Goal: Task Accomplishment & Management: Complete application form

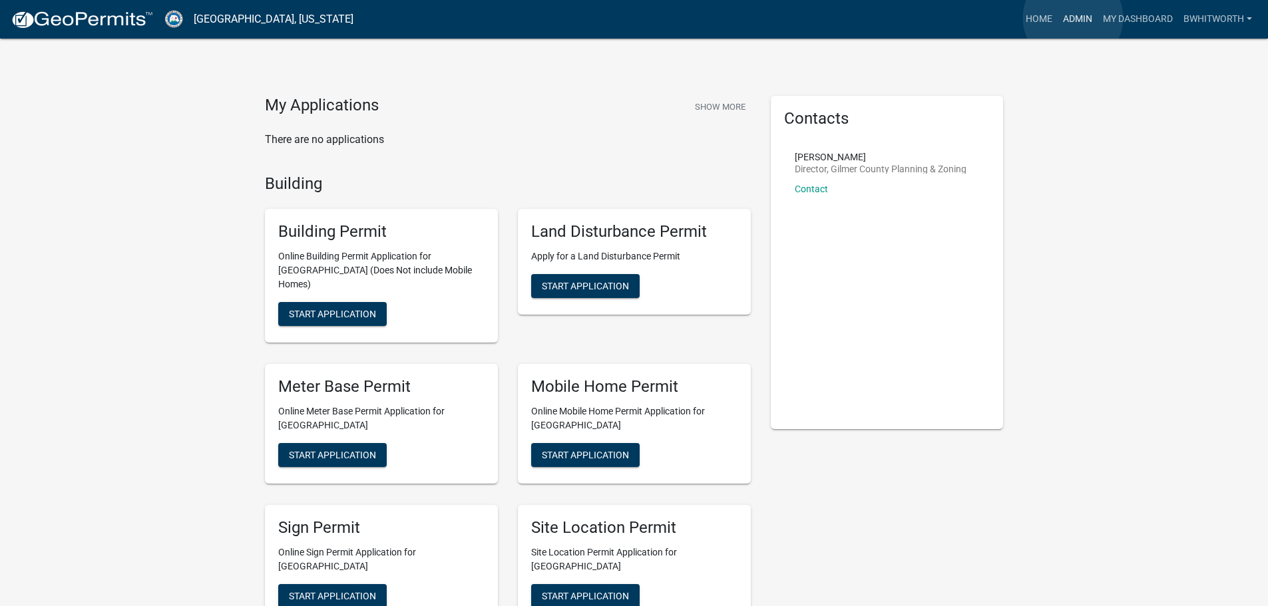
click at [1073, 18] on link "Admin" at bounding box center [1077, 19] width 40 height 25
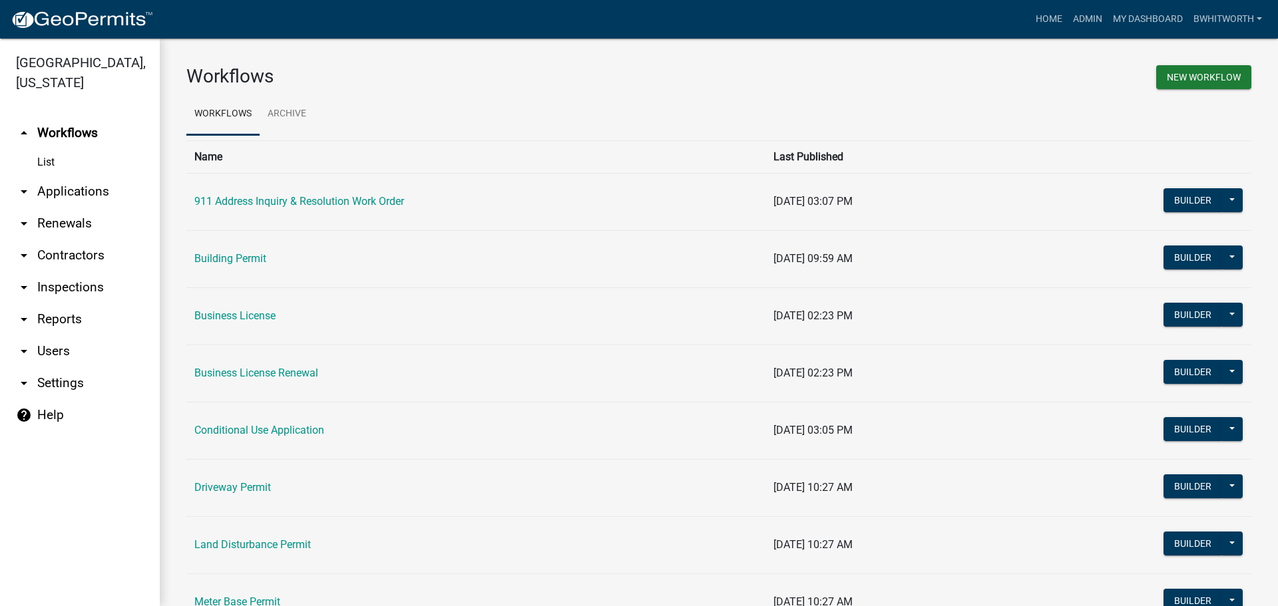
click at [79, 188] on link "arrow_drop_down Applications" at bounding box center [80, 192] width 160 height 32
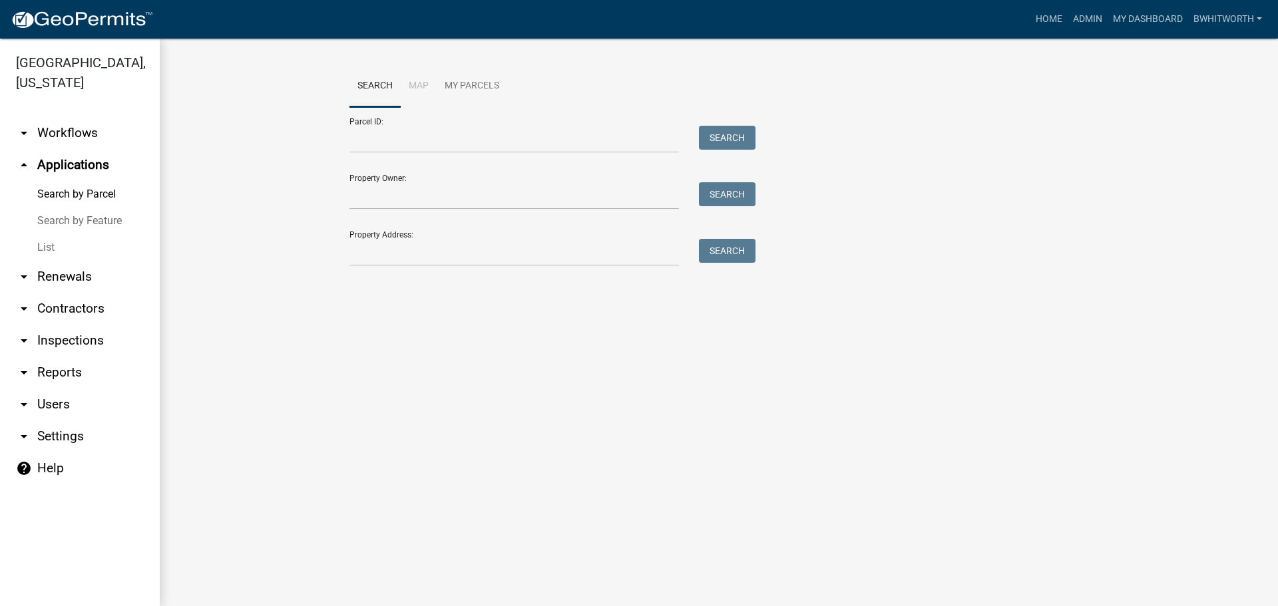
click at [50, 246] on link "List" at bounding box center [80, 247] width 160 height 27
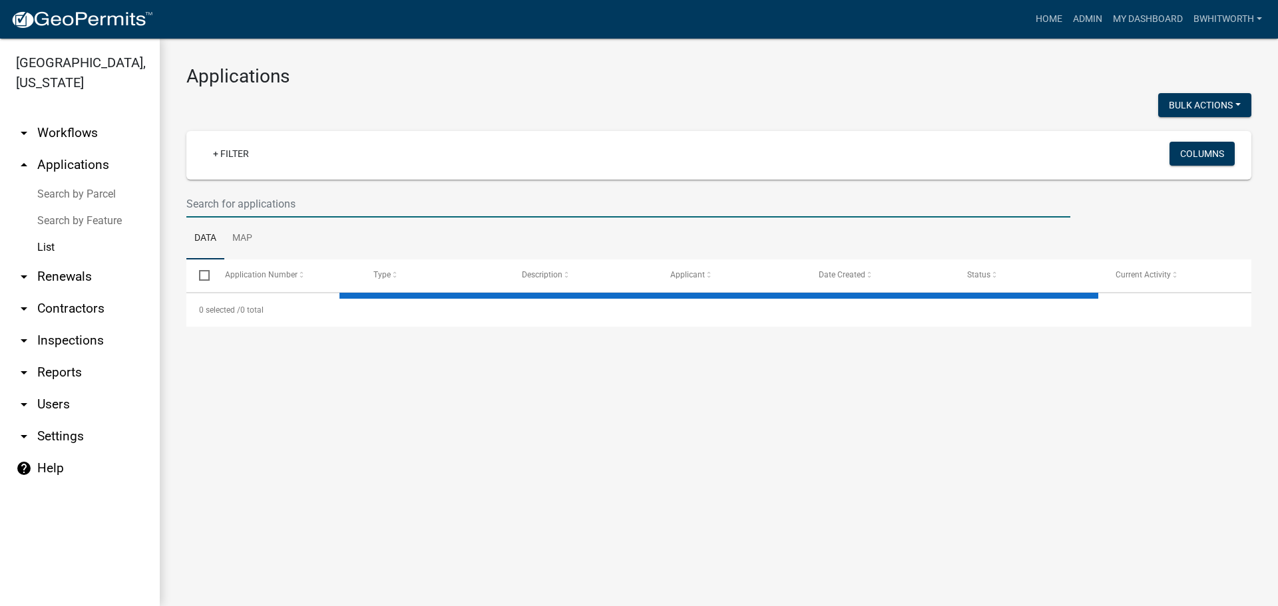
drag, startPoint x: 296, startPoint y: 205, endPoint x: 386, endPoint y: 216, distance: 90.5
click at [297, 205] on input "text" at bounding box center [628, 203] width 884 height 27
select select "3: 100"
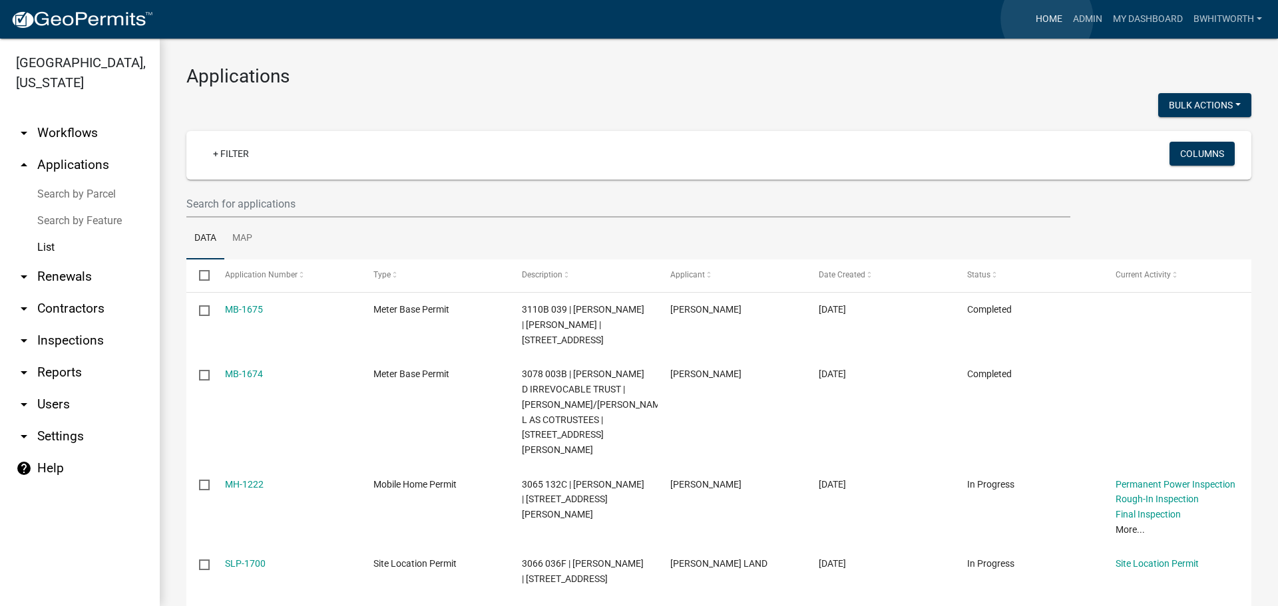
click at [1047, 19] on link "Home" at bounding box center [1048, 19] width 37 height 25
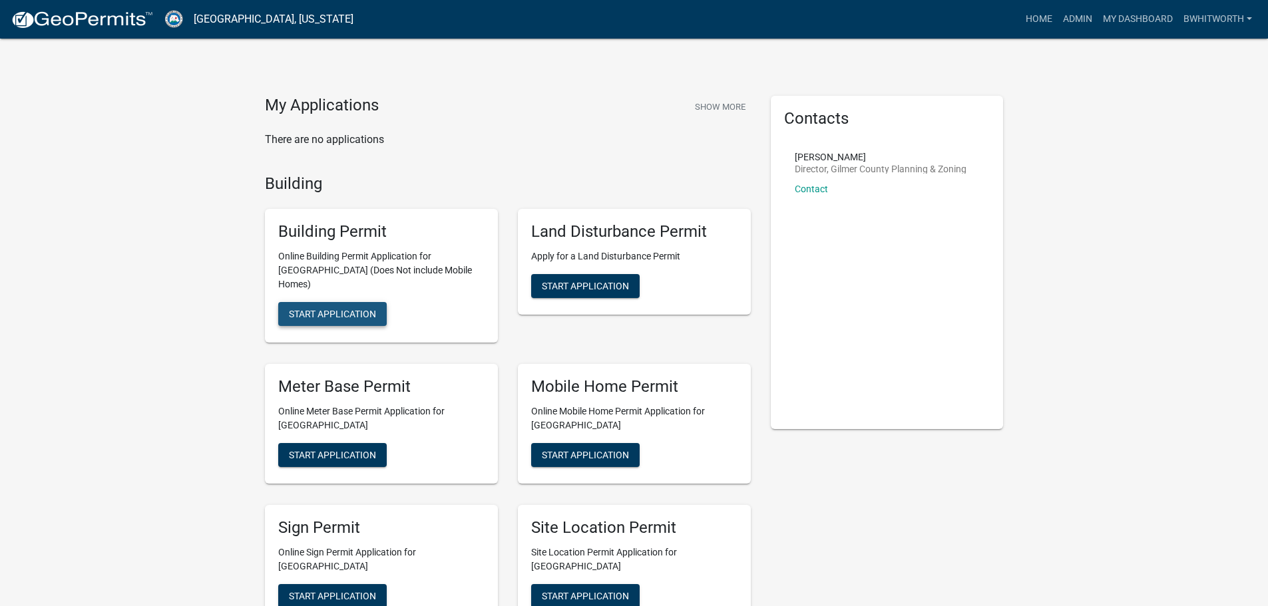
click at [338, 309] on span "Start Application" at bounding box center [332, 314] width 87 height 11
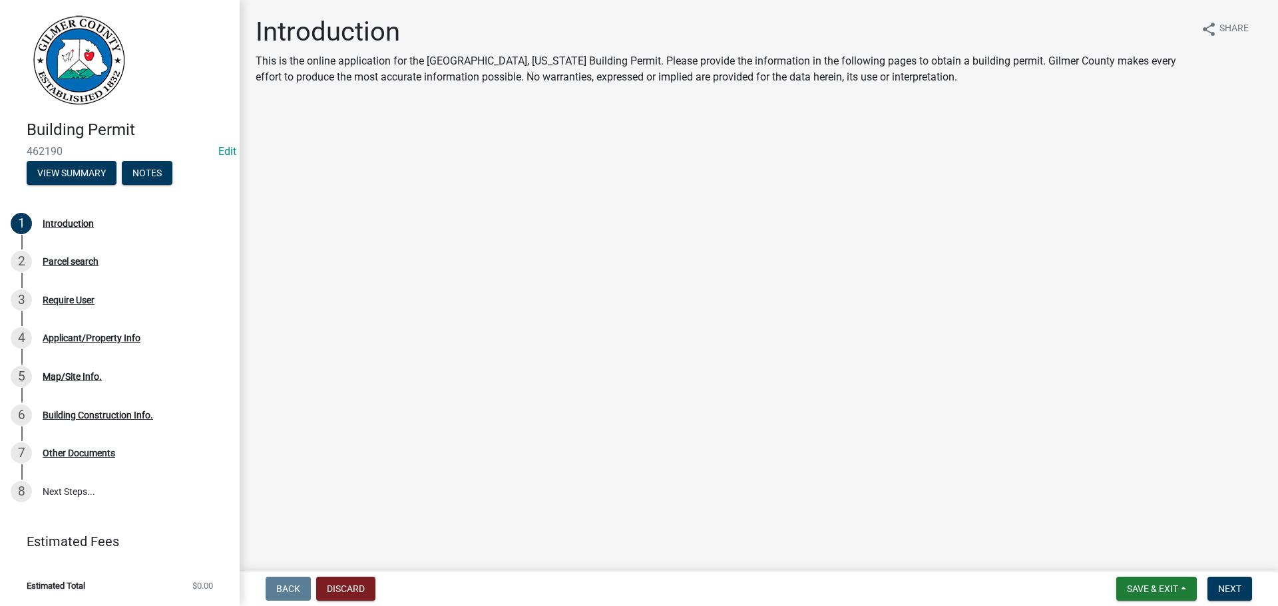
drag, startPoint x: 0, startPoint y: 638, endPoint x: 51, endPoint y: 600, distance: 63.2
drag, startPoint x: 617, startPoint y: 170, endPoint x: 605, endPoint y: 200, distance: 32.9
click at [608, 186] on main "Introduction This is the online application for the Gilmer County, Georgia Buil…" at bounding box center [759, 283] width 1038 height 566
click at [602, 184] on main "Introduction This is the online application for the Gilmer County, Georgia Buil…" at bounding box center [759, 283] width 1038 height 566
click at [1228, 589] on span "Next" at bounding box center [1229, 589] width 23 height 11
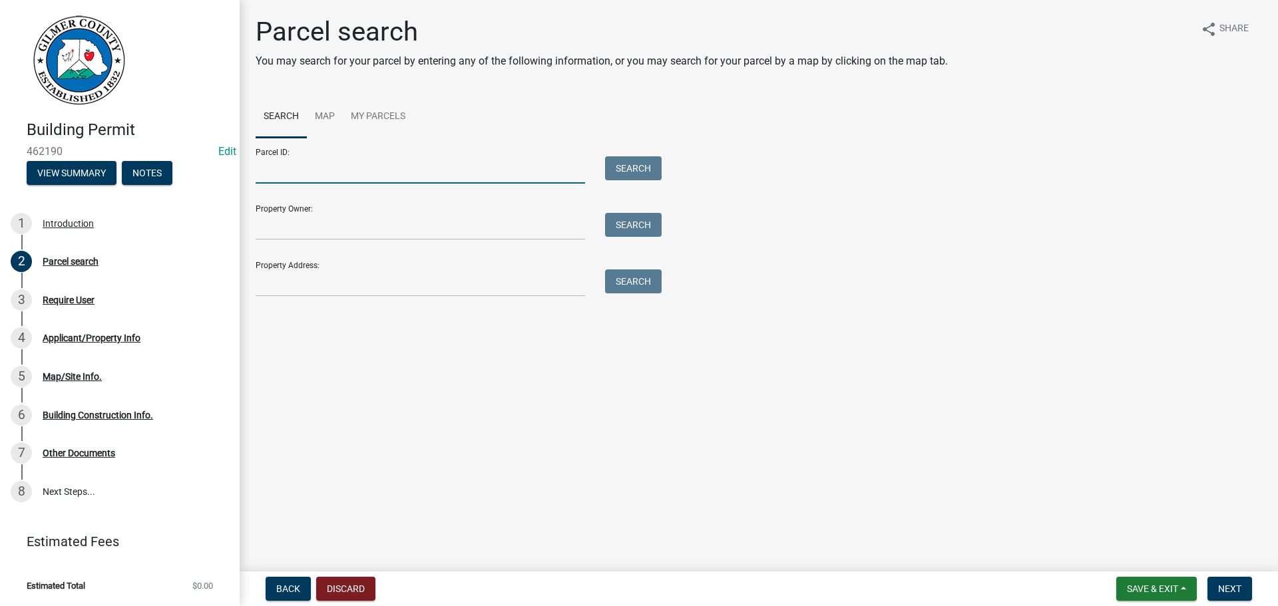
click at [317, 170] on input "Parcel ID:" at bounding box center [420, 169] width 329 height 27
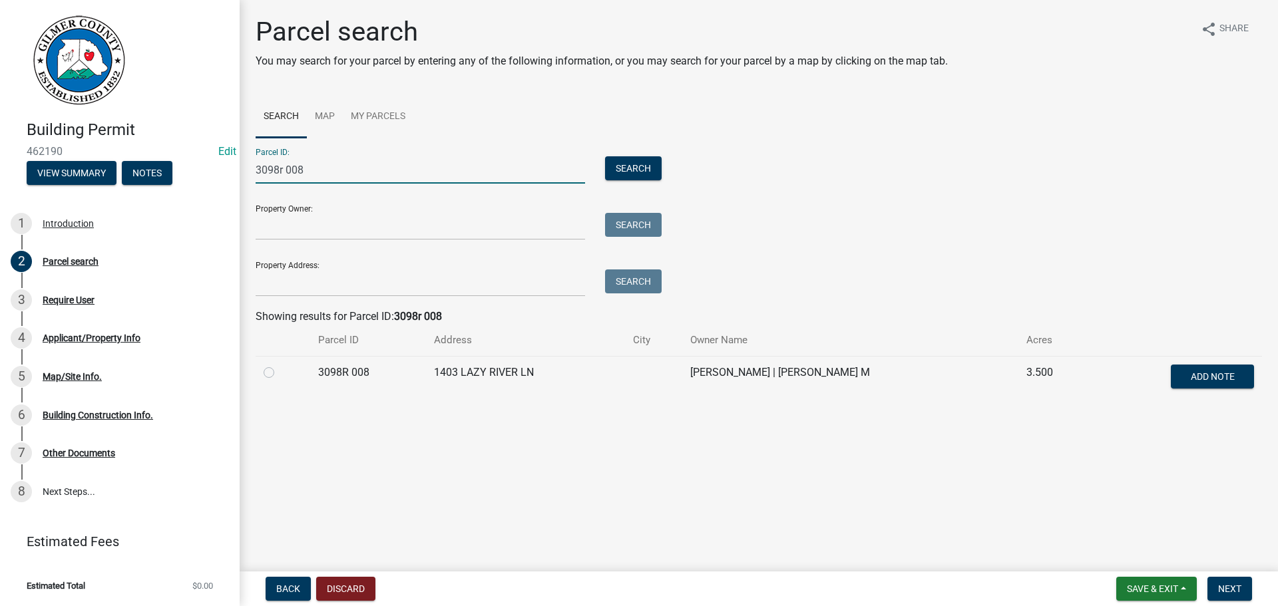
type input "3098r 008"
click at [280, 365] on label at bounding box center [280, 365] width 0 height 0
click at [280, 373] on 008 "radio" at bounding box center [284, 369] width 9 height 9
radio 008 "true"
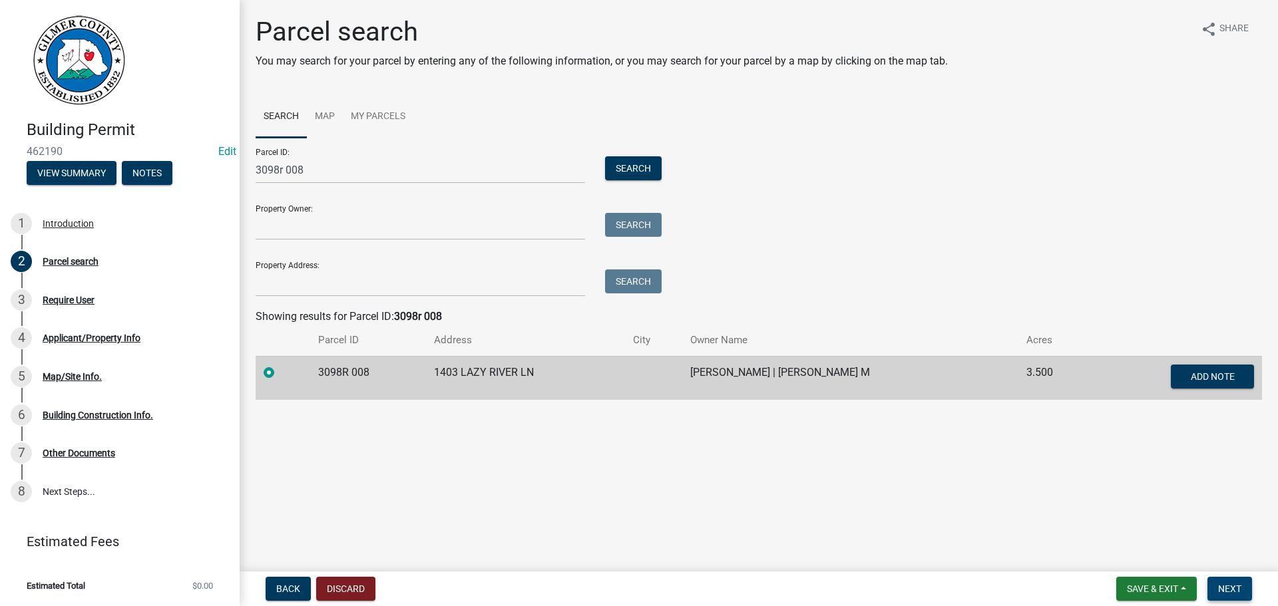
click at [1238, 588] on span "Next" at bounding box center [1229, 589] width 23 height 11
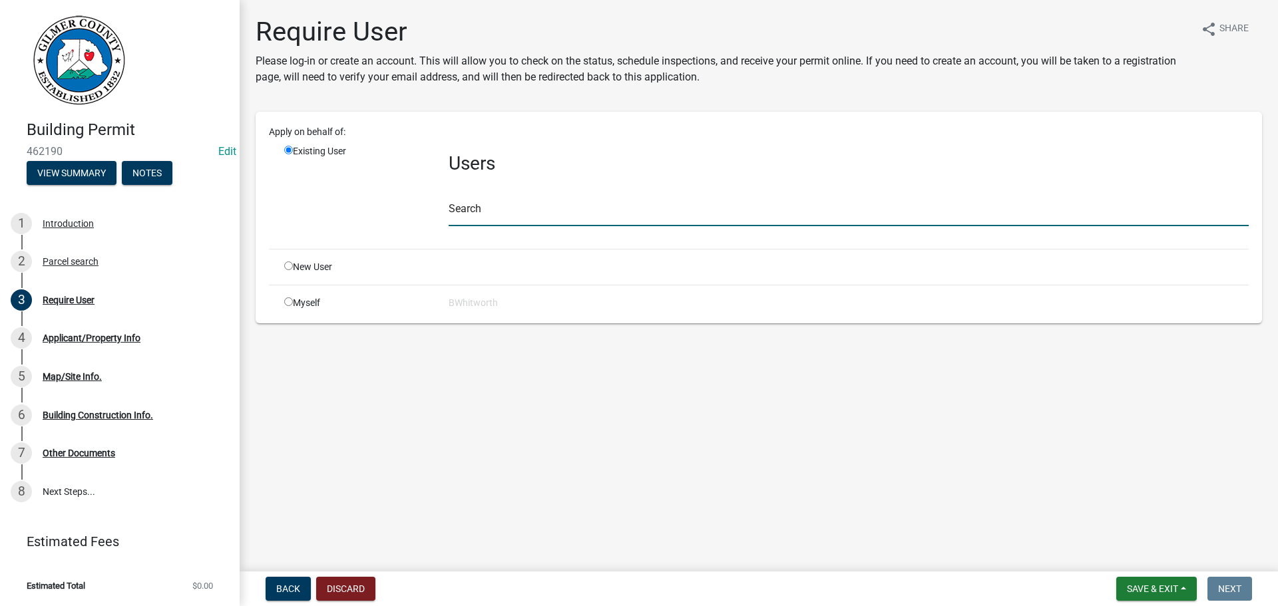
click at [497, 215] on input "text" at bounding box center [849, 212] width 800 height 27
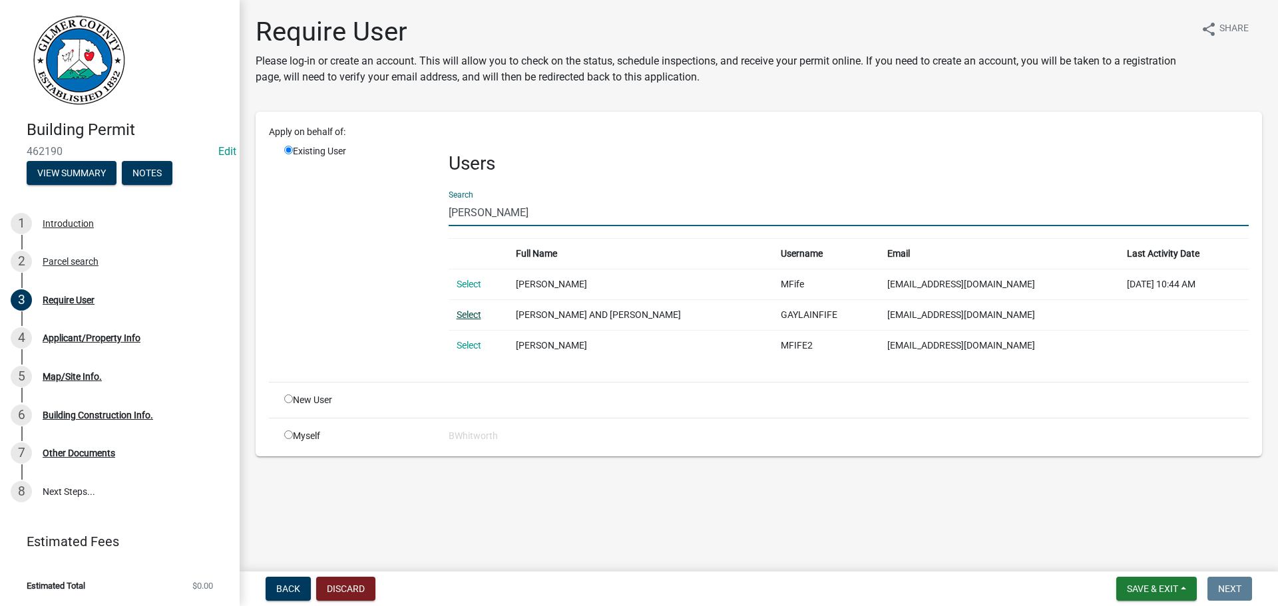
type input "MURRAY FIFE"
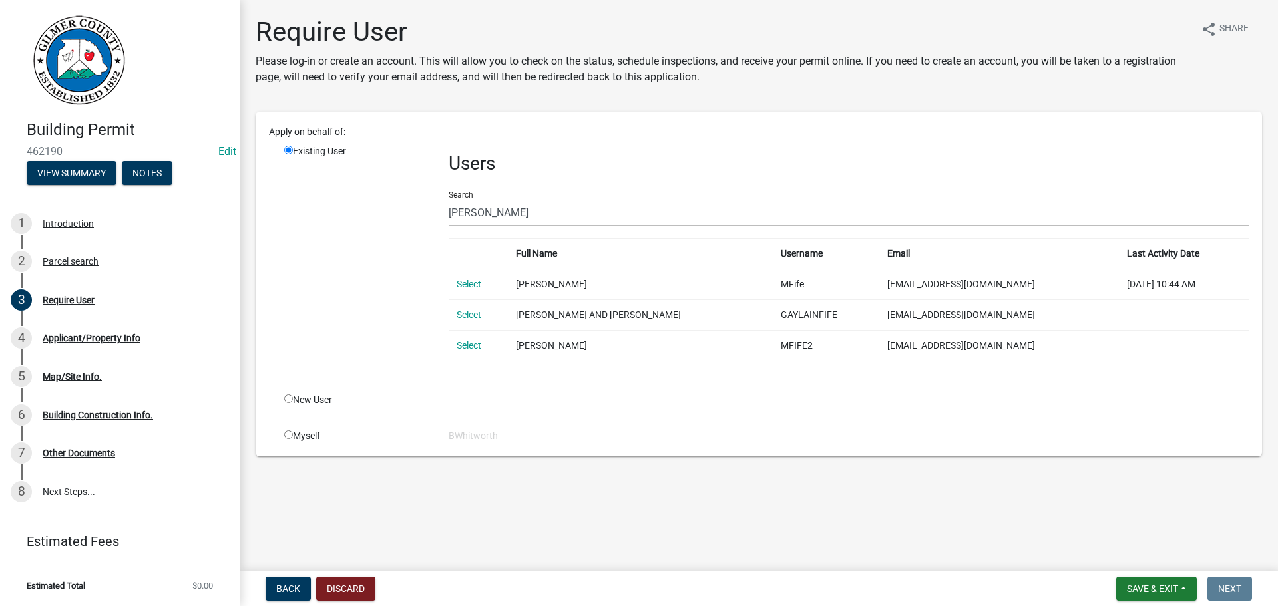
click at [471, 311] on link "Select" at bounding box center [469, 314] width 25 height 11
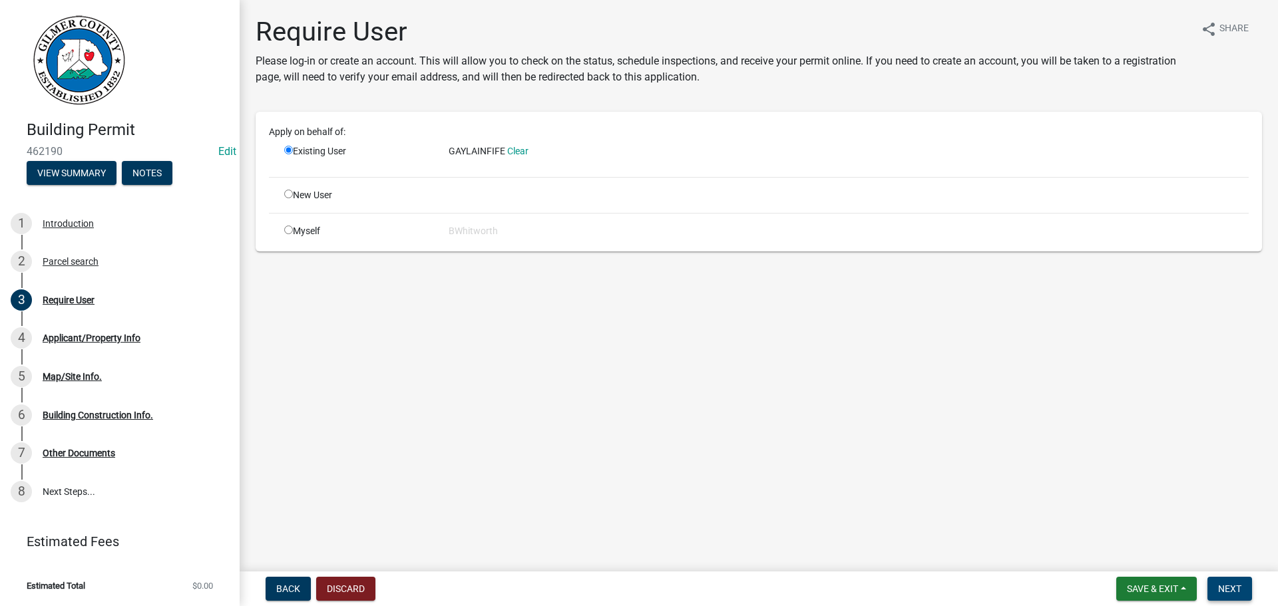
click at [1217, 588] on button "Next" at bounding box center [1229, 589] width 45 height 24
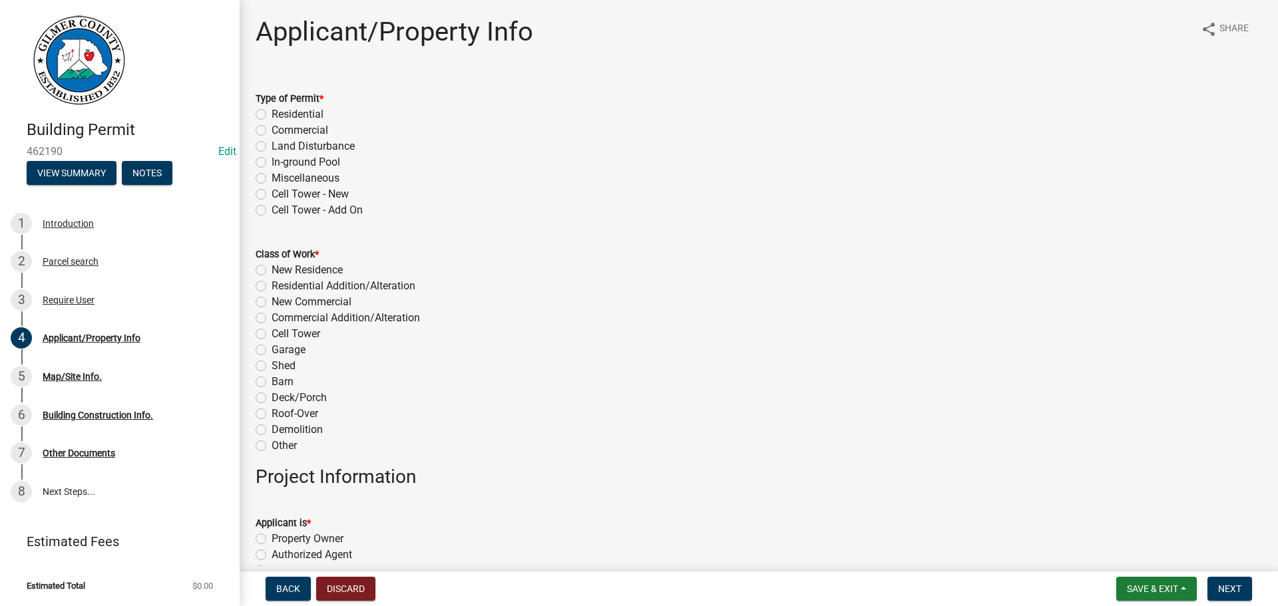
click at [272, 176] on label "Miscellaneous" at bounding box center [306, 178] width 68 height 16
click at [272, 176] on input "Miscellaneous" at bounding box center [276, 174] width 9 height 9
radio input "true"
click at [272, 399] on label "Deck/Porch" at bounding box center [299, 398] width 55 height 16
click at [272, 399] on input "Deck/Porch" at bounding box center [276, 394] width 9 height 9
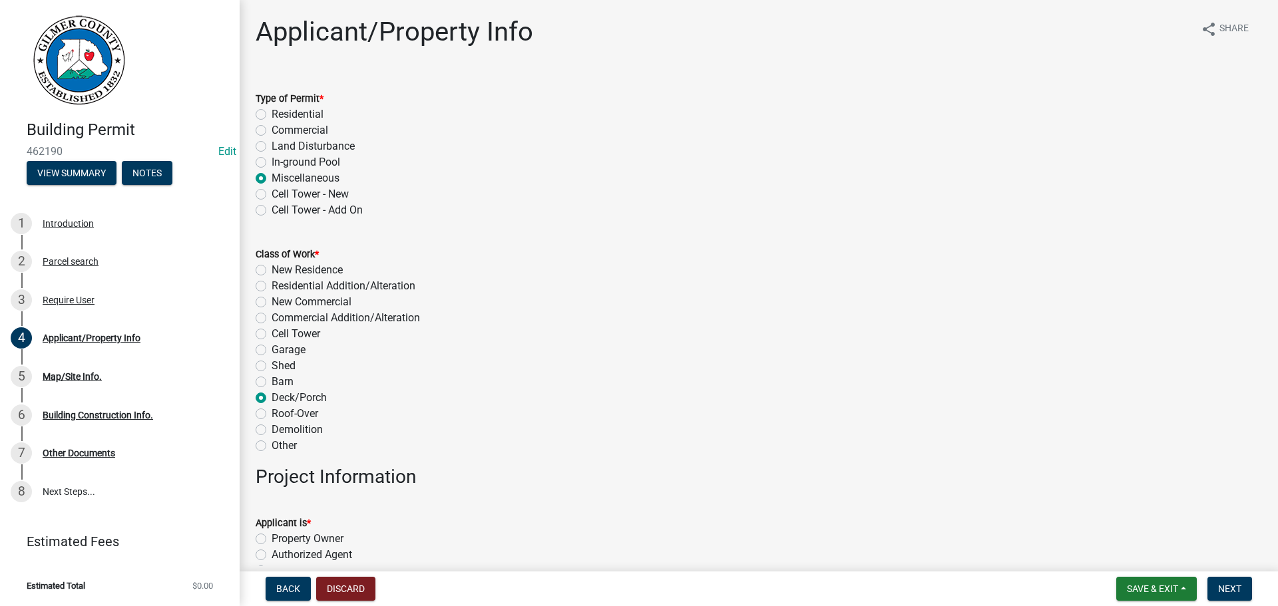
radio input "true"
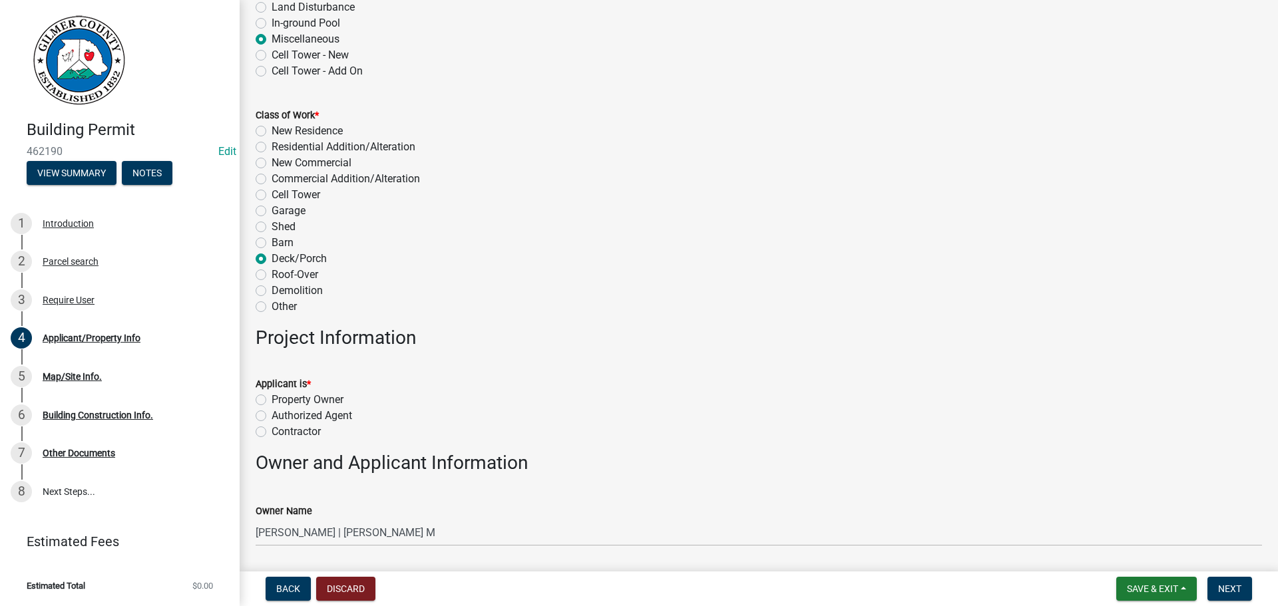
scroll to position [333, 0]
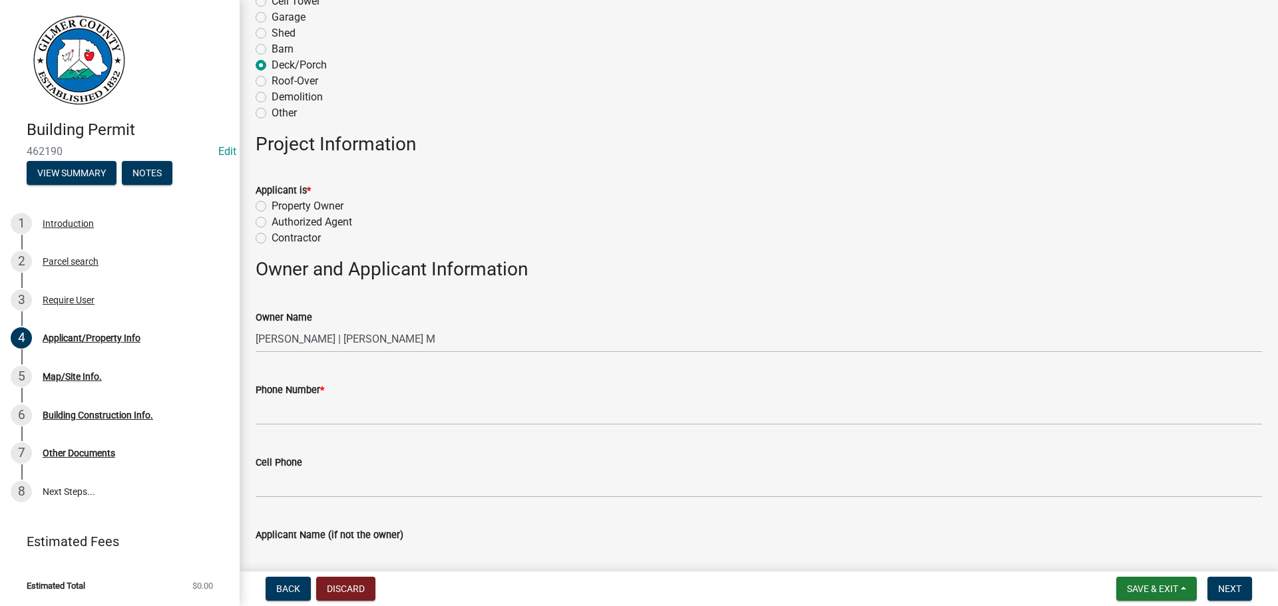
click at [272, 208] on label "Property Owner" at bounding box center [308, 206] width 72 height 16
click at [272, 207] on input "Property Owner" at bounding box center [276, 202] width 9 height 9
radio input "true"
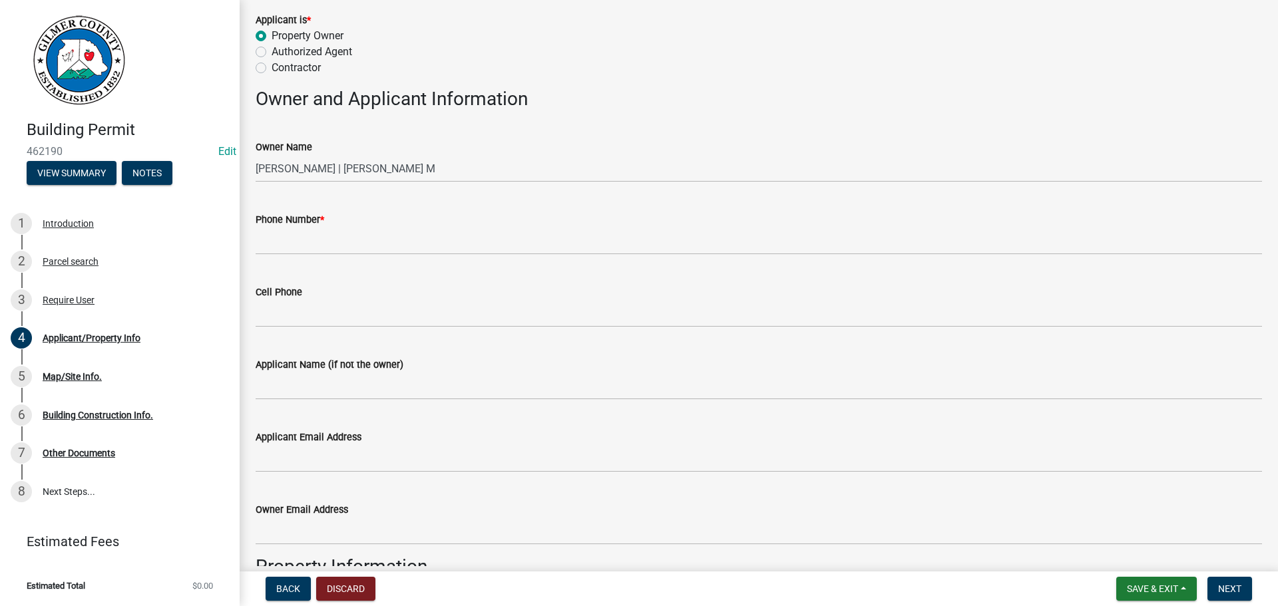
scroll to position [532, 0]
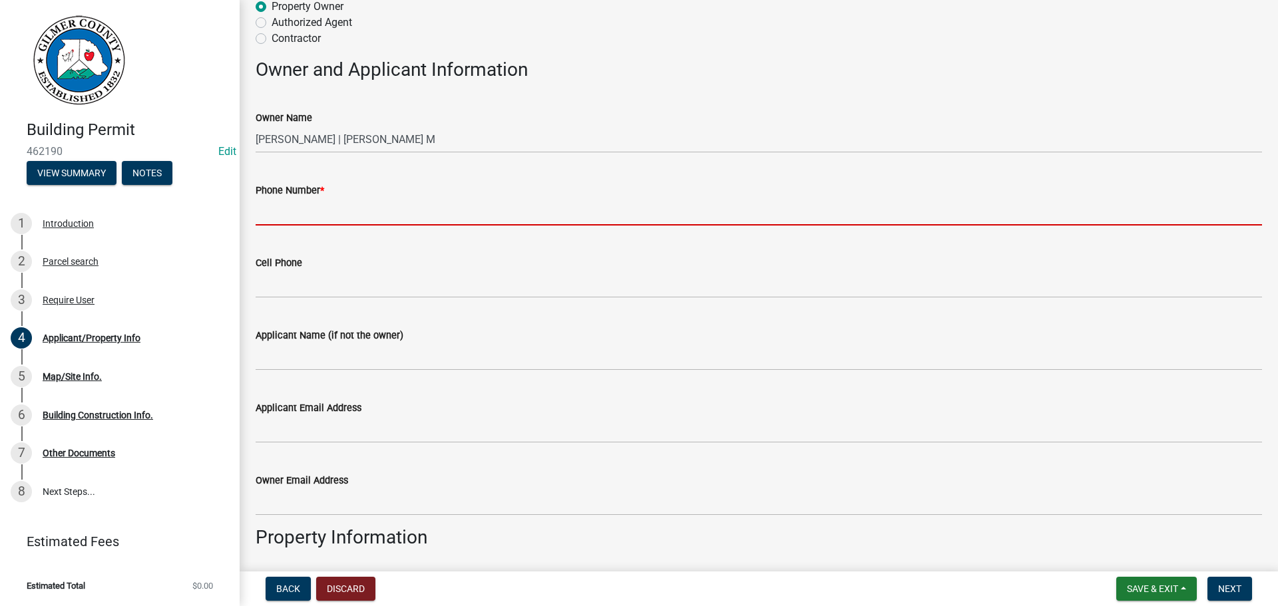
drag, startPoint x: 347, startPoint y: 212, endPoint x: 365, endPoint y: 210, distance: 18.7
click at [347, 212] on input "Phone Number *" at bounding box center [759, 211] width 1006 height 27
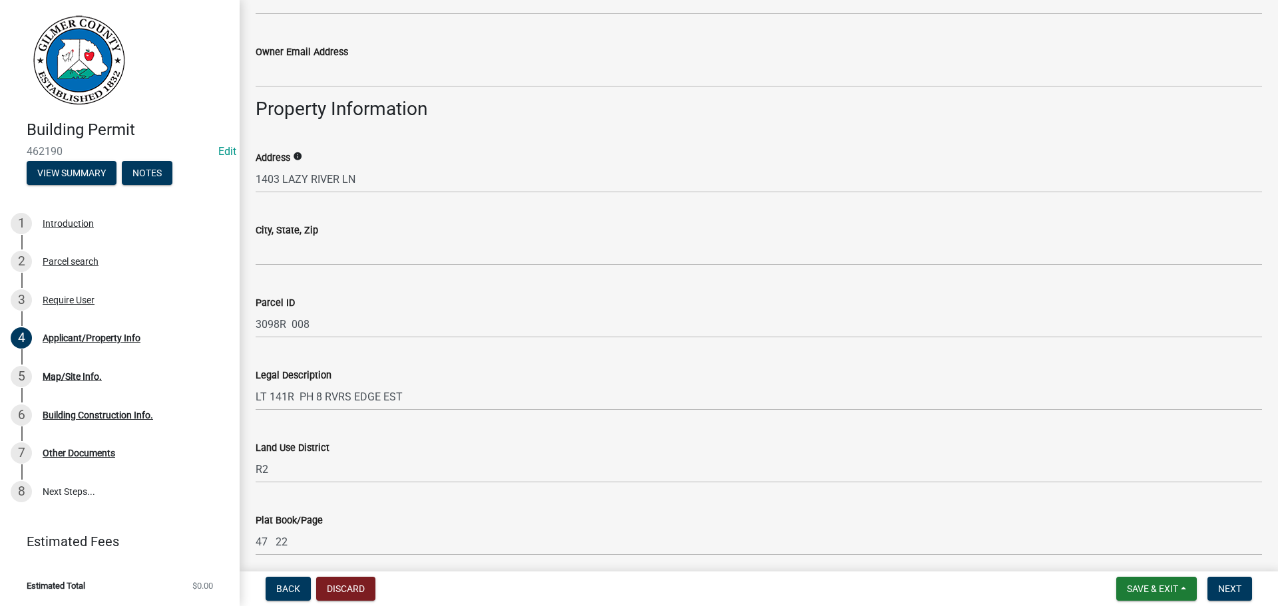
scroll to position [998, 0]
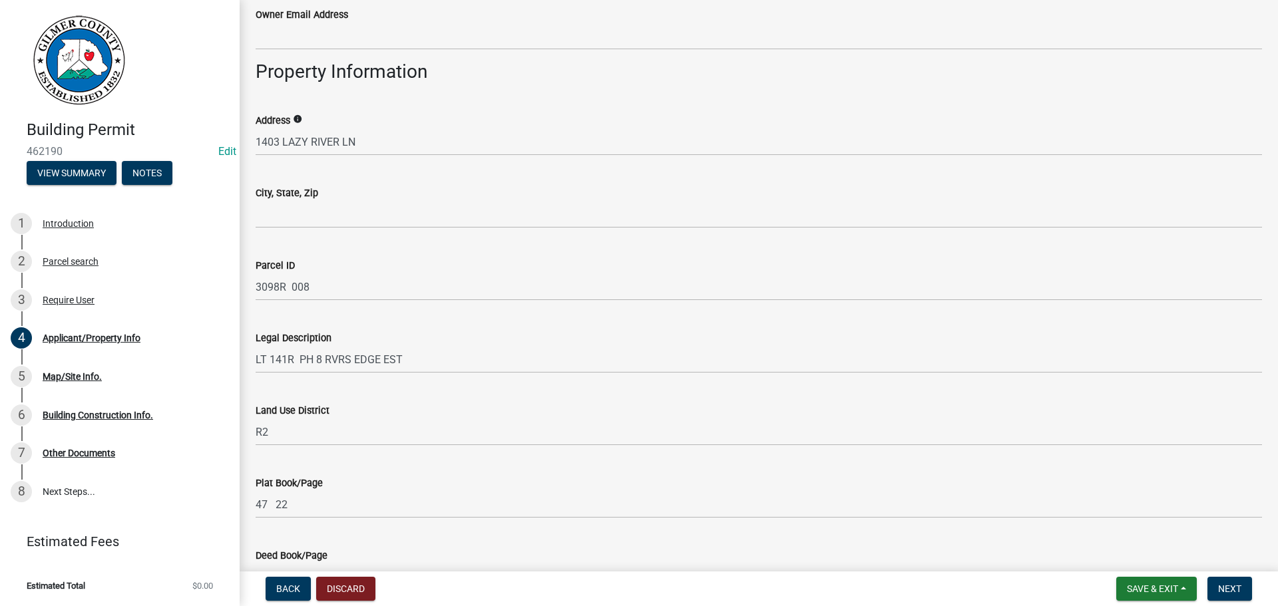
type input "[PHONE_NUMBER]"
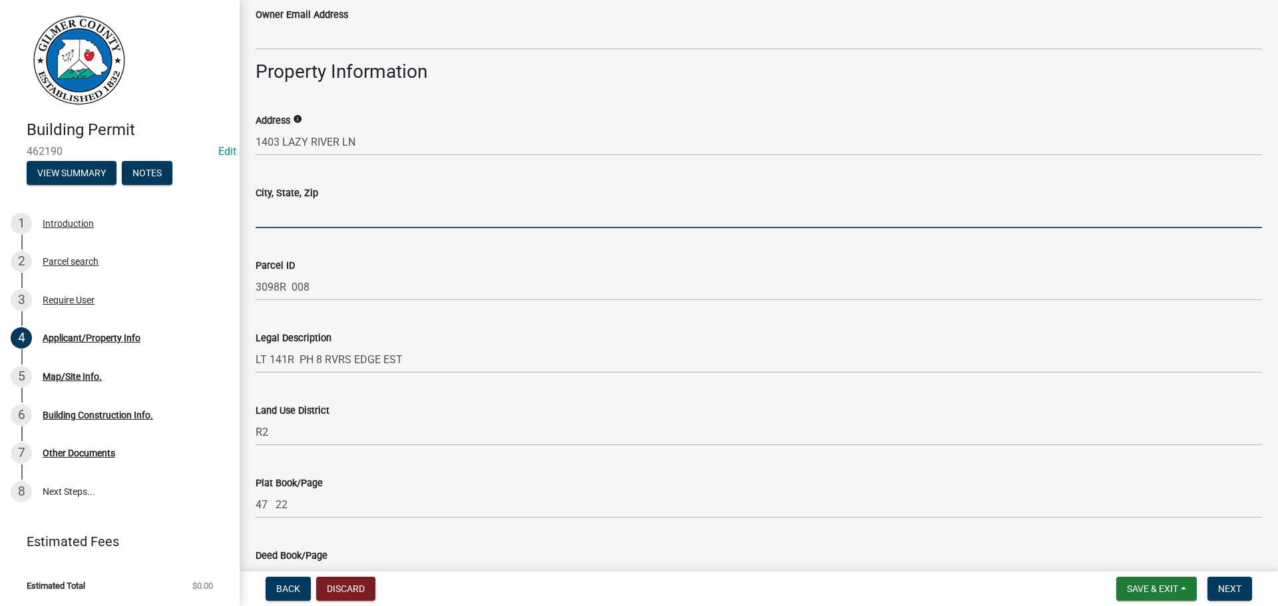
click at [365, 216] on input "City, State, Zip" at bounding box center [759, 214] width 1006 height 27
type input "ELLIJAY GA 30536"
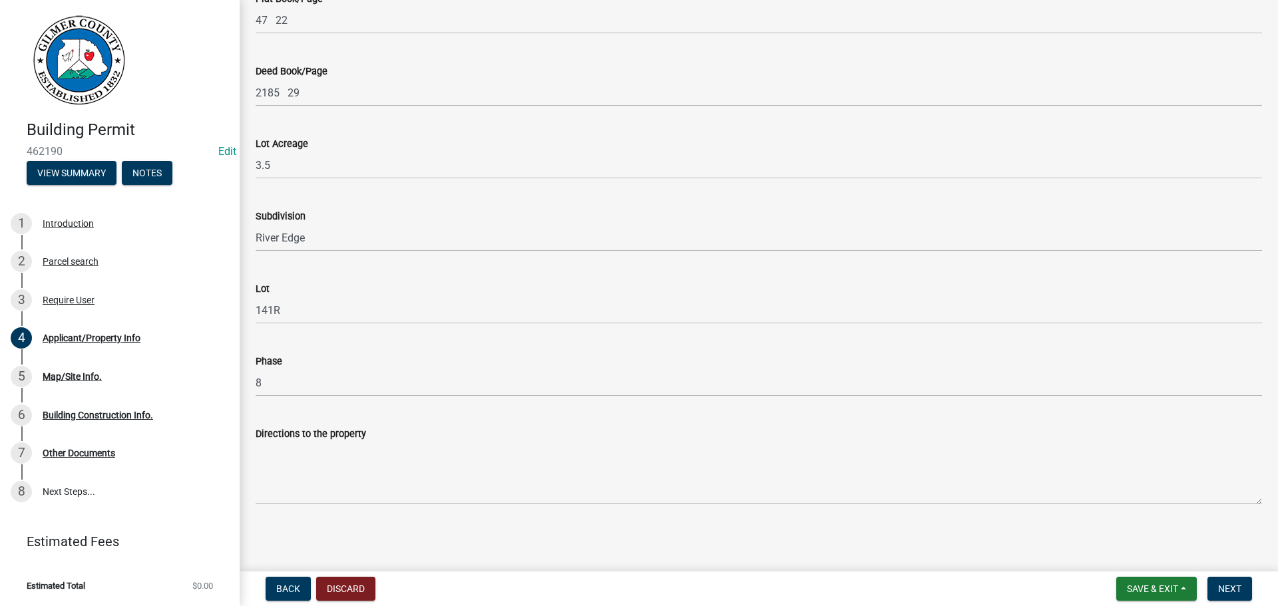
scroll to position [1483, 0]
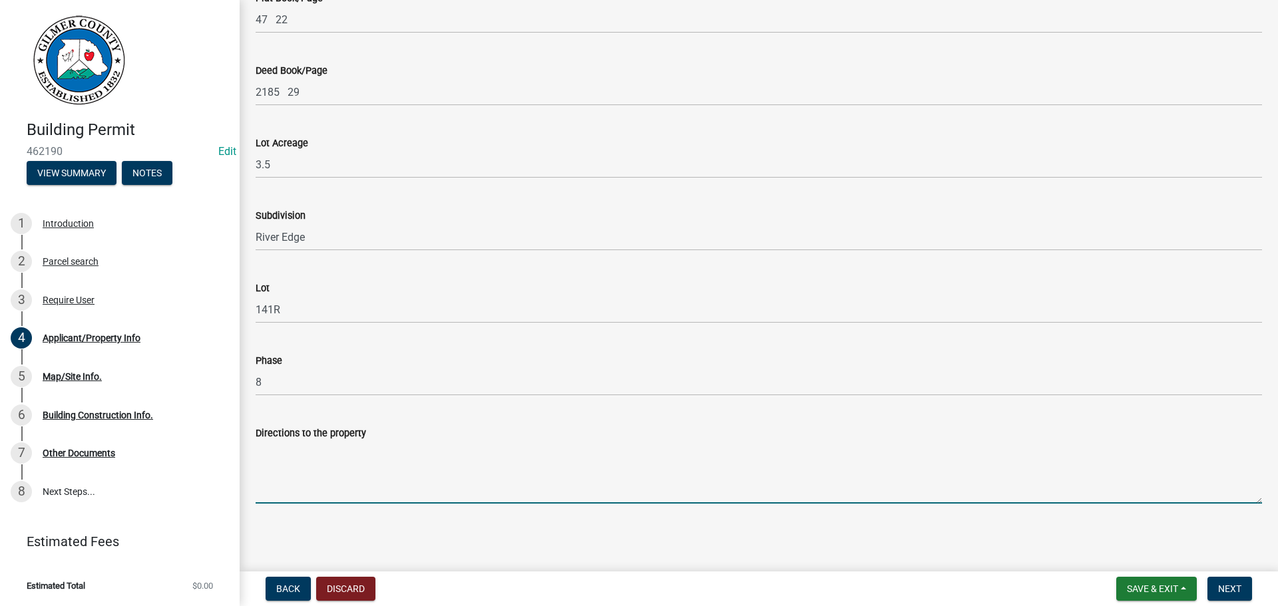
click at [305, 465] on textarea "Directions to the property" at bounding box center [759, 472] width 1006 height 63
click at [542, 467] on textarea "Directions to the property" at bounding box center [759, 472] width 1006 height 63
paste textarea "CLEAR CREEK TO [GEOGRAPHIC_DATA] AND TURN LEFT, THEN LEFT ON [GEOGRAPHIC_DATA],…"
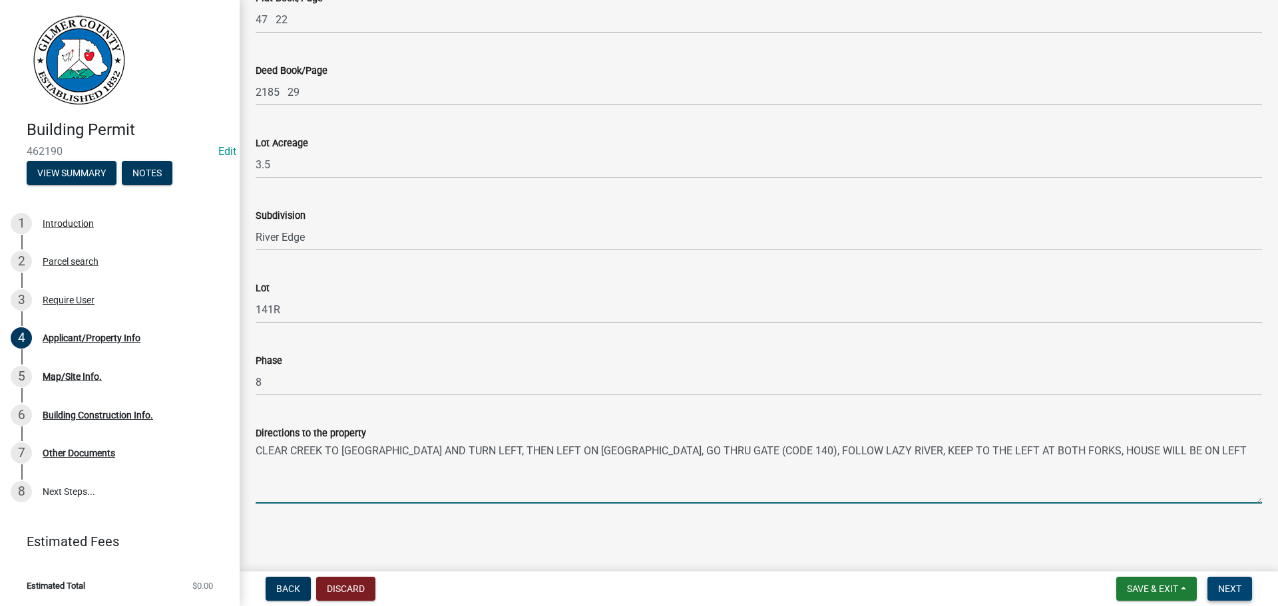
type textarea "CLEAR CREEK TO [GEOGRAPHIC_DATA] AND TURN LEFT, THEN LEFT ON [GEOGRAPHIC_DATA],…"
click at [1234, 588] on span "Next" at bounding box center [1229, 589] width 23 height 11
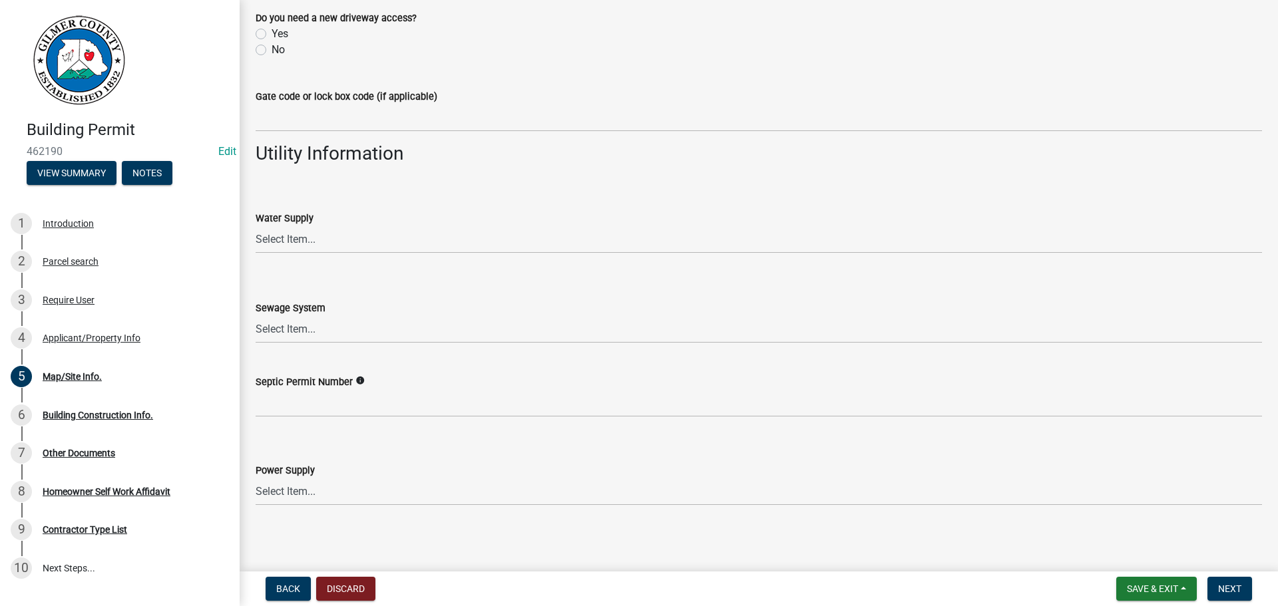
scroll to position [1084, 0]
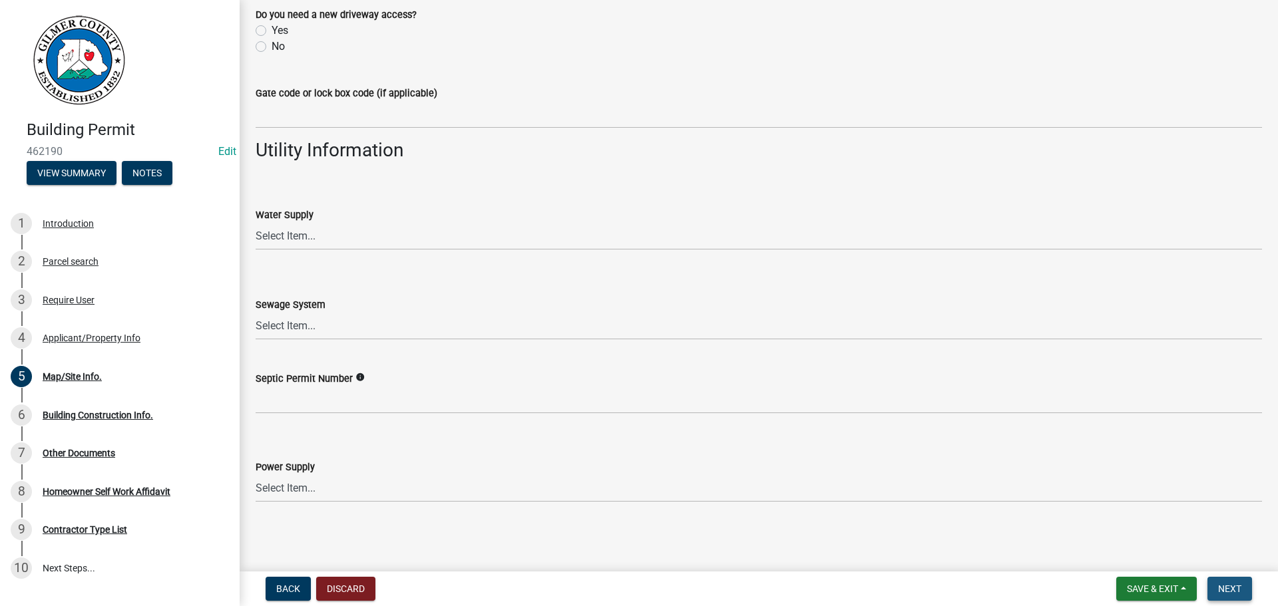
click at [1226, 584] on span "Next" at bounding box center [1229, 589] width 23 height 11
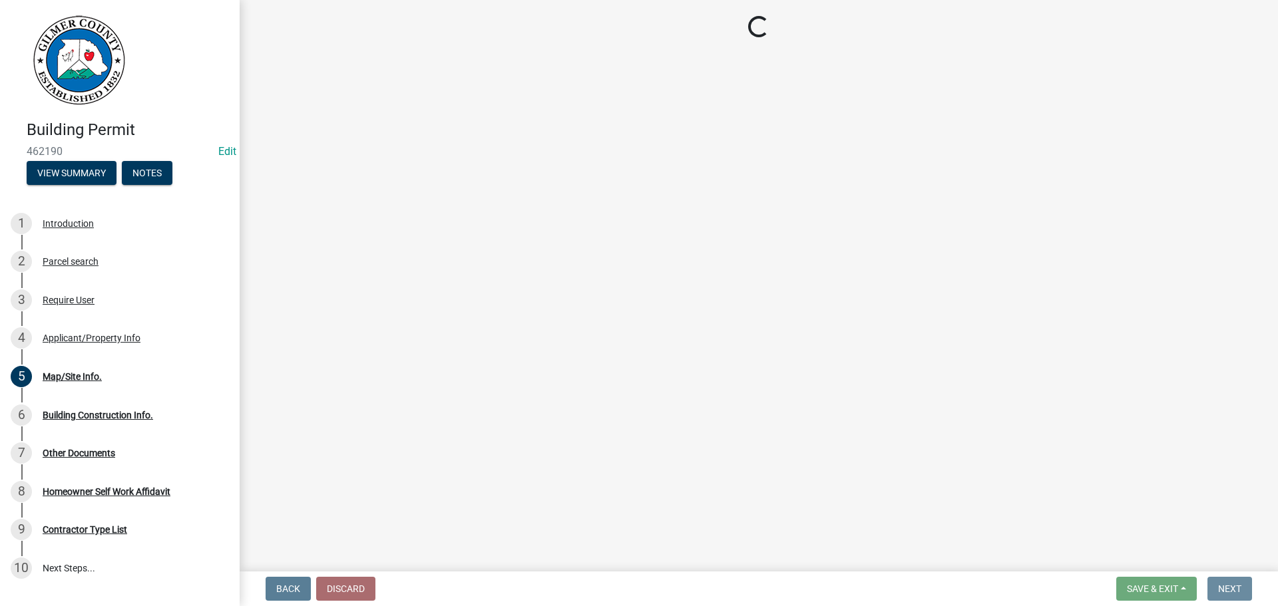
scroll to position [0, 0]
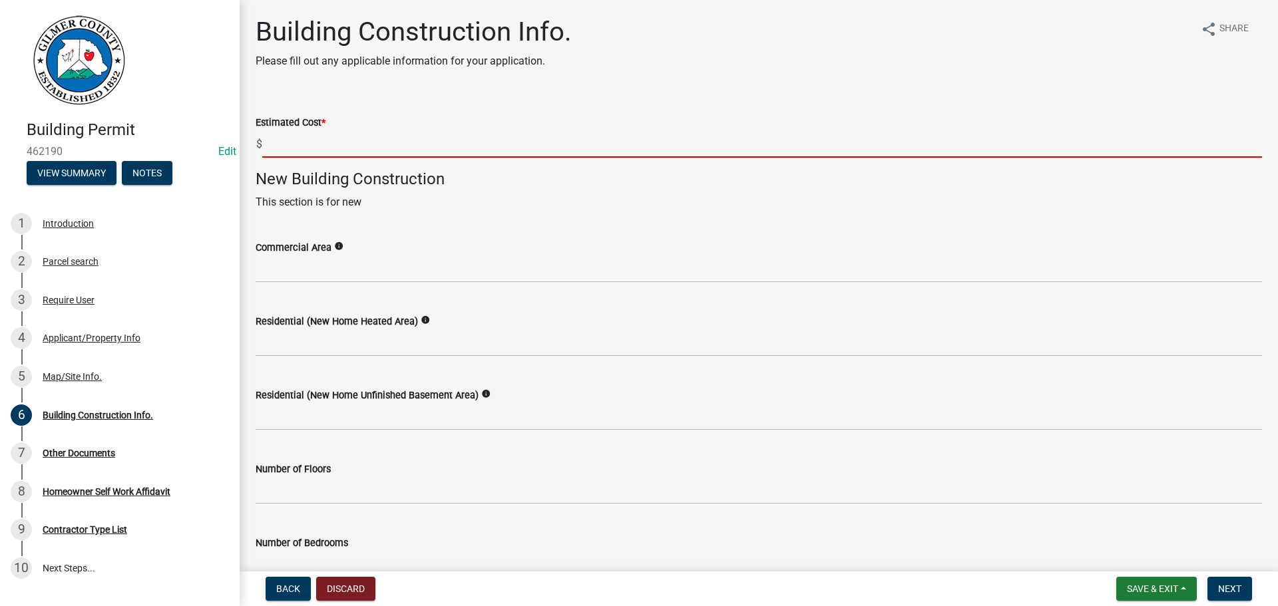
click at [305, 139] on input "text" at bounding box center [762, 143] width 1000 height 27
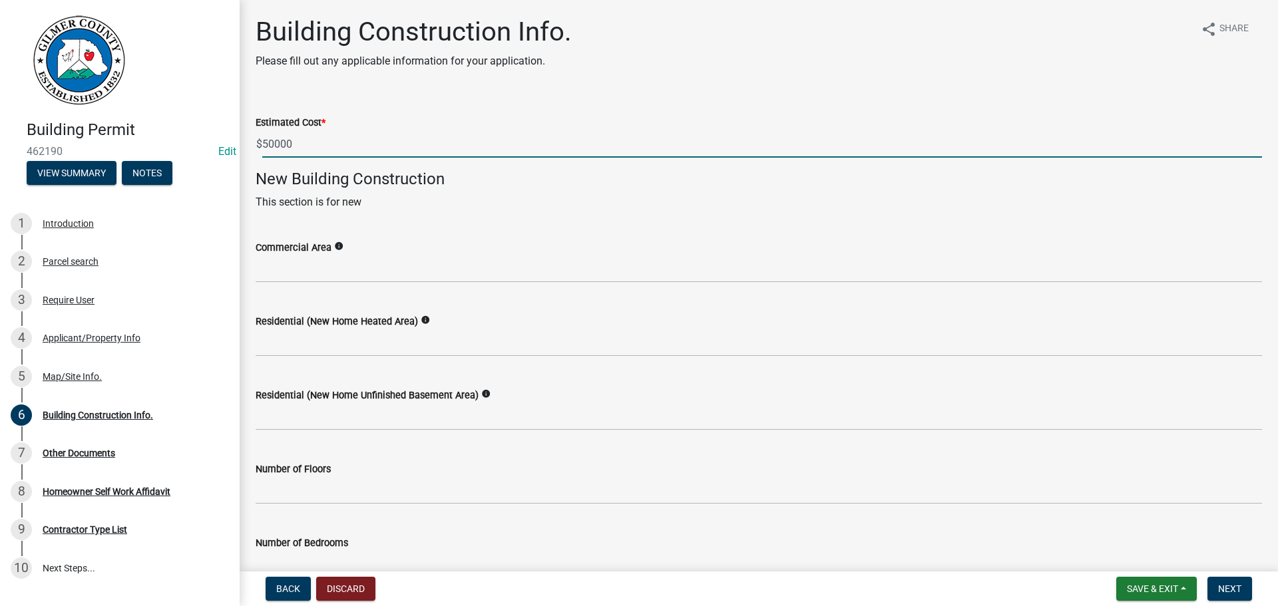
type input "50000"
click at [709, 208] on p "This section is for new" at bounding box center [759, 202] width 1006 height 16
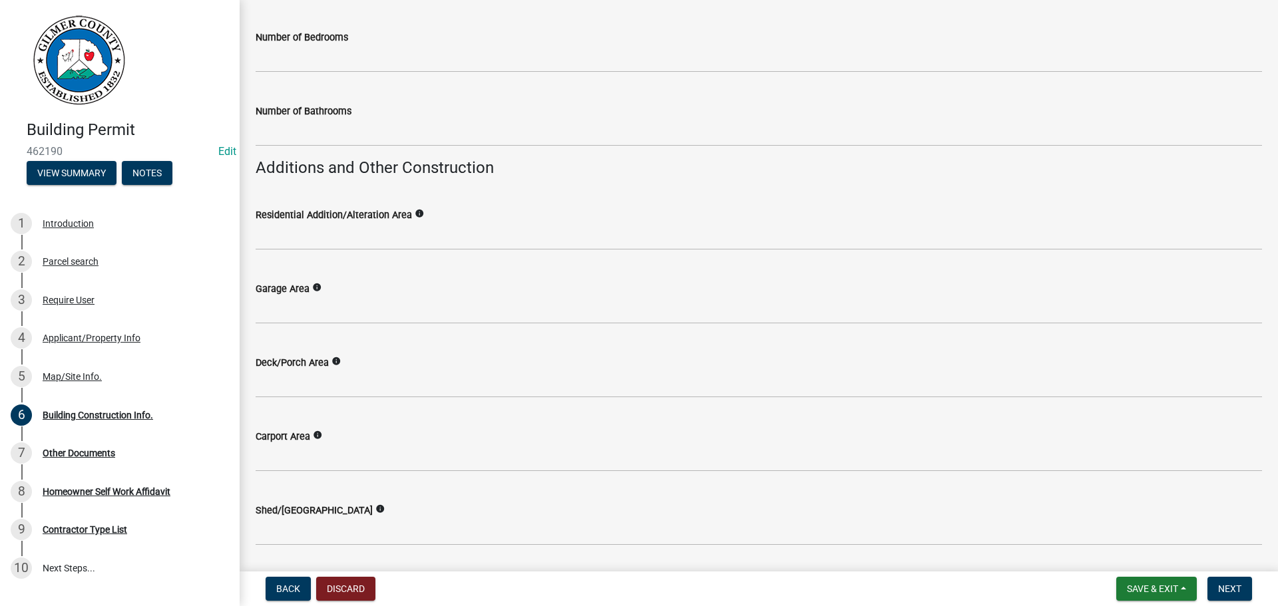
scroll to position [532, 0]
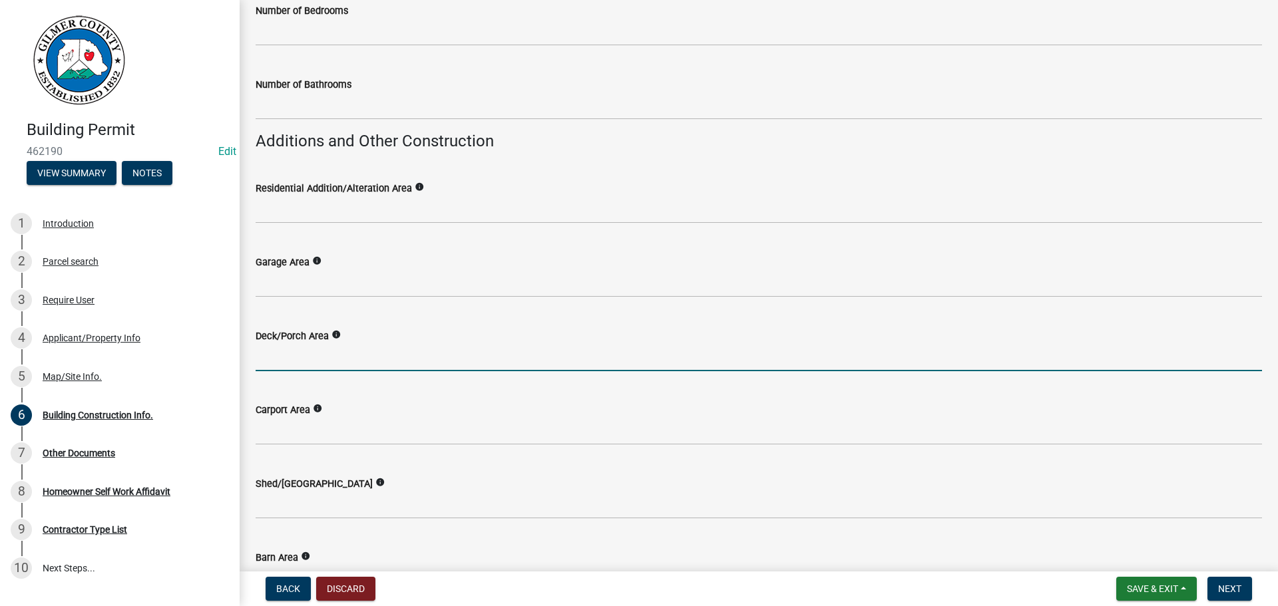
click at [319, 357] on input "text" at bounding box center [759, 357] width 1006 height 27
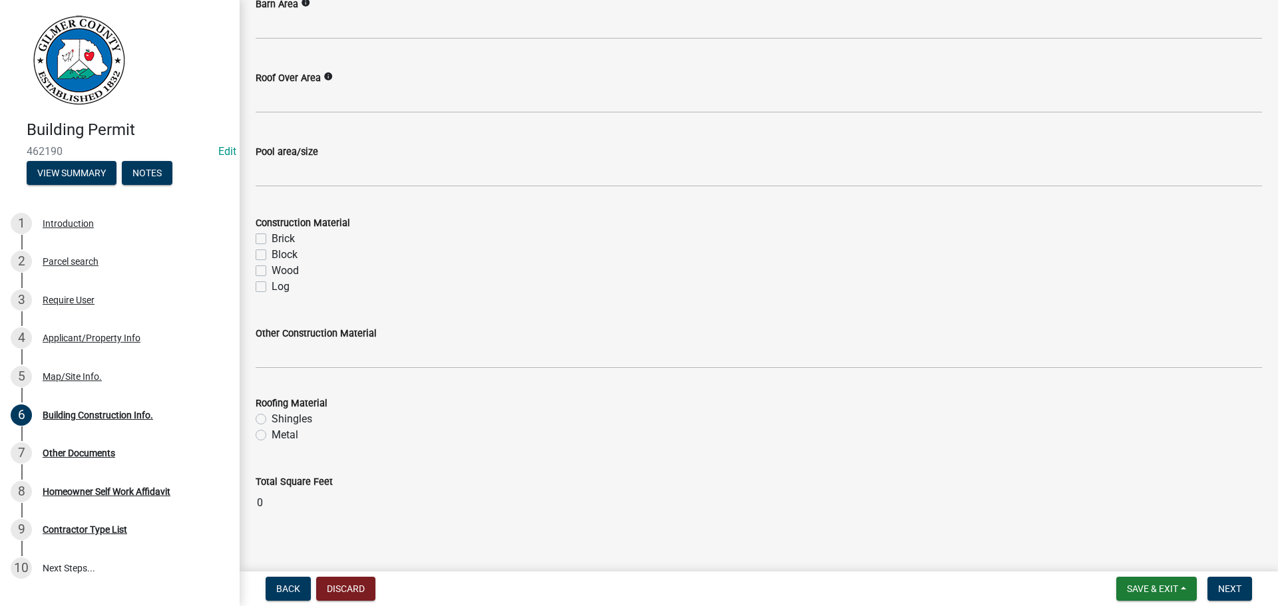
scroll to position [1100, 0]
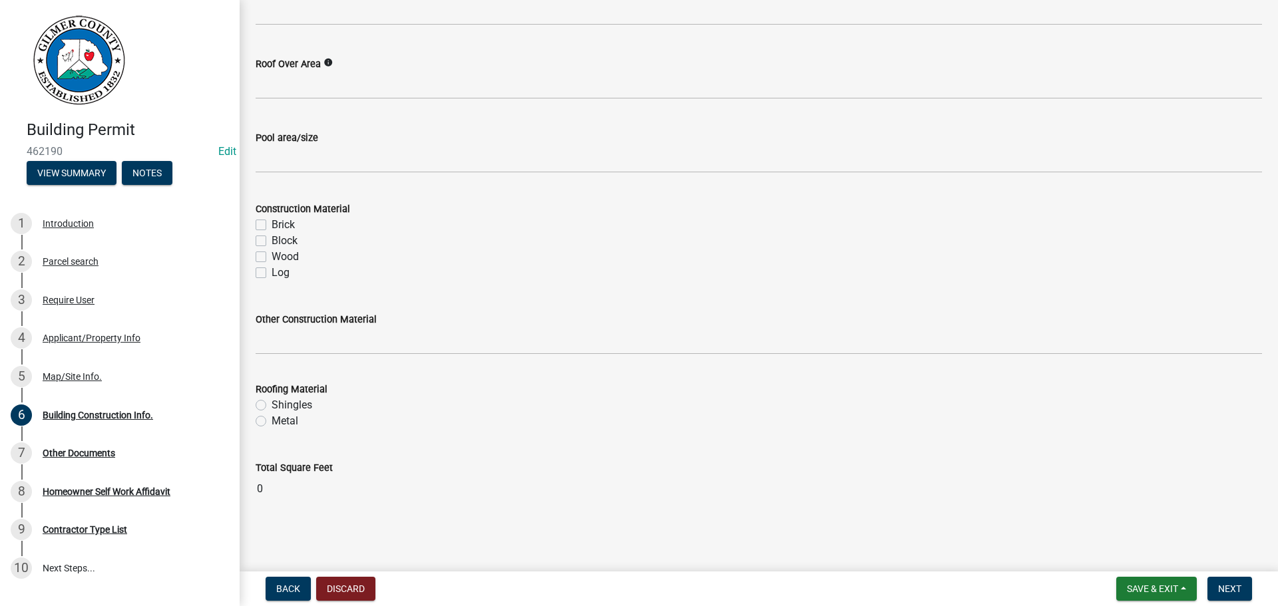
type input "816"
click at [264, 258] on div "Construction Material Brick Block Wood Log" at bounding box center [759, 241] width 1006 height 80
click at [1225, 582] on button "Next" at bounding box center [1229, 589] width 45 height 24
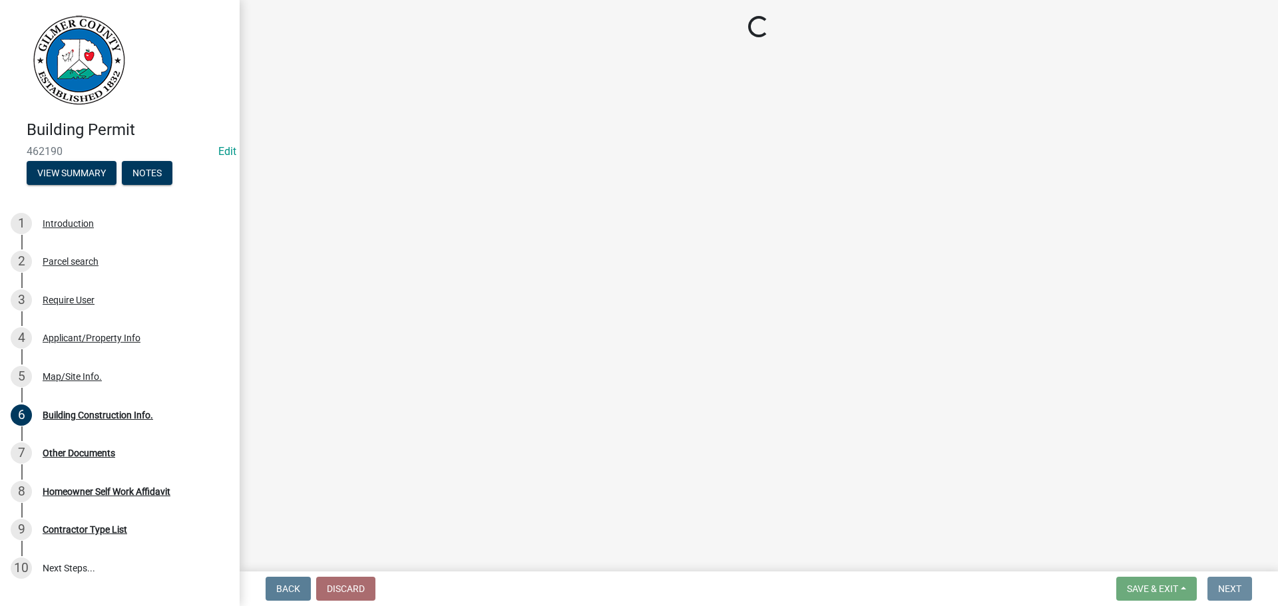
scroll to position [0, 0]
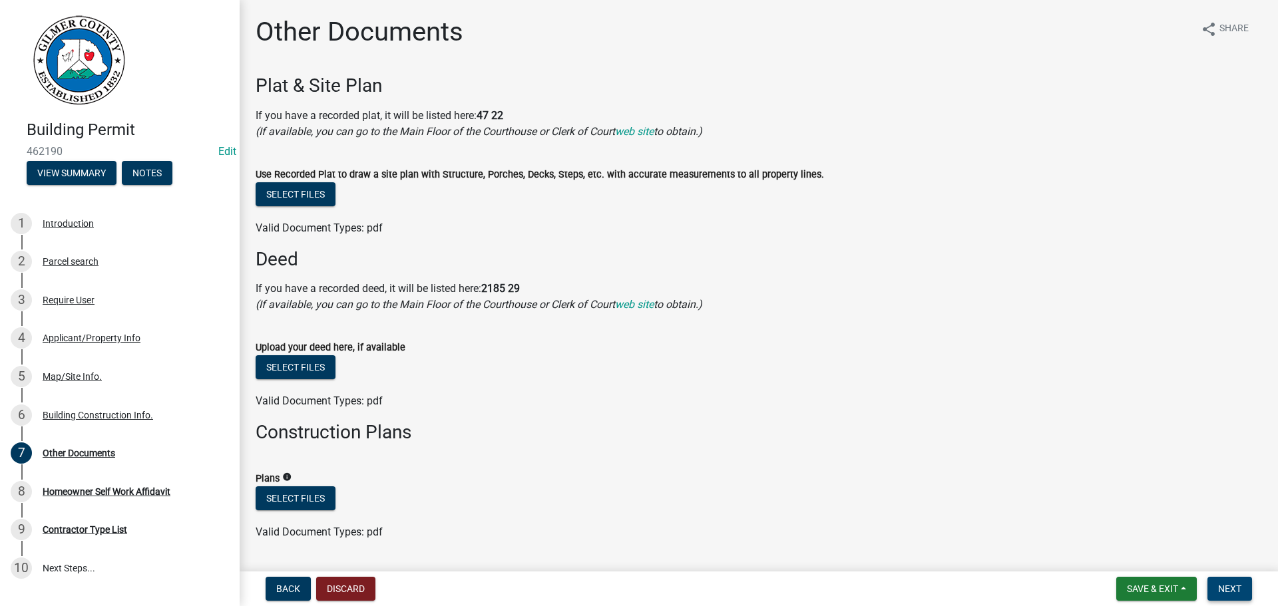
click at [1221, 587] on span "Next" at bounding box center [1229, 589] width 23 height 11
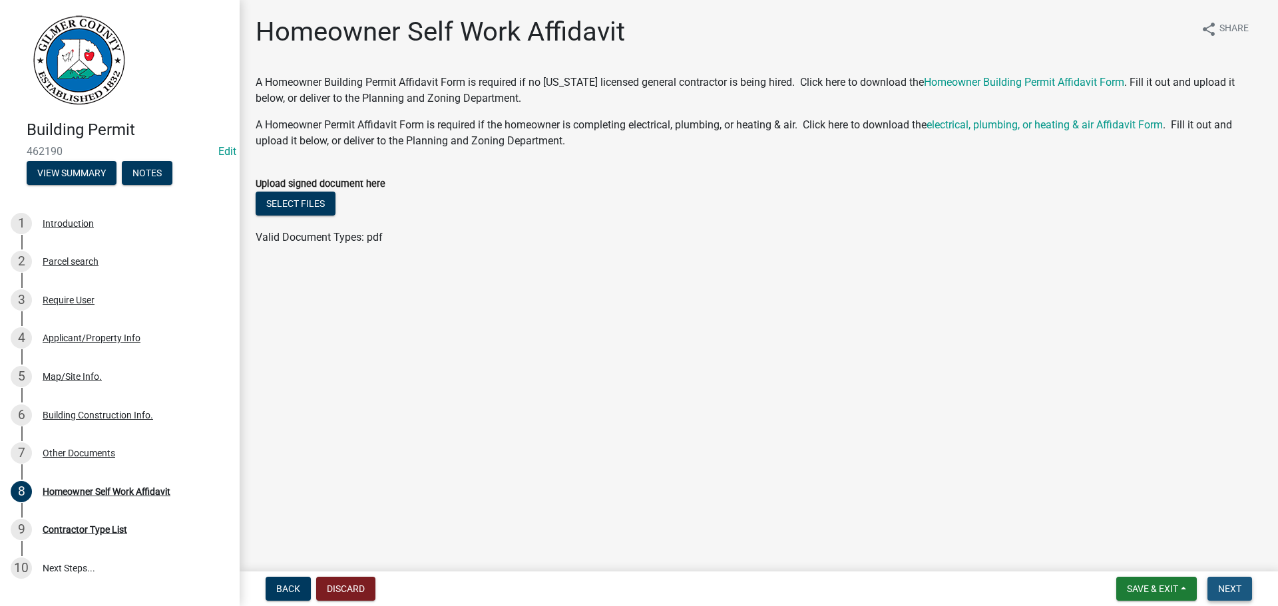
click at [1235, 582] on button "Next" at bounding box center [1229, 589] width 45 height 24
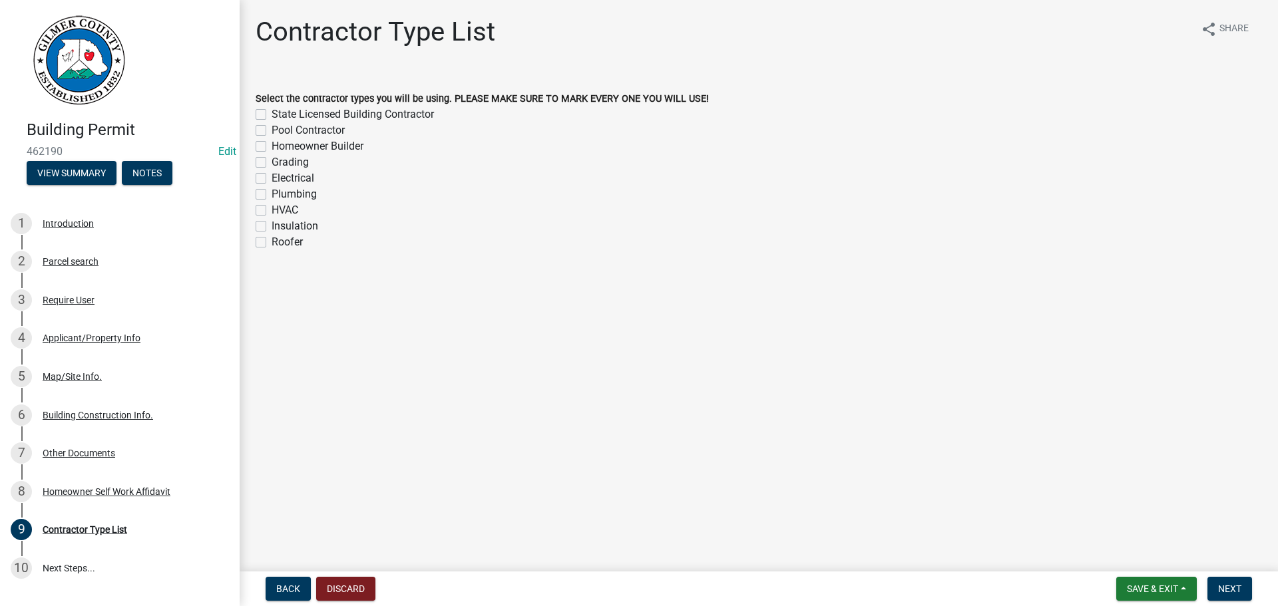
click at [272, 145] on label "Homeowner Builder" at bounding box center [318, 146] width 92 height 16
click at [272, 145] on input "Homeowner Builder" at bounding box center [276, 142] width 9 height 9
checkbox input "true"
checkbox input "false"
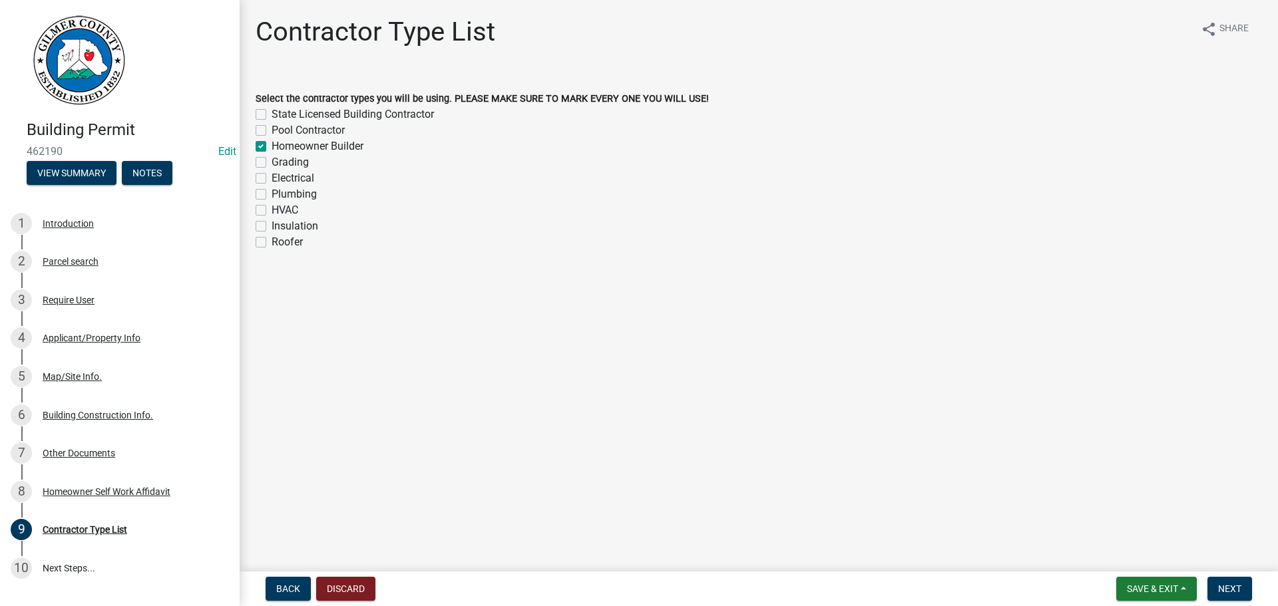
checkbox input "true"
checkbox input "false"
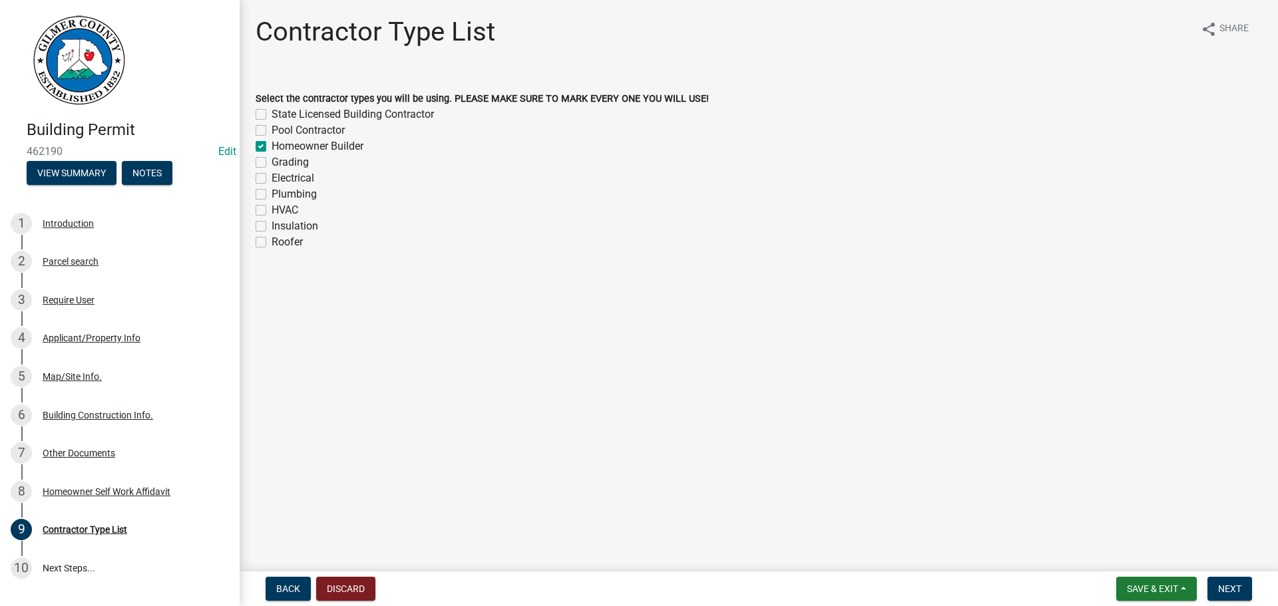
checkbox input "false"
click at [1224, 590] on span "Next" at bounding box center [1229, 589] width 23 height 11
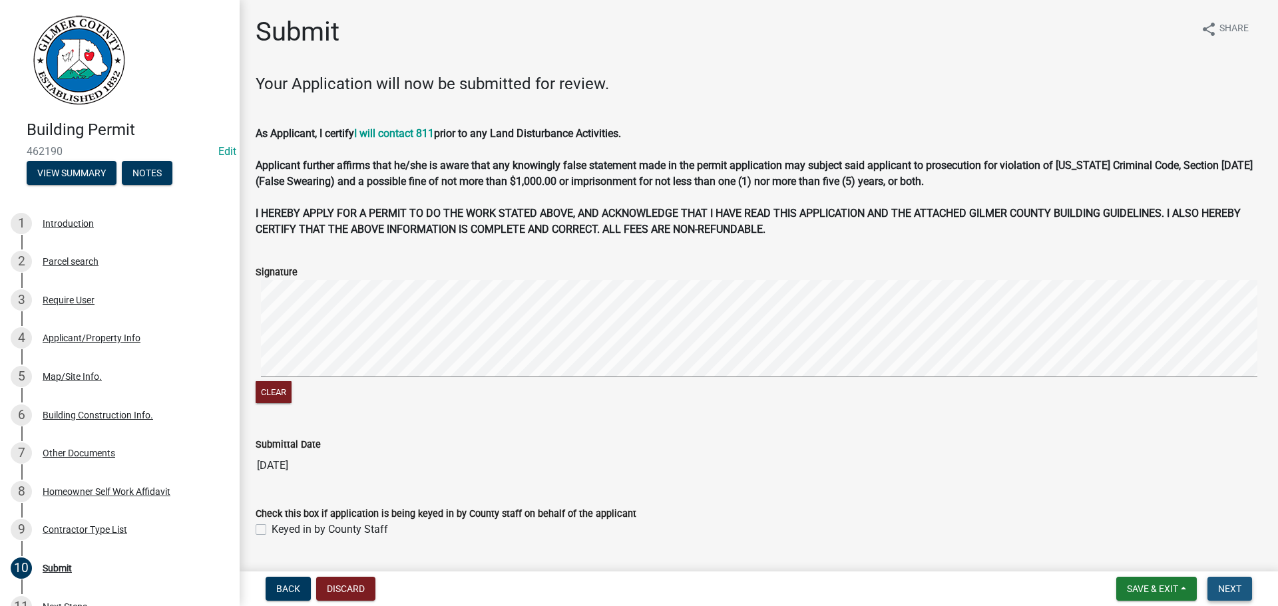
click at [1238, 595] on button "Next" at bounding box center [1229, 589] width 45 height 24
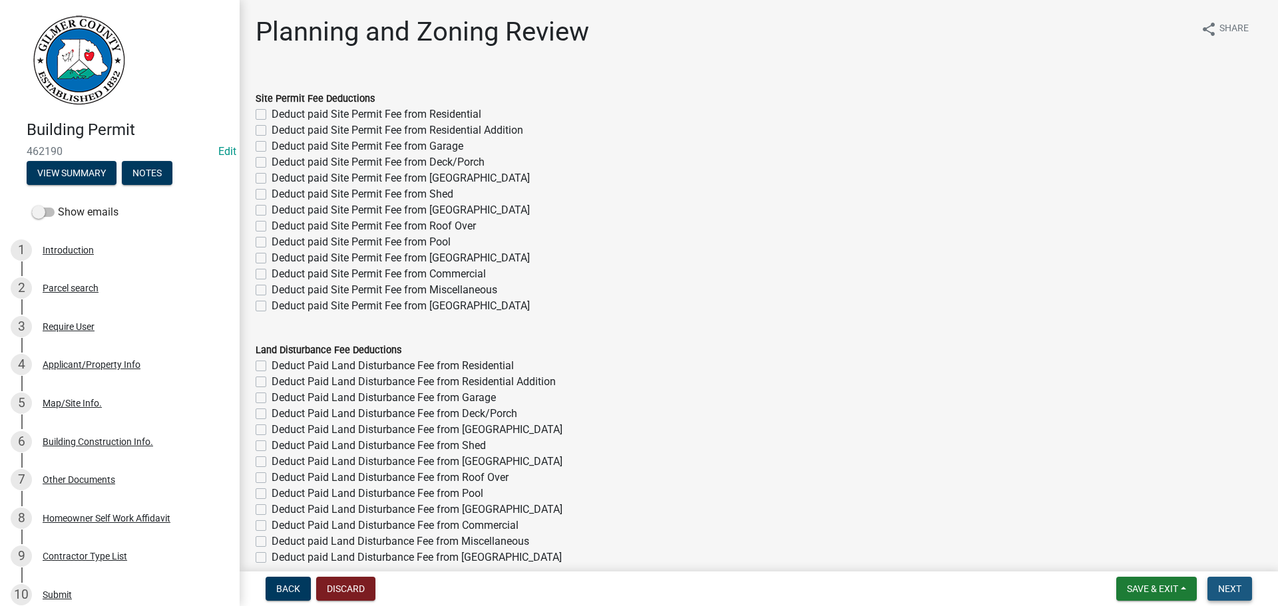
click at [1236, 586] on span "Next" at bounding box center [1229, 589] width 23 height 11
click at [787, 311] on div "Deduct paid Site Permit Fee from Poultry House" at bounding box center [759, 306] width 1006 height 16
click at [272, 160] on label "Deduct paid Site Permit Fee from Deck/Porch" at bounding box center [378, 162] width 213 height 16
click at [272, 160] on input "Deduct paid Site Permit Fee from Deck/Porch" at bounding box center [276, 158] width 9 height 9
checkbox input "true"
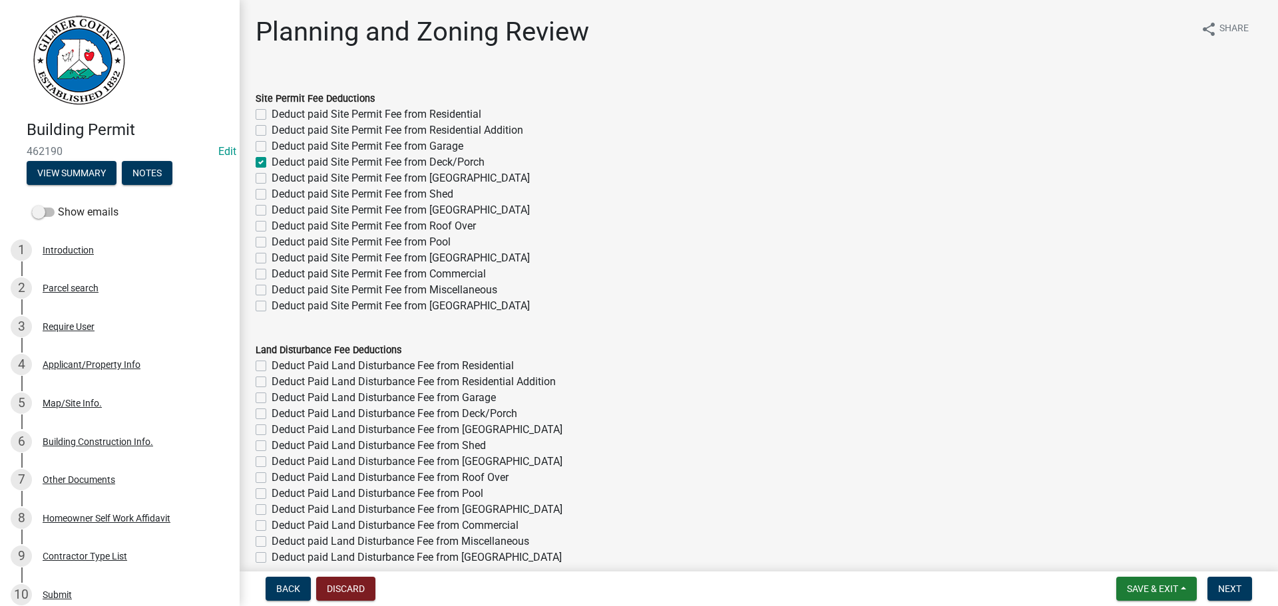
checkbox input "false"
checkbox input "true"
checkbox input "false"
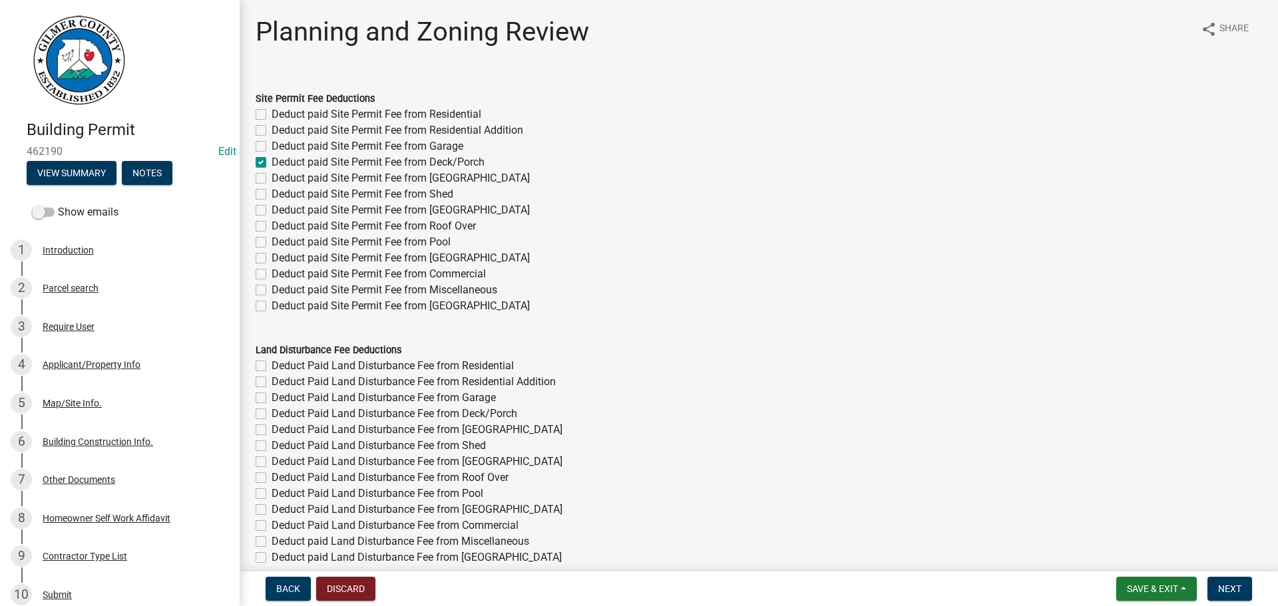
checkbox input "false"
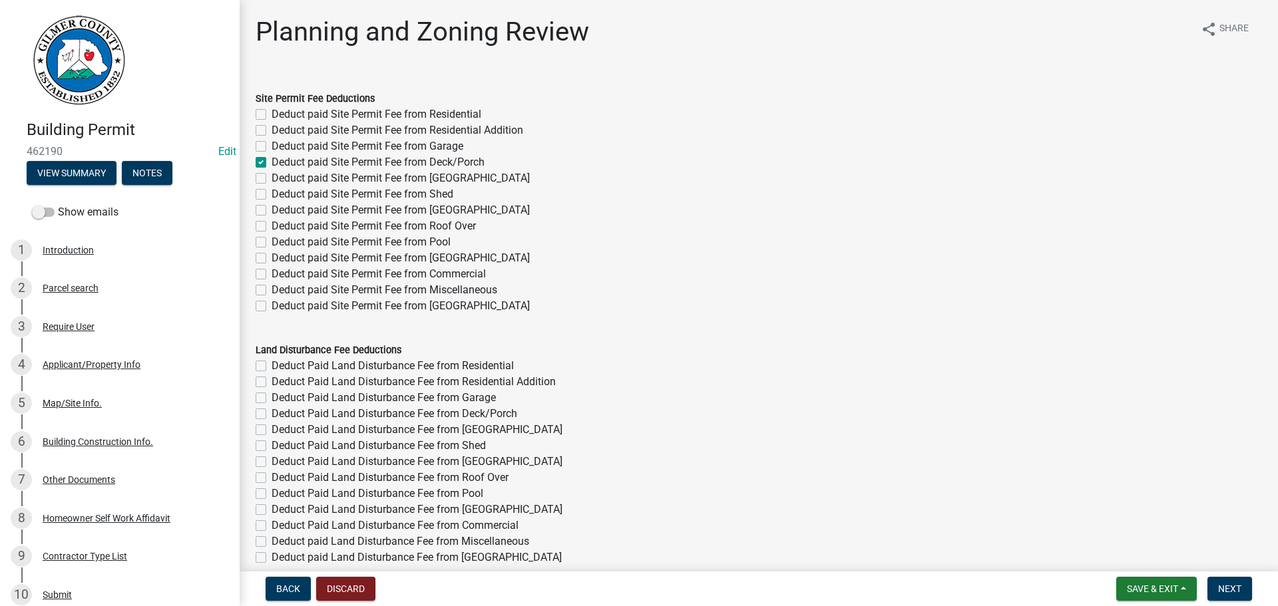
checkbox input "false"
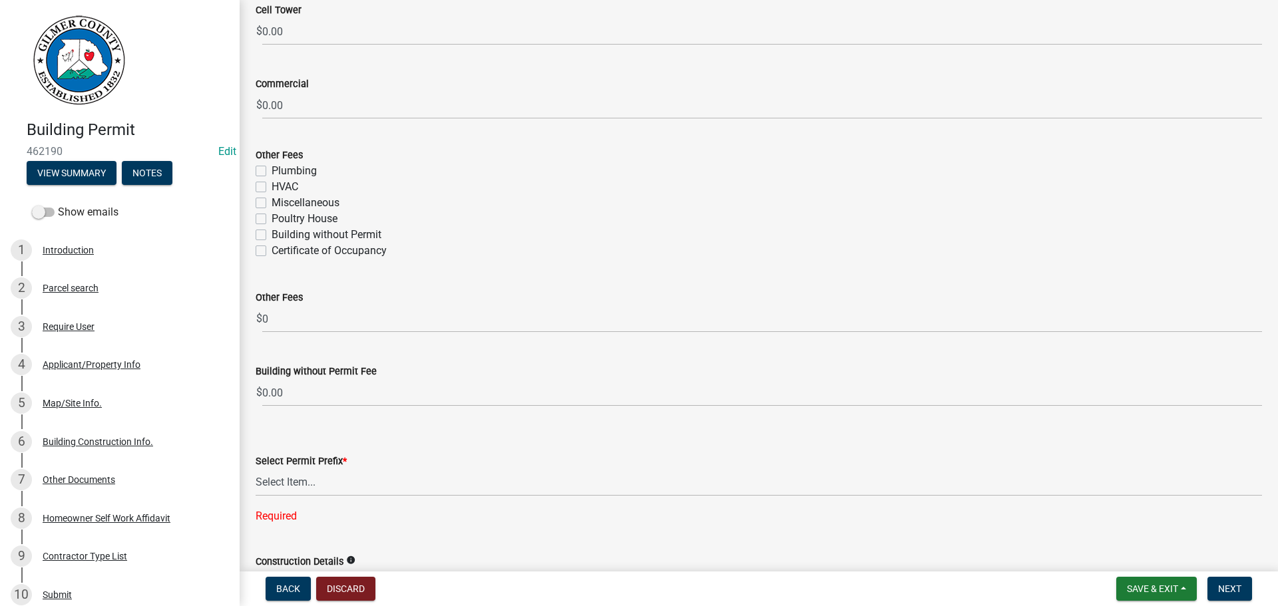
scroll to position [2396, 0]
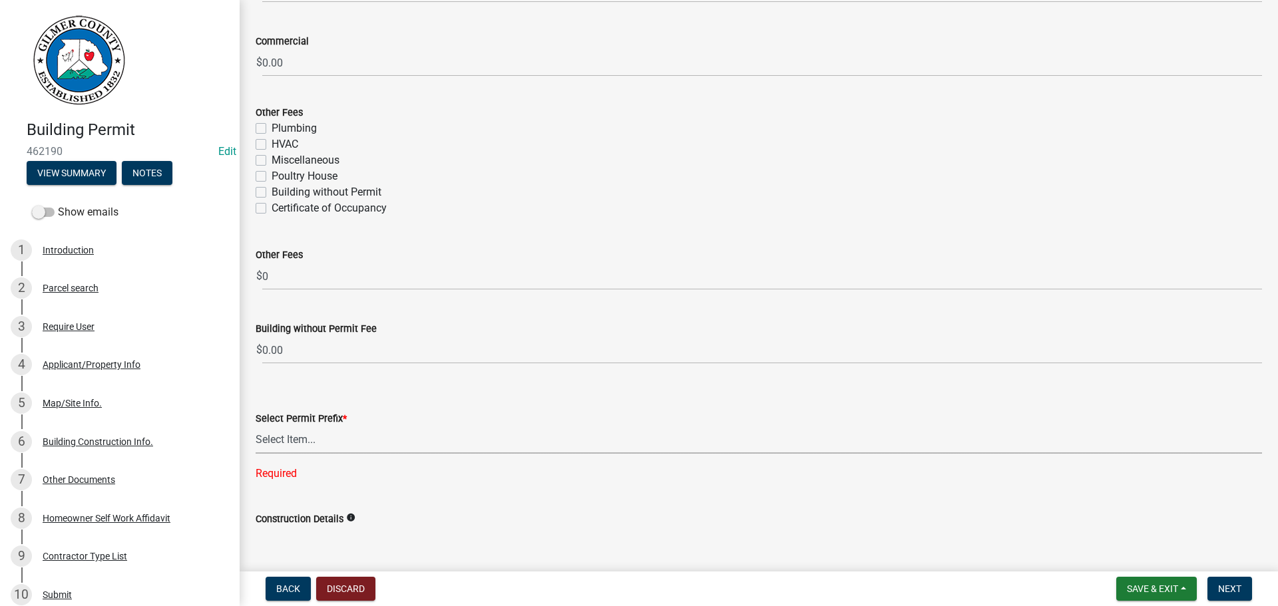
click at [309, 443] on select "Select Item... RES COMM MB LAND POOL MISC CELL TOWER - NEW CELL TOWER - ADD ON" at bounding box center [759, 440] width 1006 height 27
click at [256, 427] on select "Select Item... RES COMM MB LAND POOL MISC CELL TOWER - NEW CELL TOWER - ADD ON" at bounding box center [759, 440] width 1006 height 27
select select "d8142ddf-27f7-42b0-ba1e-04fee764576f"
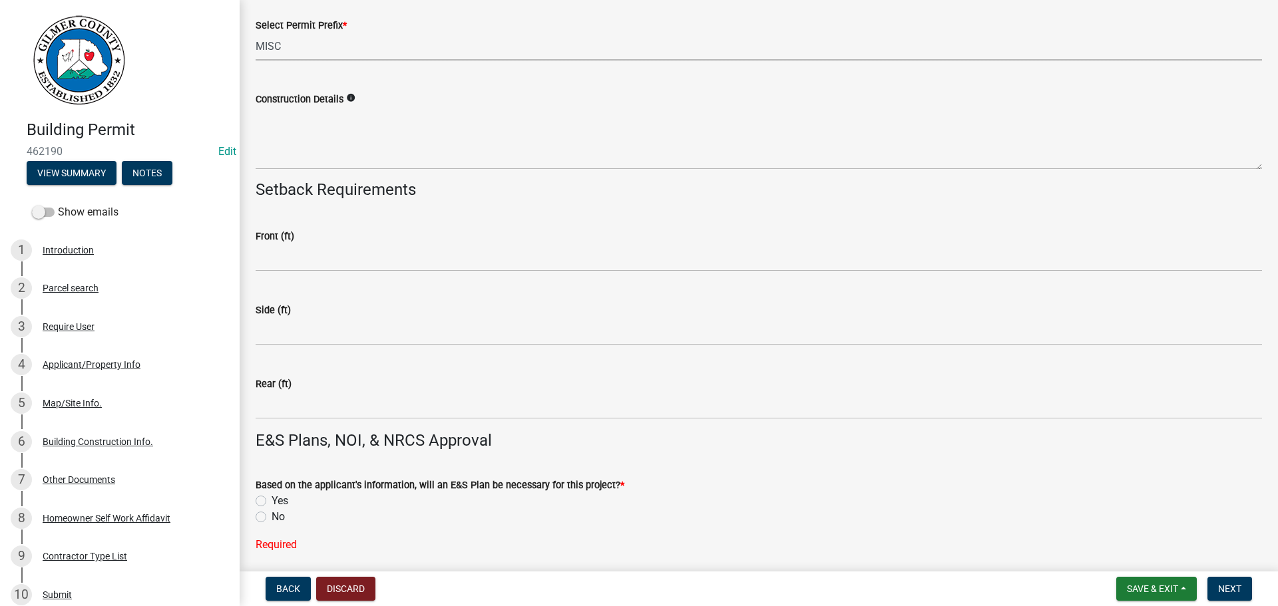
scroll to position [2795, 0]
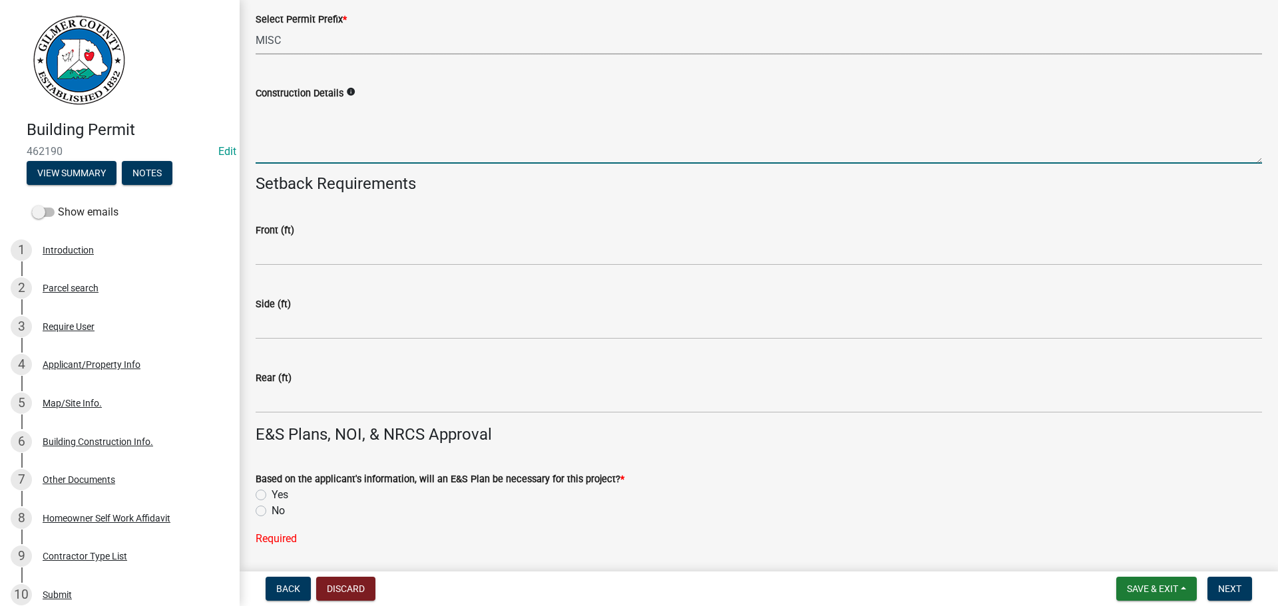
click at [291, 137] on textarea "Construction Details" at bounding box center [759, 132] width 1006 height 63
type textarea "DECK"
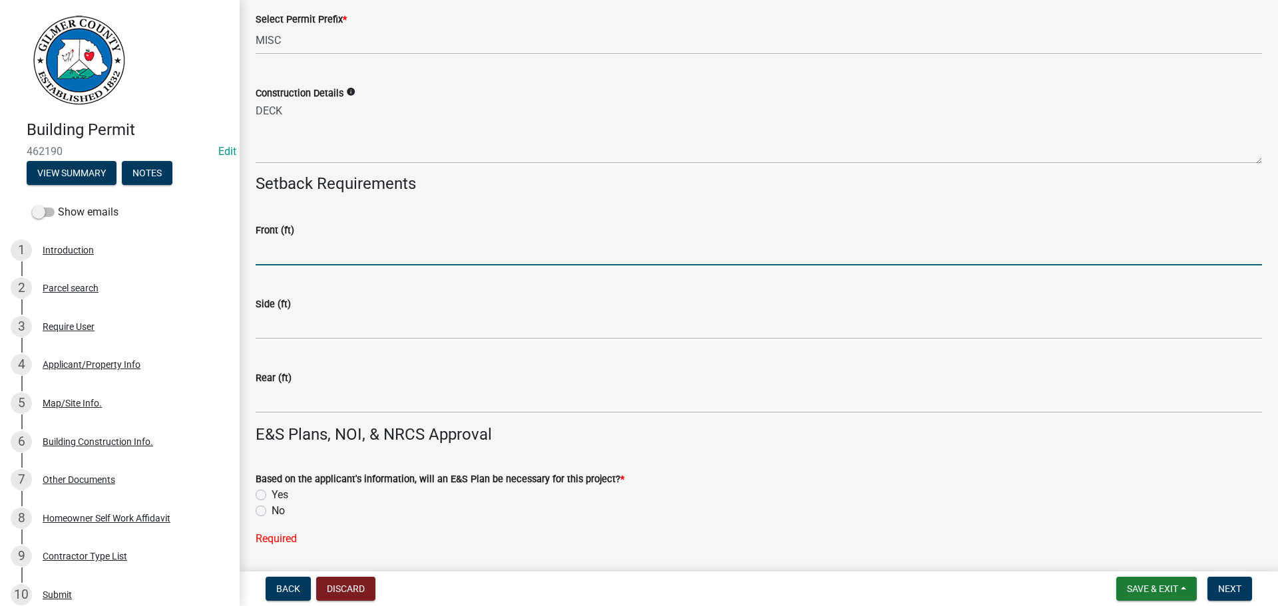
click at [446, 244] on input "text" at bounding box center [759, 251] width 1006 height 27
type input "25"
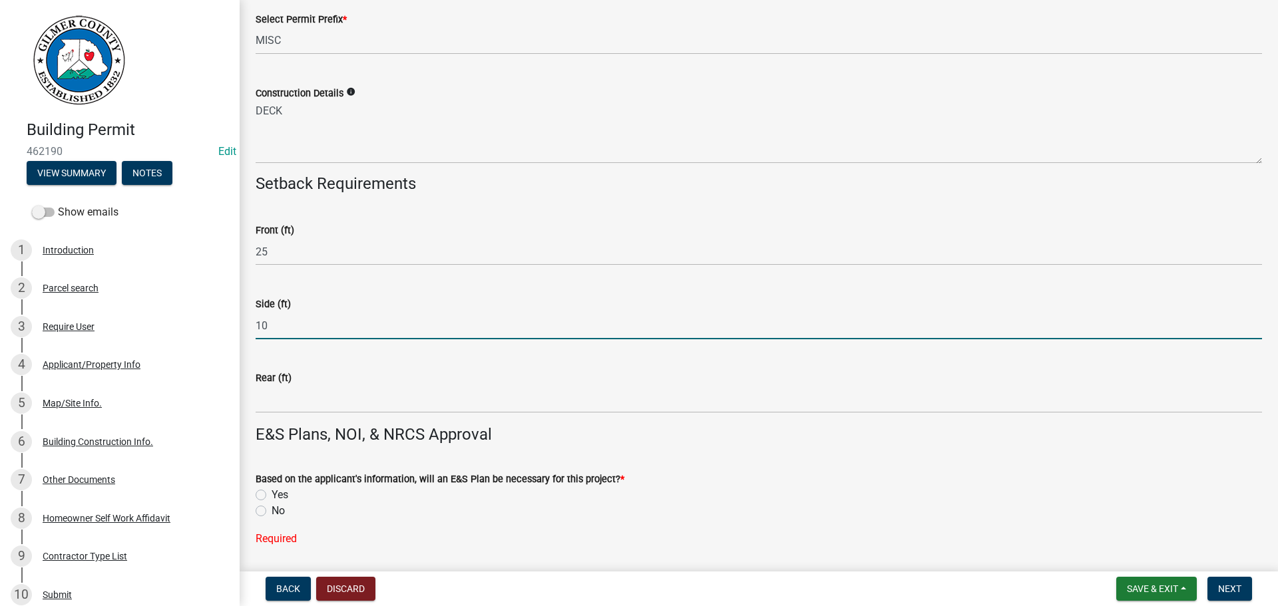
type input "10"
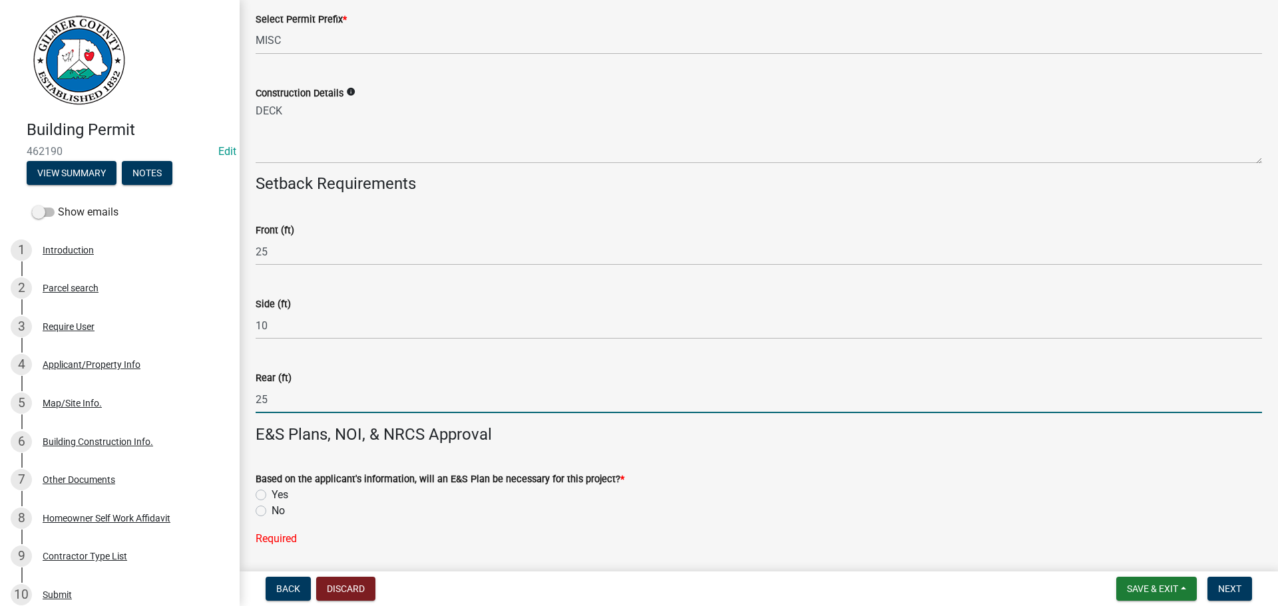
type input "25"
click at [764, 514] on div "No" at bounding box center [759, 511] width 1006 height 16
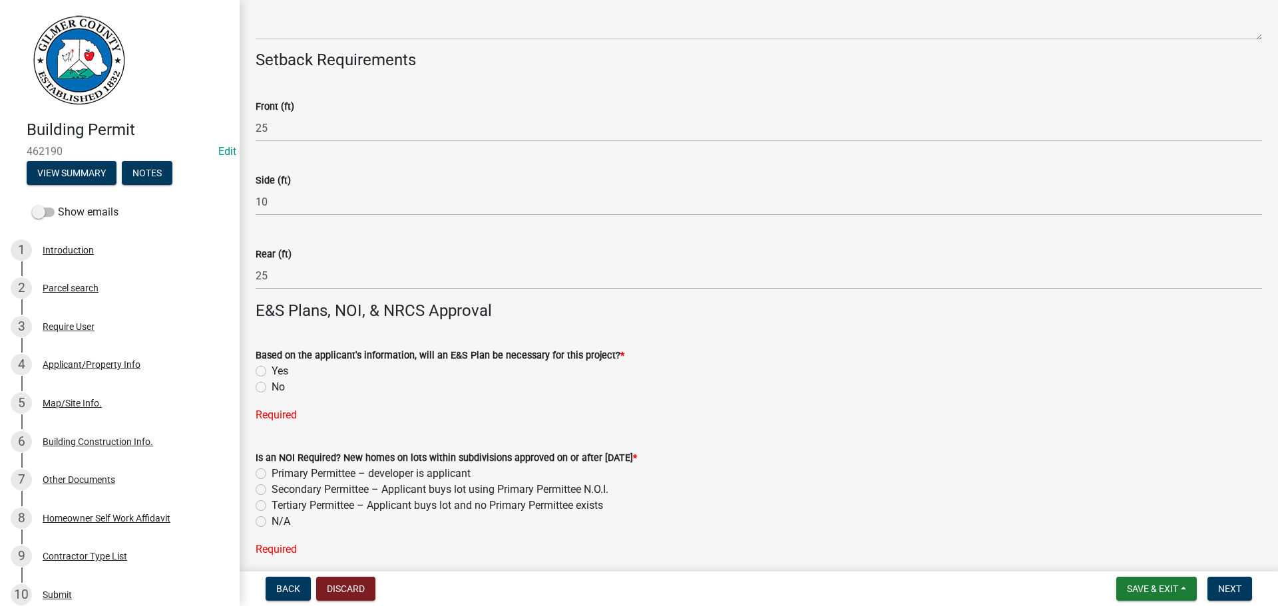
scroll to position [3061, 0]
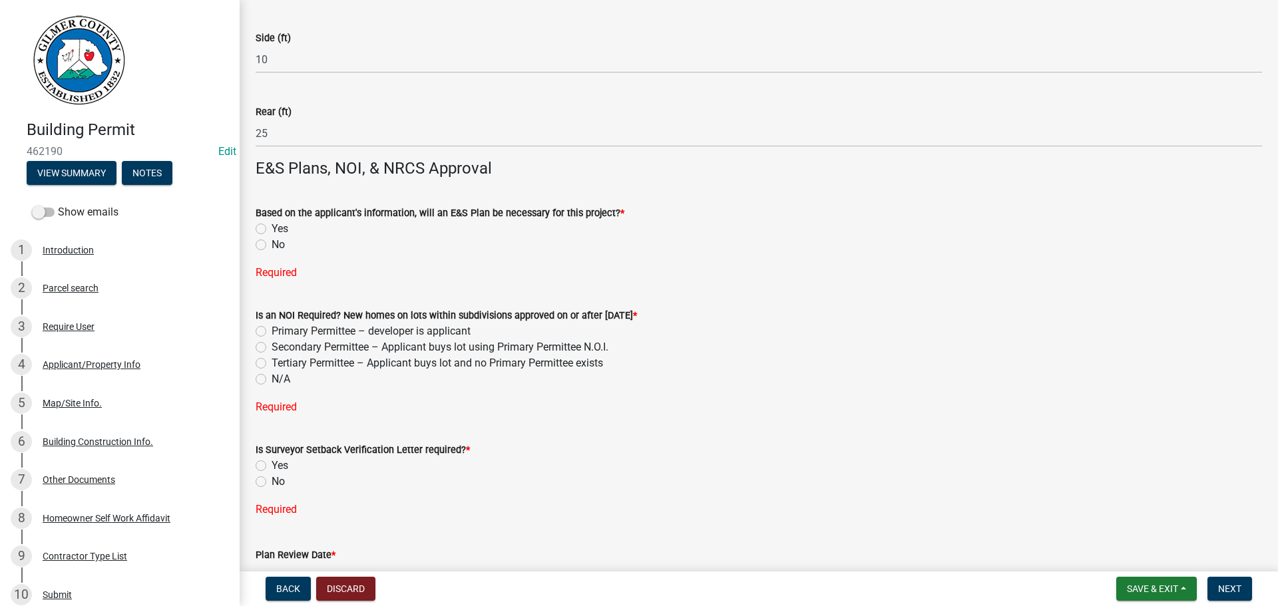
click at [272, 246] on label "No" at bounding box center [278, 245] width 13 height 16
click at [272, 246] on input "No" at bounding box center [276, 241] width 9 height 9
radio input "true"
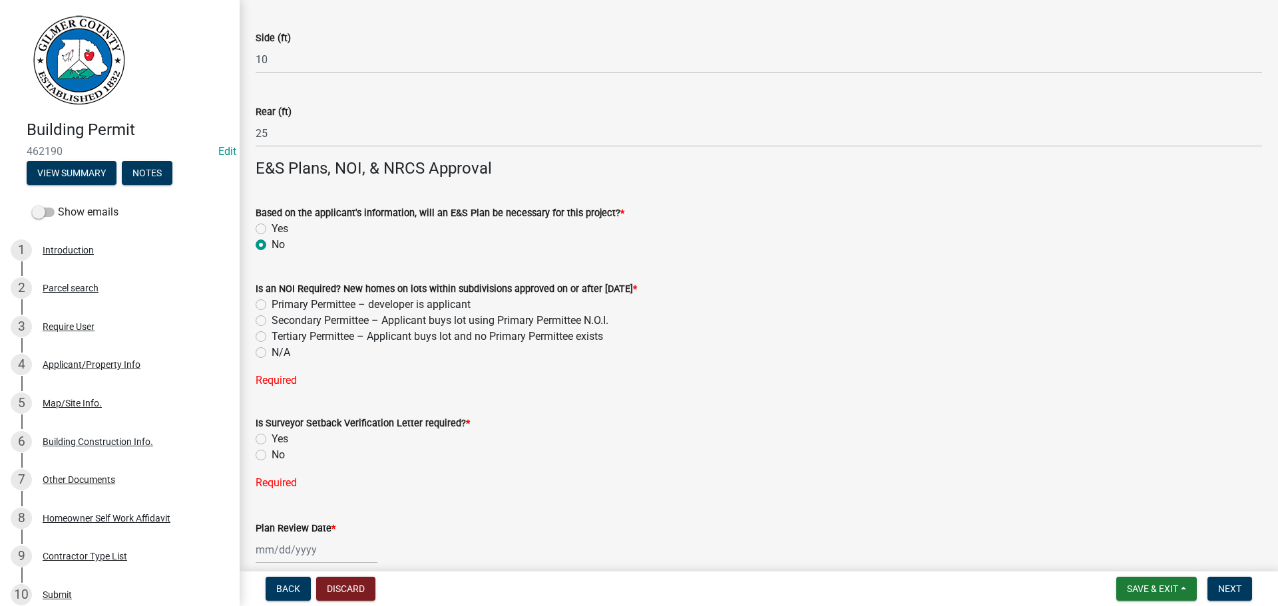
click at [272, 354] on label "N/A" at bounding box center [281, 353] width 19 height 16
click at [272, 353] on input "N/A" at bounding box center [276, 349] width 9 height 9
radio input "true"
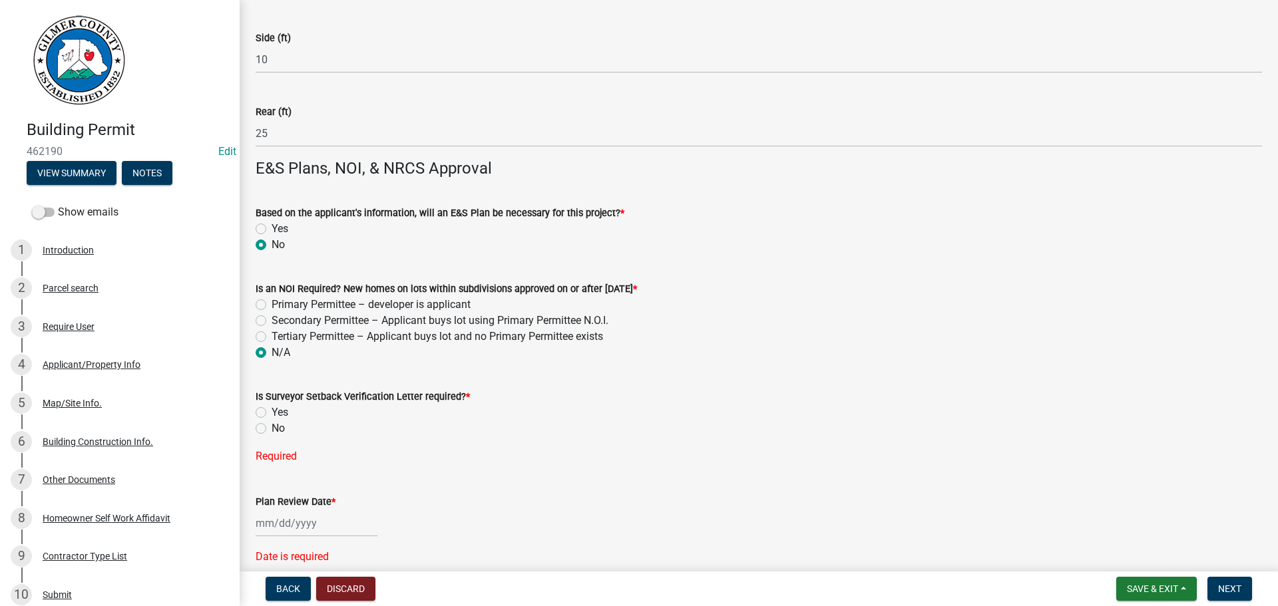
click at [272, 431] on label "No" at bounding box center [278, 429] width 13 height 16
click at [272, 429] on input "No" at bounding box center [276, 425] width 9 height 9
radio input "true"
click at [286, 494] on div at bounding box center [317, 496] width 122 height 27
select select "8"
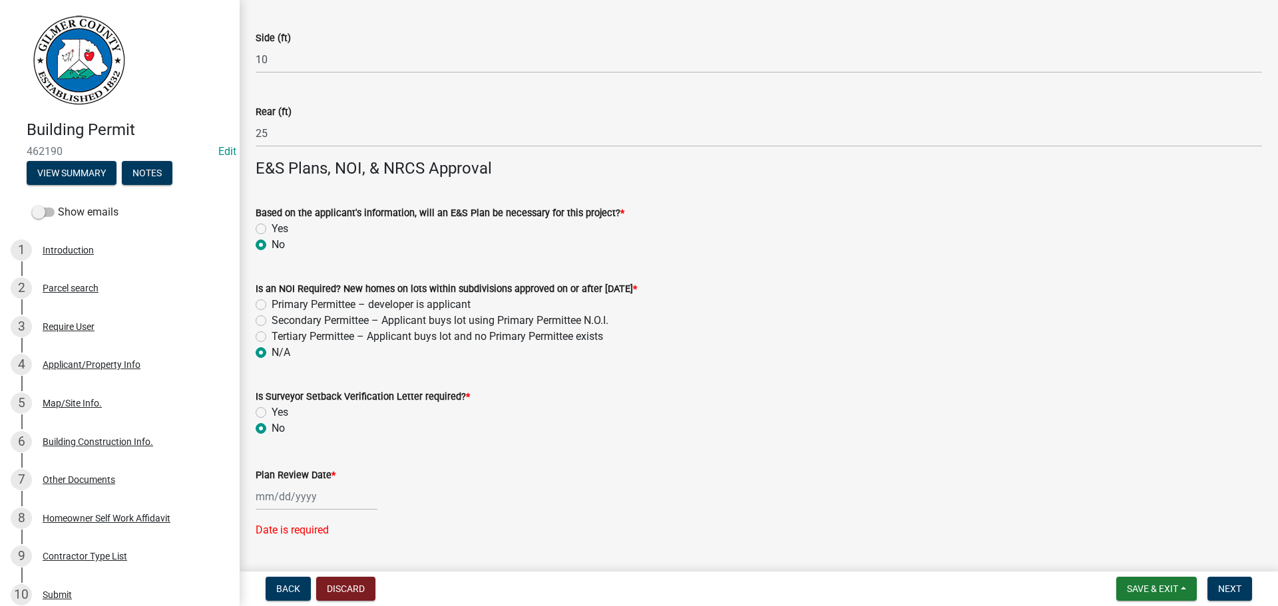
select select "2025"
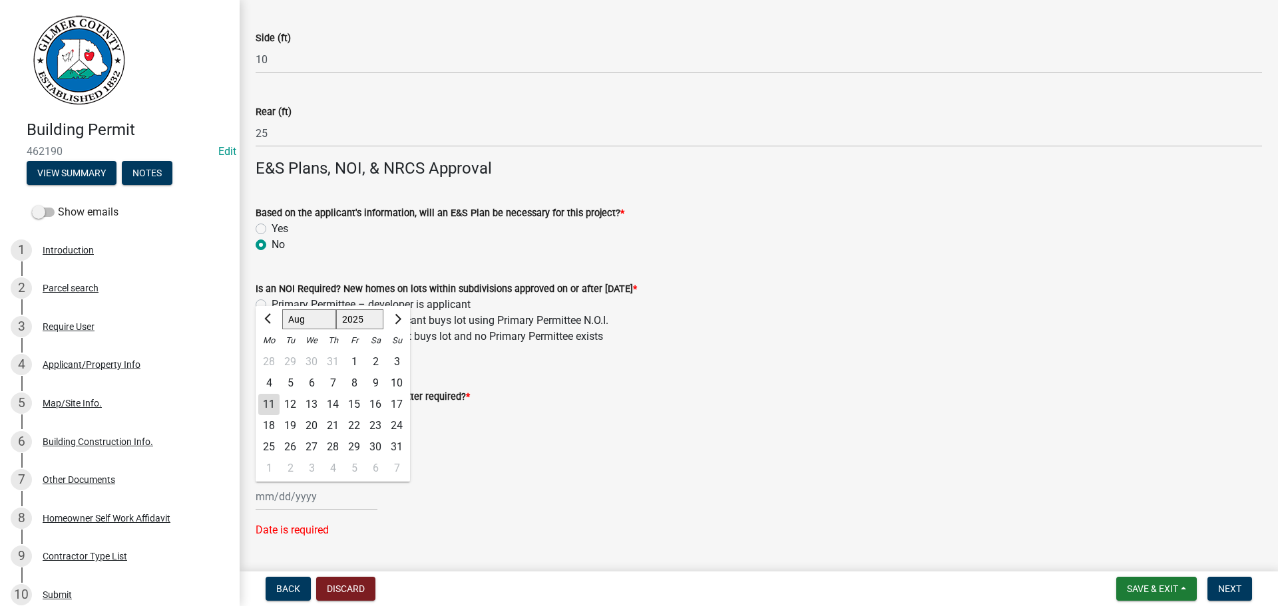
click at [268, 403] on div "11" at bounding box center [268, 404] width 21 height 21
type input "[DATE]"
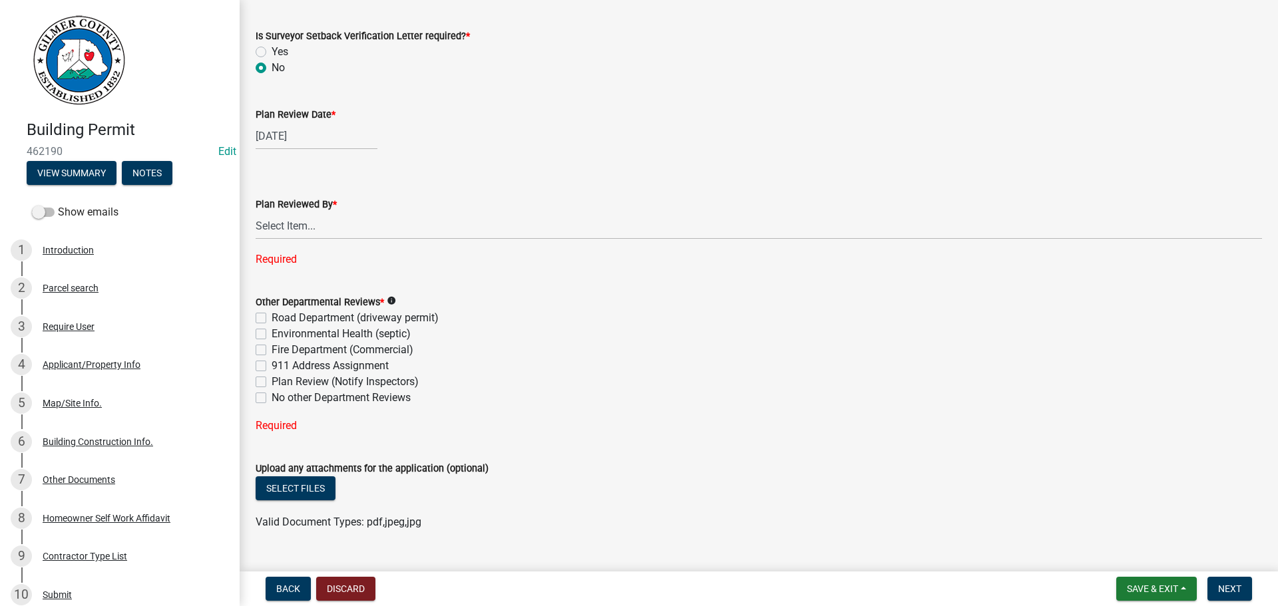
scroll to position [3450, 0]
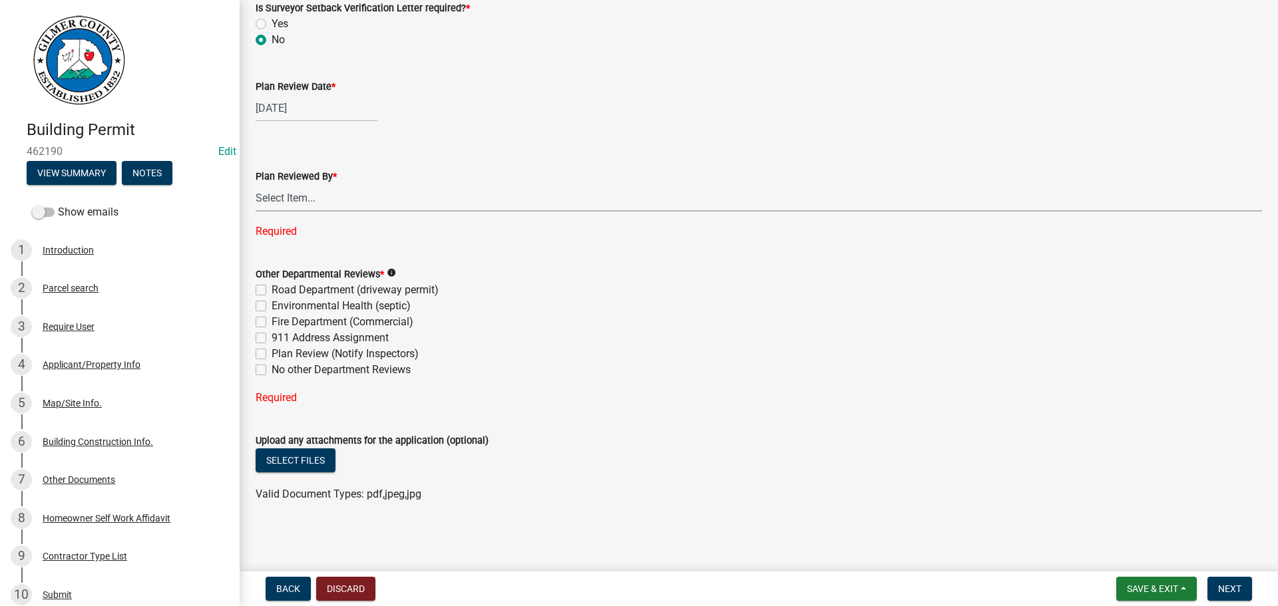
click at [307, 198] on select "Select Item... Andrew Mathis Art Wlochowski Becky Whitworth Joe Bouhl Karen Hen…" at bounding box center [759, 197] width 1006 height 27
click at [256, 211] on select "Select Item... Andrew Mathis Art Wlochowski Becky Whitworth Joe Bouhl Karen Hen…" at bounding box center [759, 197] width 1006 height 27
select select "f66b4cef-93c9-440c-84d8-a2c8d35cb7c1"
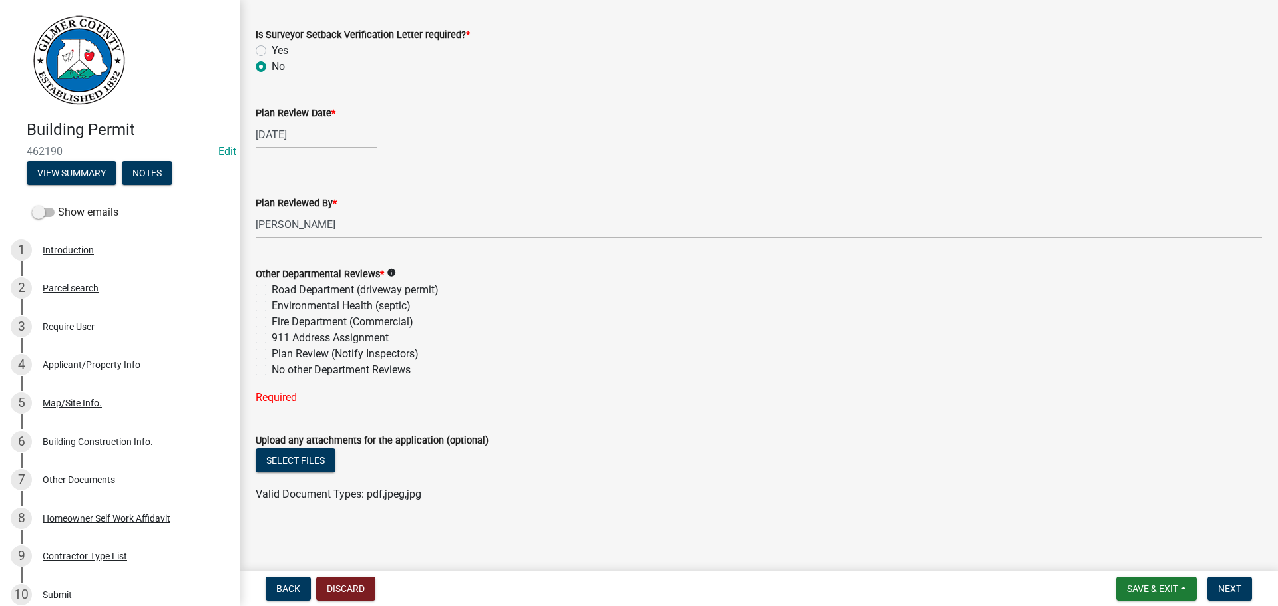
click at [272, 372] on label "No other Department Reviews" at bounding box center [341, 370] width 139 height 16
click at [272, 371] on input "No other Department Reviews" at bounding box center [276, 366] width 9 height 9
checkbox input "true"
checkbox input "false"
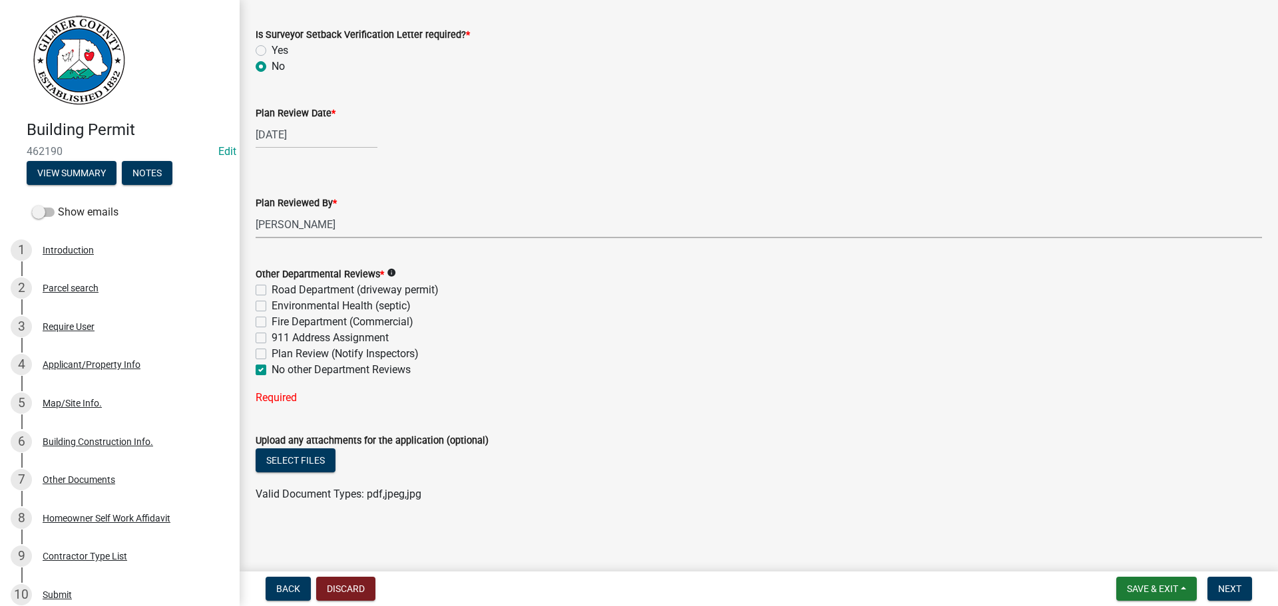
checkbox input "false"
checkbox input "true"
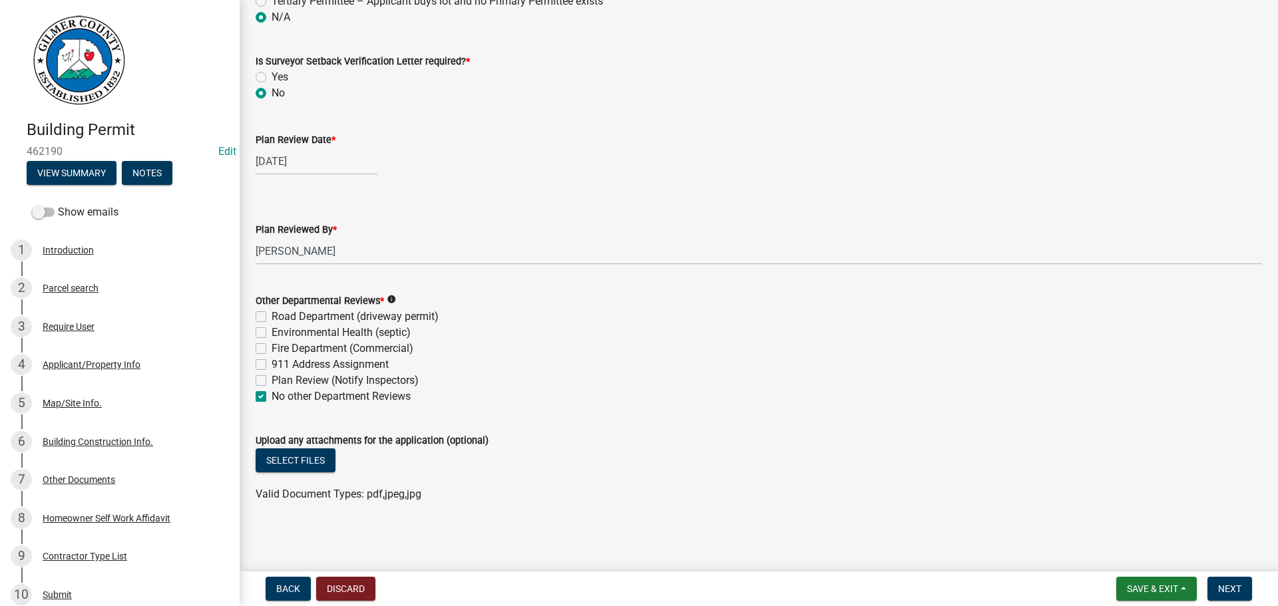
scroll to position [3397, 0]
click at [289, 456] on button "Select files" at bounding box center [296, 461] width 80 height 24
click at [1229, 577] on button "Next" at bounding box center [1229, 589] width 45 height 24
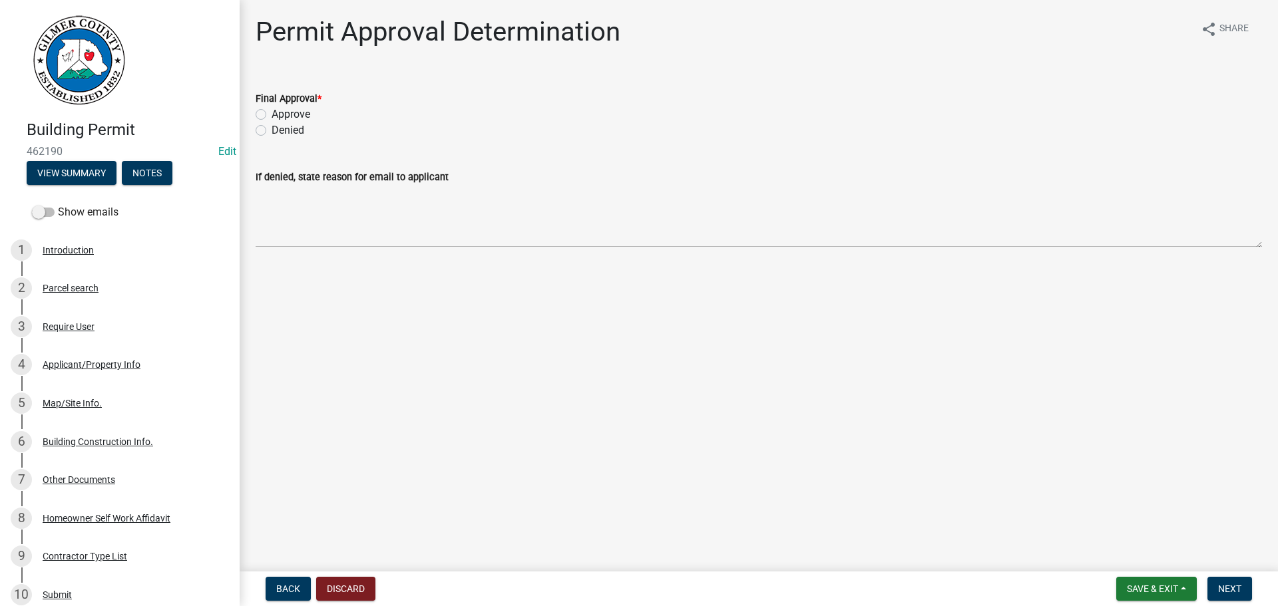
click at [272, 112] on label "Approve" at bounding box center [291, 114] width 39 height 16
click at [272, 112] on input "Approve" at bounding box center [276, 110] width 9 height 9
radio input "true"
click at [1224, 588] on span "Next" at bounding box center [1229, 589] width 23 height 11
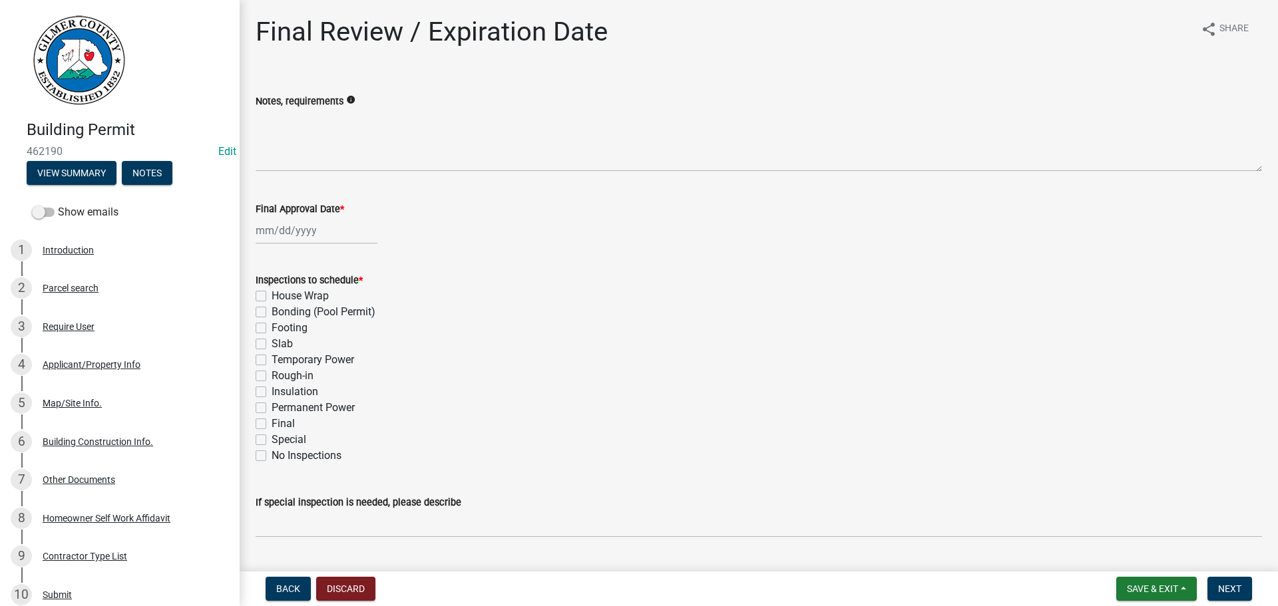
select select "8"
select select "2025"
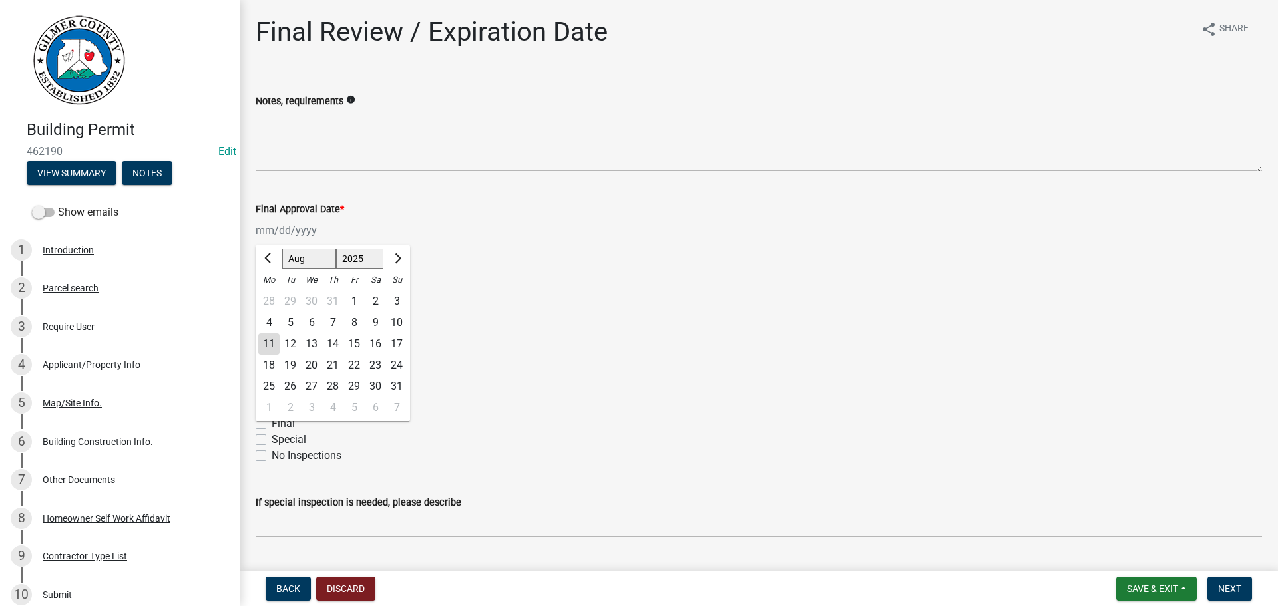
click at [271, 228] on div "Jan Feb Mar Apr May Jun Jul Aug Sep Oct Nov Dec 1525 1526 1527 1528 1529 1530 1…" at bounding box center [317, 230] width 122 height 27
click at [272, 341] on div "11" at bounding box center [268, 343] width 21 height 21
type input "[DATE]"
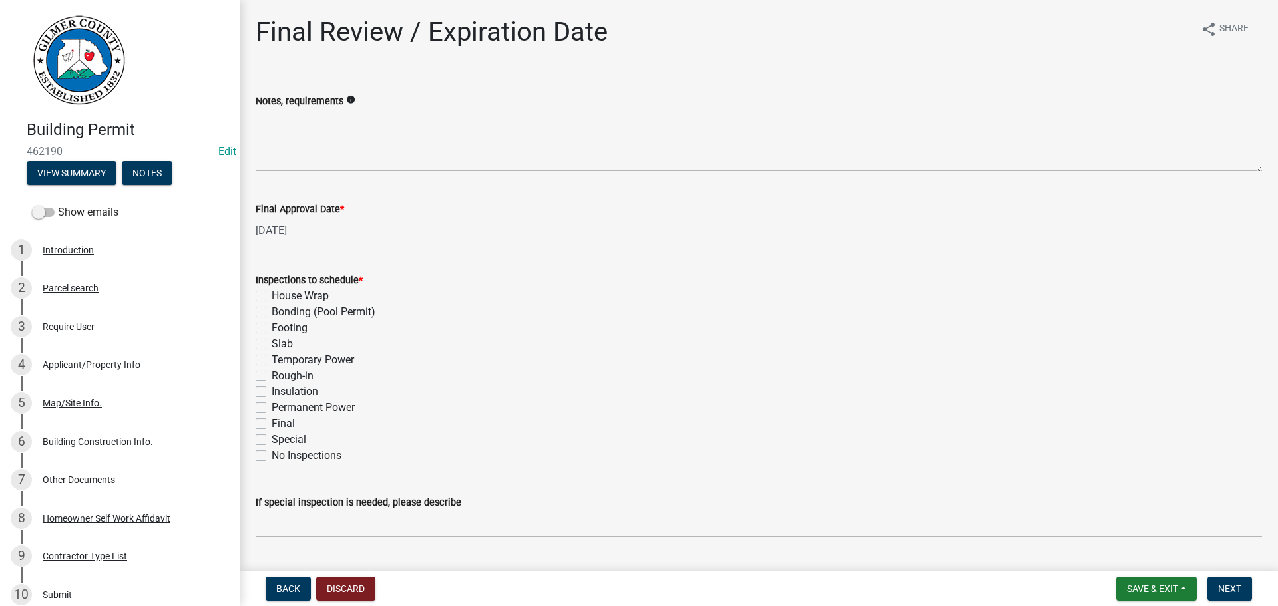
click at [272, 329] on label "Footing" at bounding box center [290, 328] width 36 height 16
click at [272, 329] on input "Footing" at bounding box center [276, 324] width 9 height 9
checkbox input "true"
checkbox input "false"
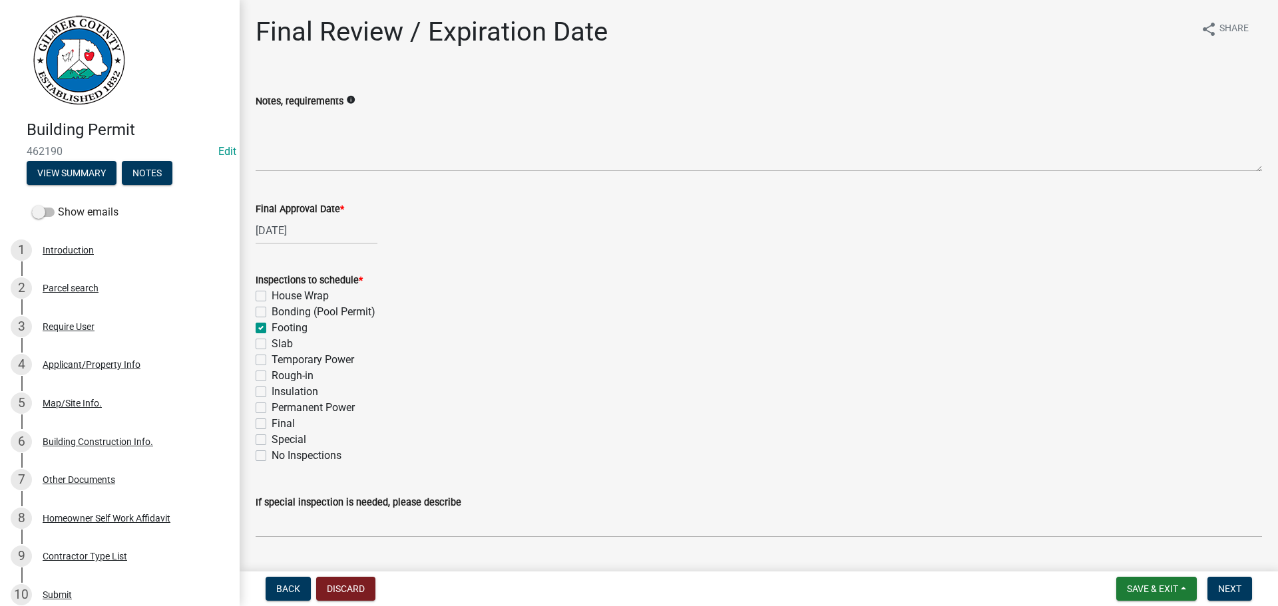
checkbox input "true"
checkbox input "false"
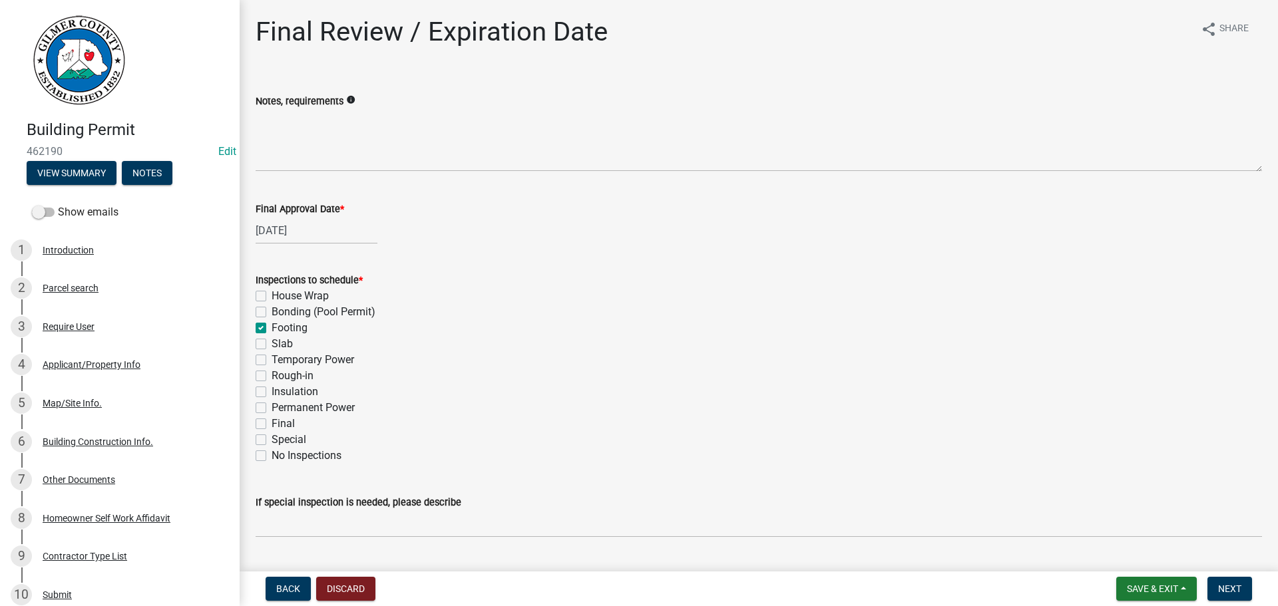
checkbox input "false"
click at [272, 420] on label "Final" at bounding box center [283, 424] width 23 height 16
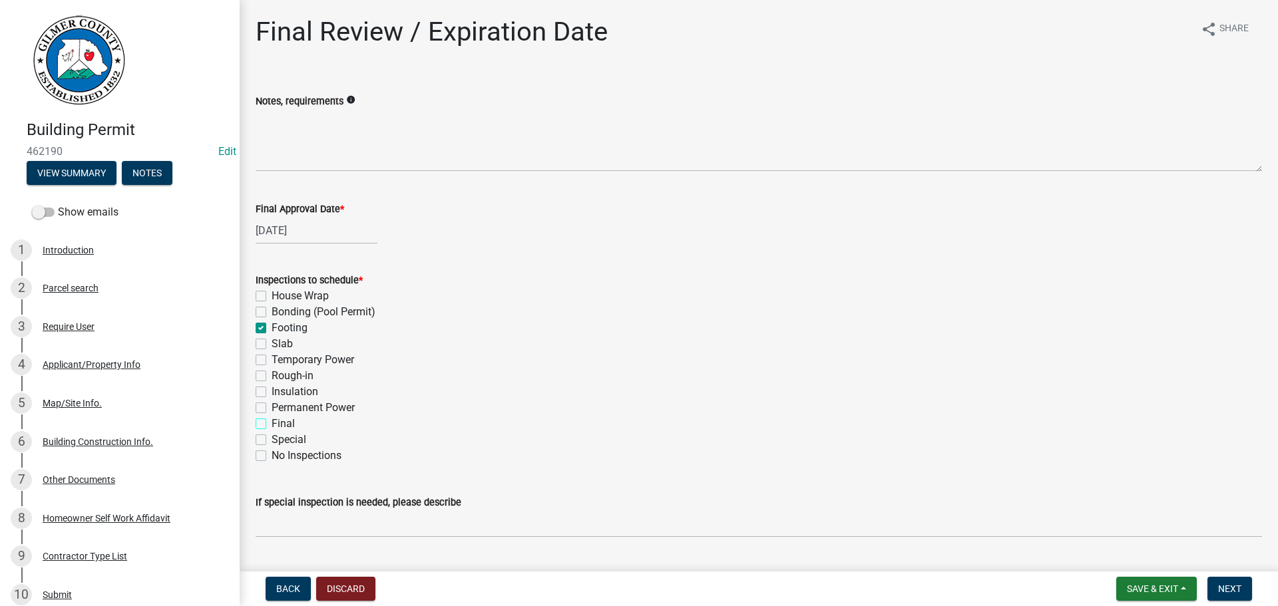
click at [272, 420] on input "Final" at bounding box center [276, 420] width 9 height 9
checkbox input "true"
checkbox input "false"
checkbox input "true"
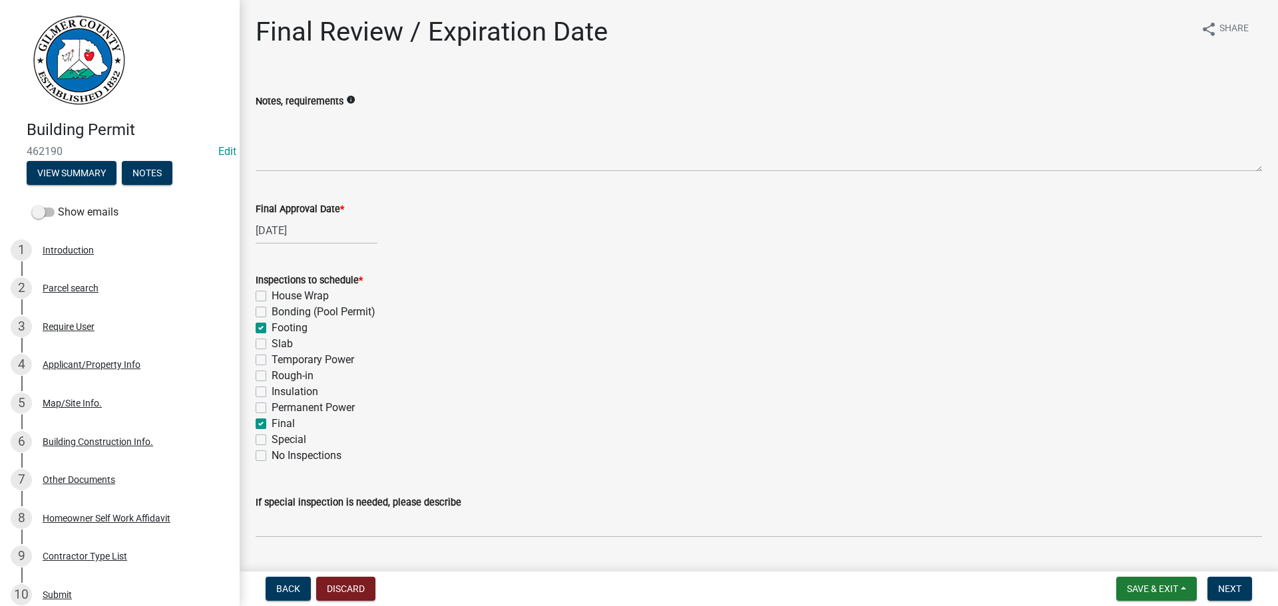
checkbox input "false"
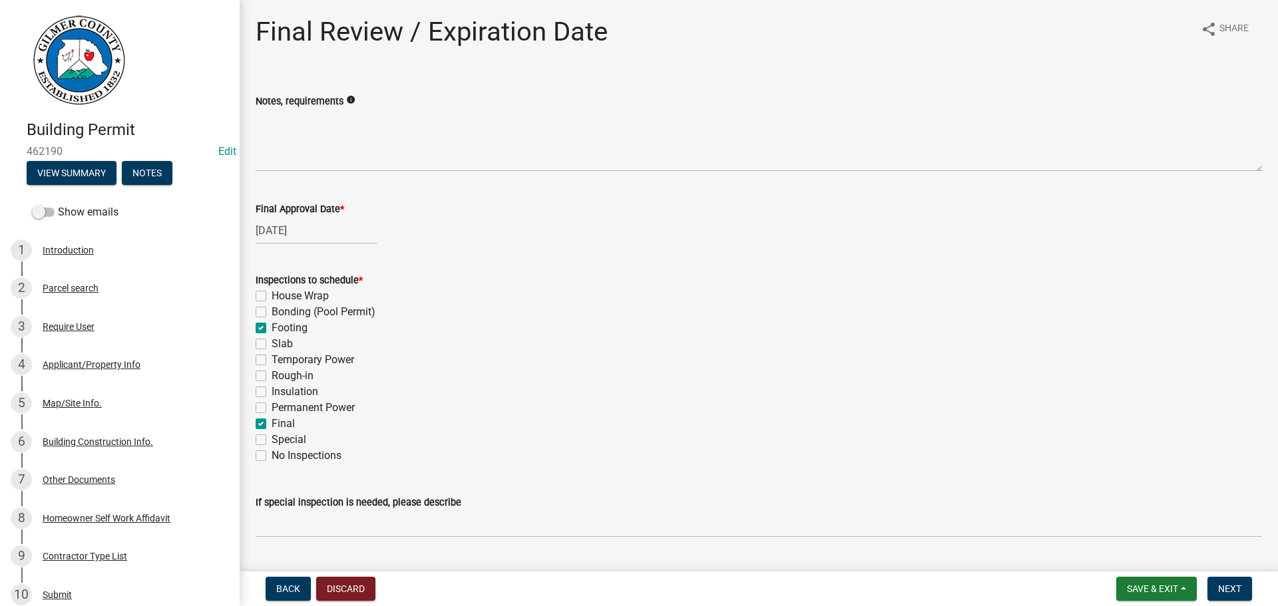
checkbox input "true"
checkbox input "false"
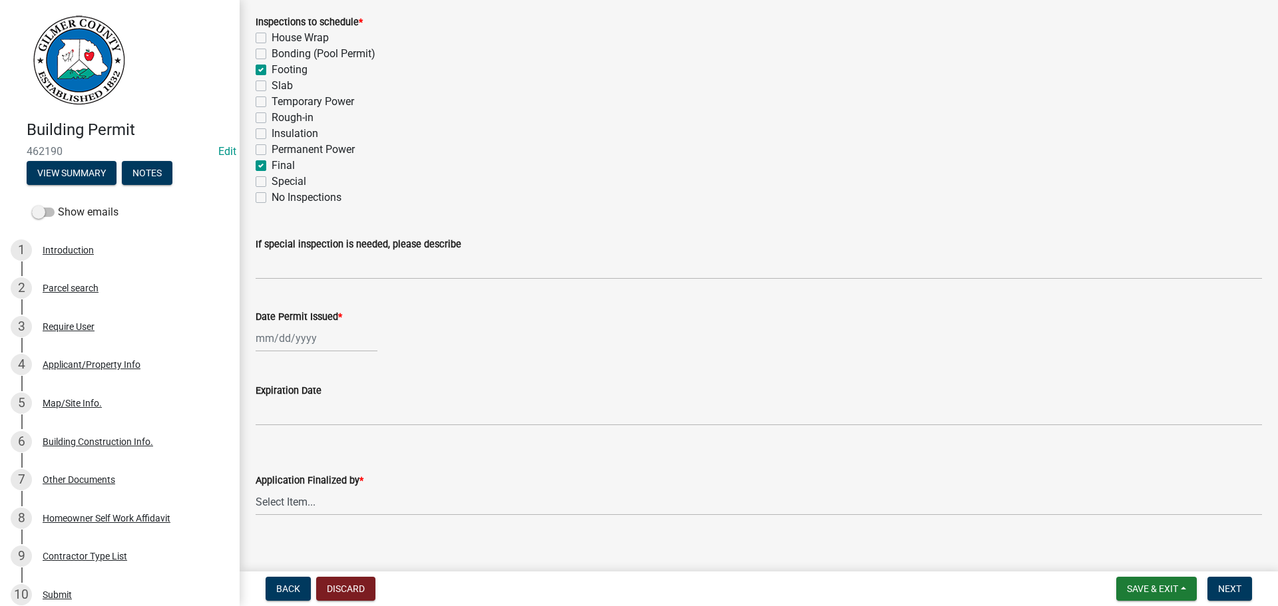
scroll to position [272, 0]
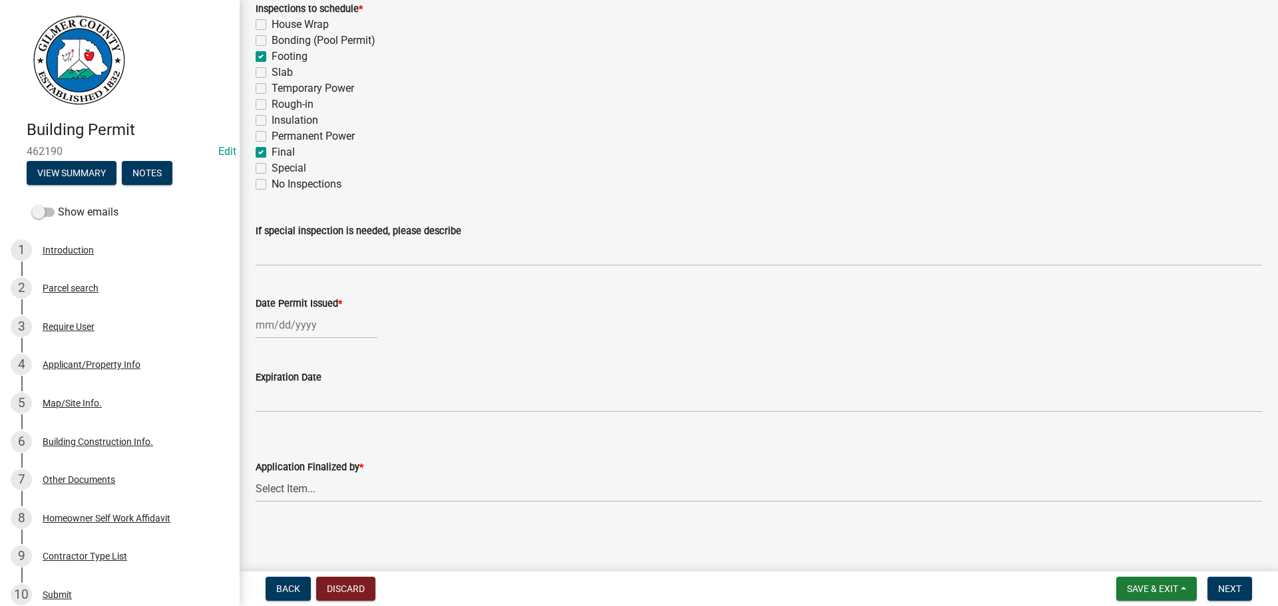
select select "8"
select select "2025"
click at [296, 327] on div "Jan Feb Mar Apr May Jun Jul Aug Sep Oct Nov Dec 1525 1526 1527 1528 1529 1530 1…" at bounding box center [317, 324] width 122 height 27
drag, startPoint x: 276, startPoint y: 441, endPoint x: 271, endPoint y: 447, distance: 8.1
click at [273, 443] on div "11" at bounding box center [268, 438] width 21 height 21
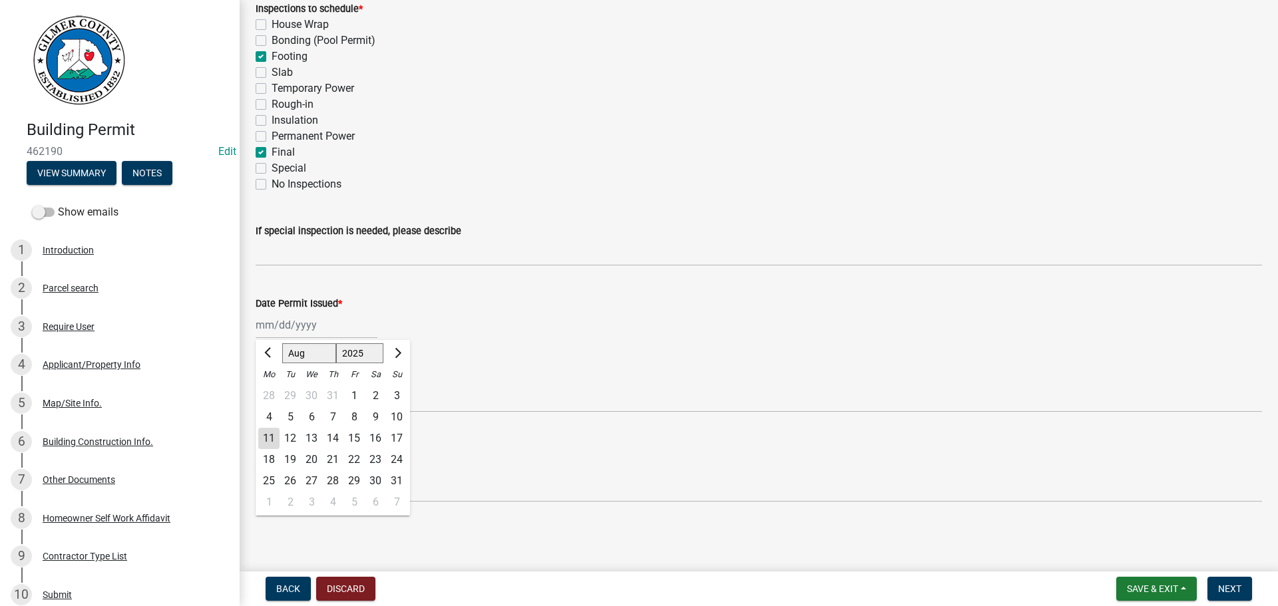
type input "[DATE]"
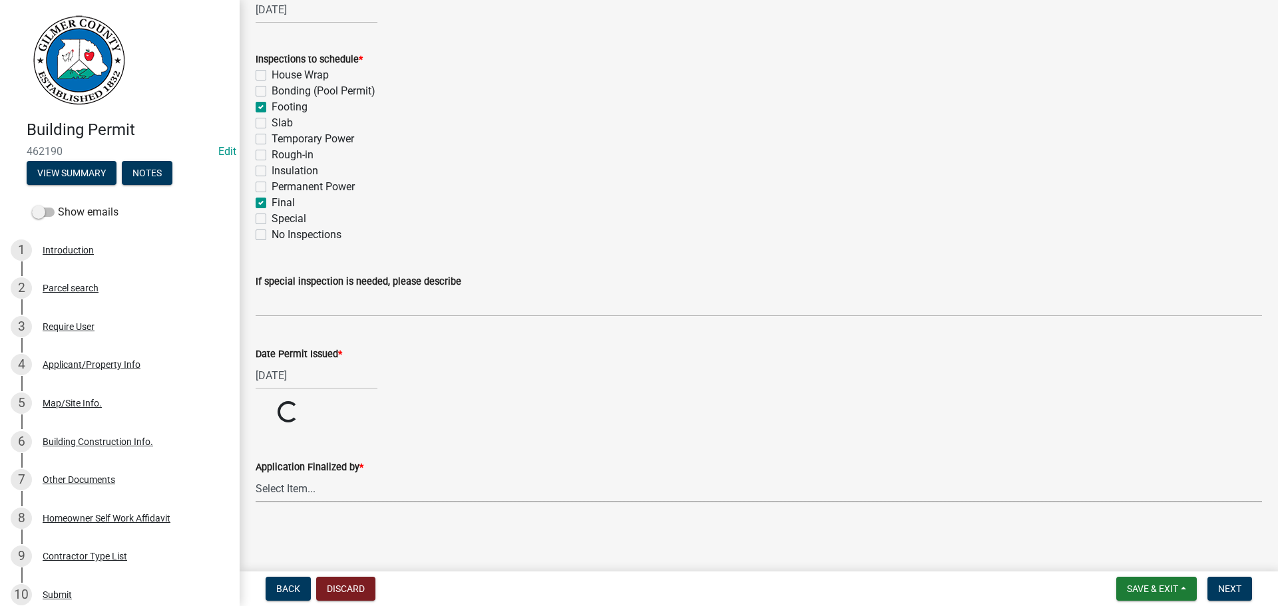
click at [274, 492] on select "Select Item... Andrew Mathis Art Wlochowski Becky Whitworth Joe Bouhl Karen Hen…" at bounding box center [759, 488] width 1006 height 27
click at [256, 526] on select "Select Item... Andrew Mathis Art Wlochowski Becky Whitworth Joe Bouhl Karen Hen…" at bounding box center [759, 539] width 1006 height 27
select select "f66b4cef-93c9-440c-84d8-a2c8d35cb7c1"
click at [1234, 584] on span "Next" at bounding box center [1229, 589] width 23 height 11
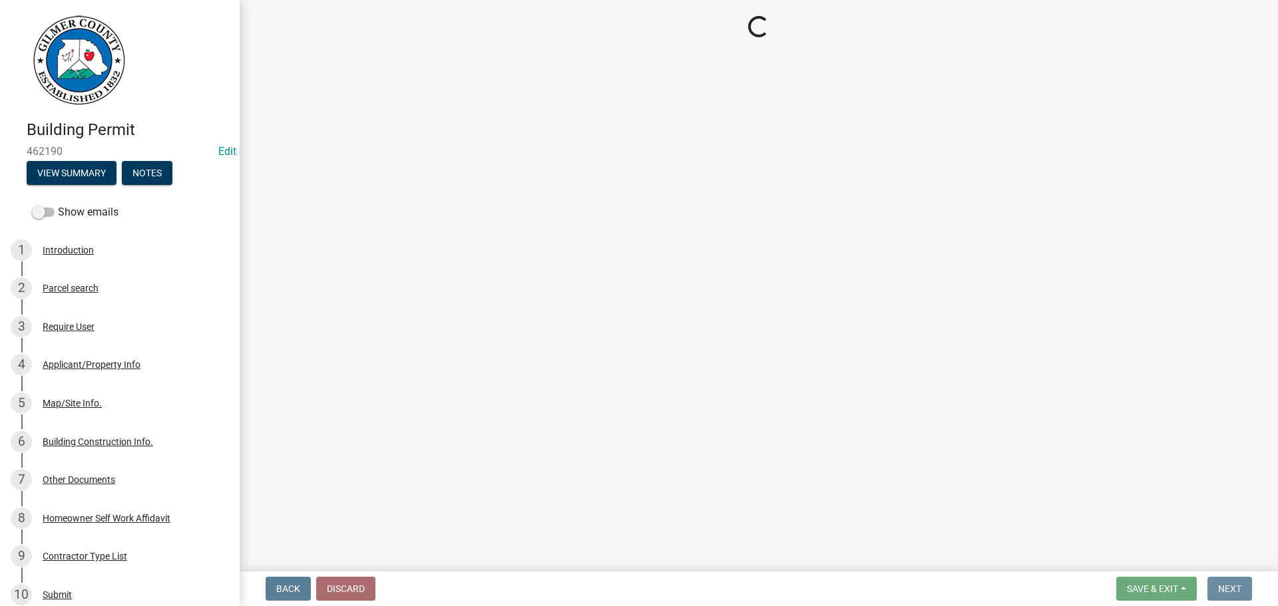
scroll to position [0, 0]
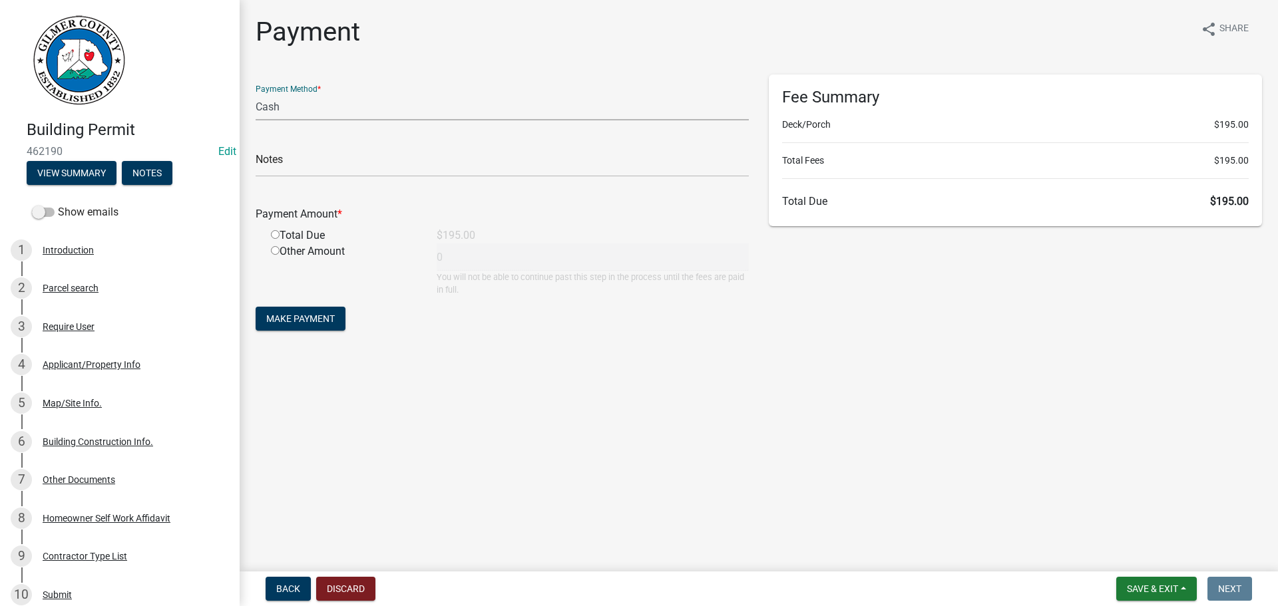
click at [321, 106] on select "Credit Card POS Check Cash" at bounding box center [502, 106] width 493 height 27
select select "1: 0"
click at [256, 93] on select "Credit Card POS Check Cash" at bounding box center [502, 106] width 493 height 27
click at [297, 168] on input "text" at bounding box center [502, 163] width 493 height 27
type input "1103"
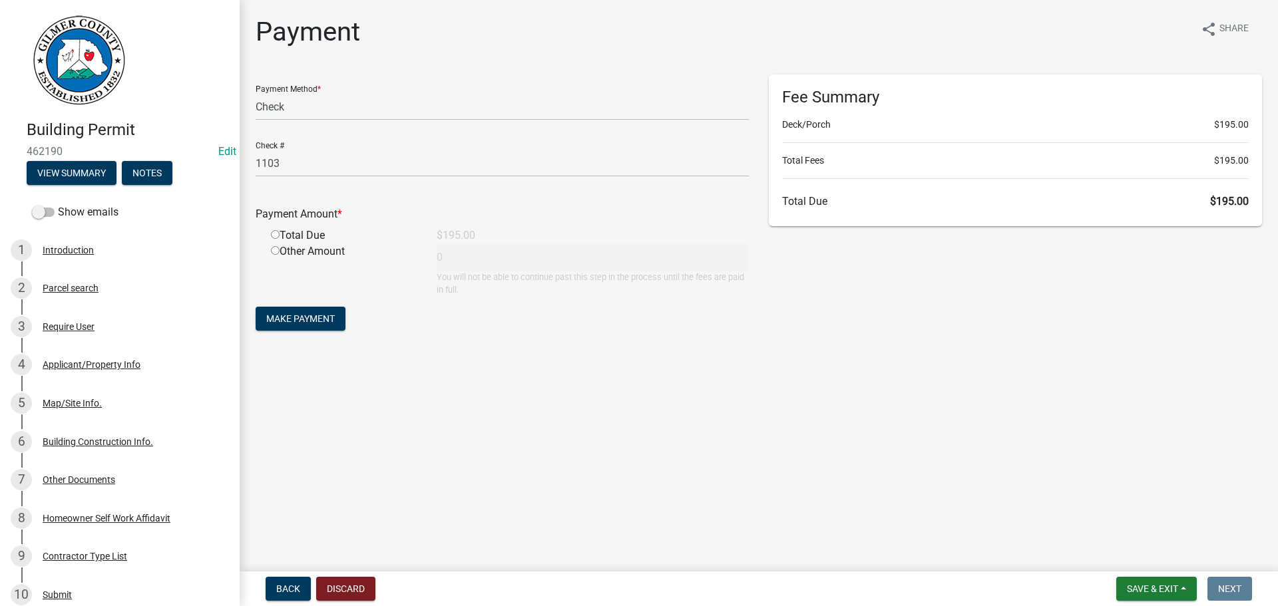
click at [276, 234] on input "radio" at bounding box center [275, 234] width 9 height 9
radio input "true"
type input "195"
click at [287, 315] on span "Make Payment" at bounding box center [300, 318] width 69 height 11
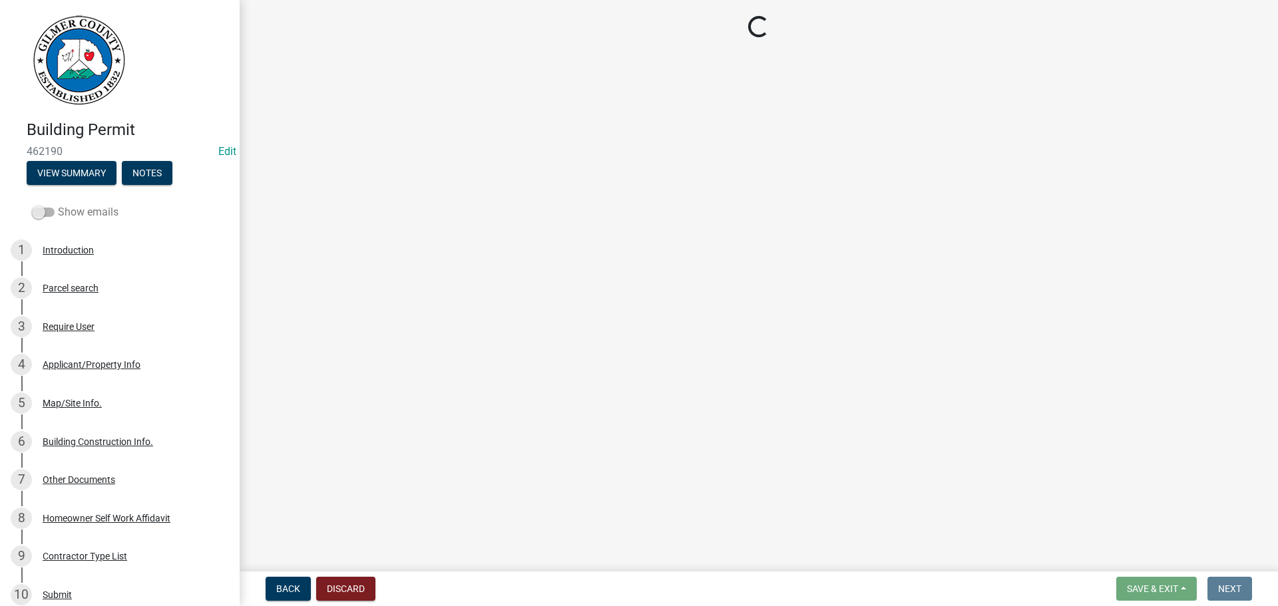
click at [43, 210] on span at bounding box center [43, 212] width 23 height 9
click at [58, 204] on input "Show emails" at bounding box center [58, 204] width 0 height 0
click at [43, 210] on span at bounding box center [43, 212] width 23 height 9
click at [58, 204] on input "Show emails" at bounding box center [58, 204] width 0 height 0
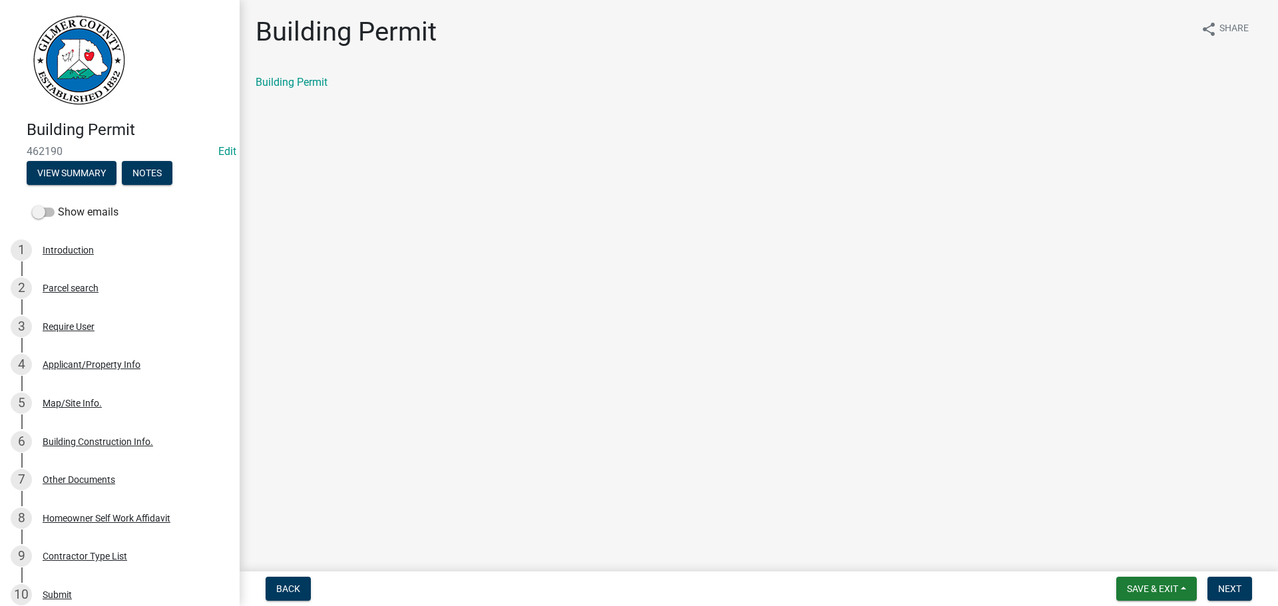
click at [285, 89] on div "Building Permit" at bounding box center [759, 83] width 1006 height 16
click at [309, 85] on link "Building Permit" at bounding box center [292, 82] width 72 height 13
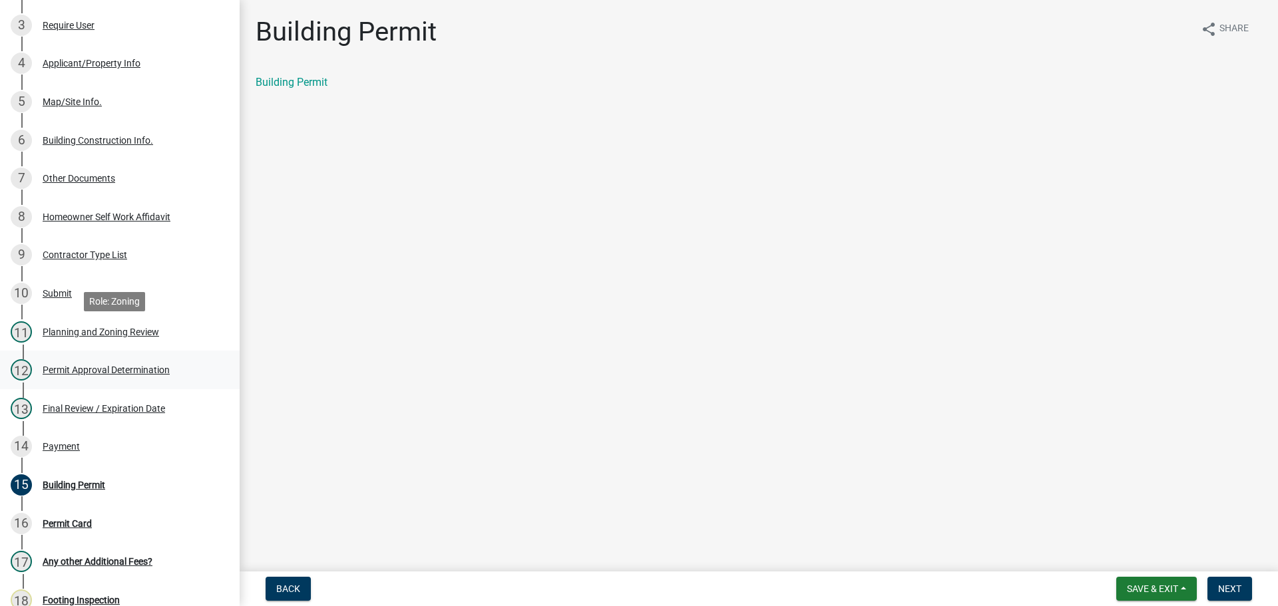
scroll to position [333, 0]
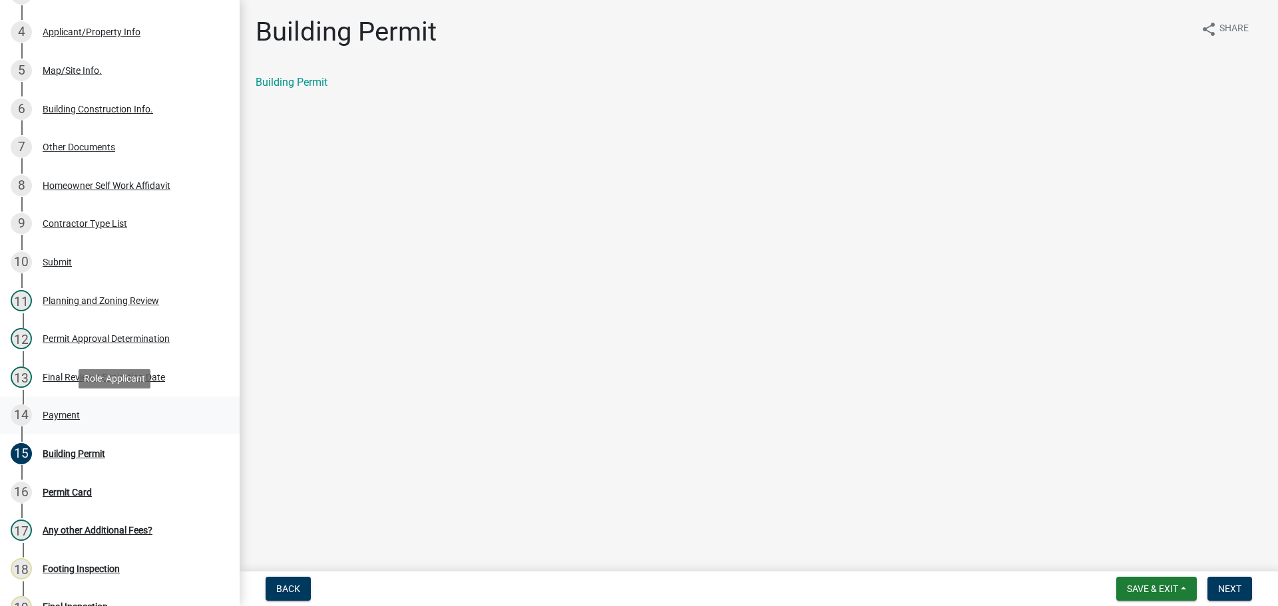
click at [60, 411] on div "Payment" at bounding box center [61, 415] width 37 height 9
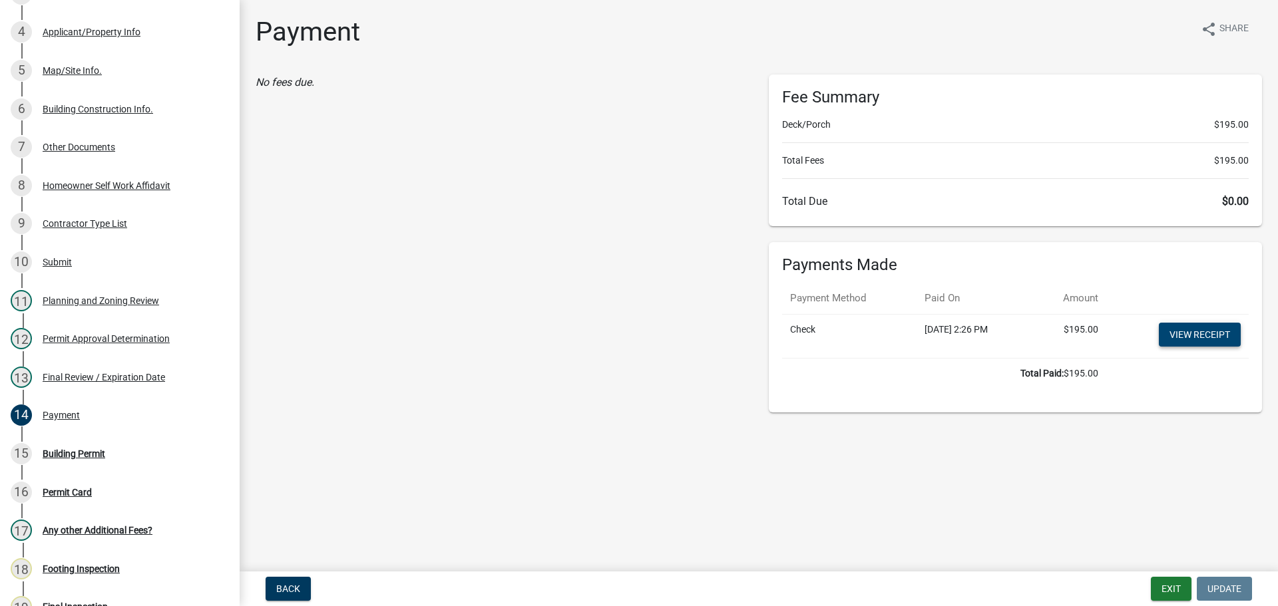
click at [1193, 333] on link "View receipt" at bounding box center [1200, 335] width 82 height 24
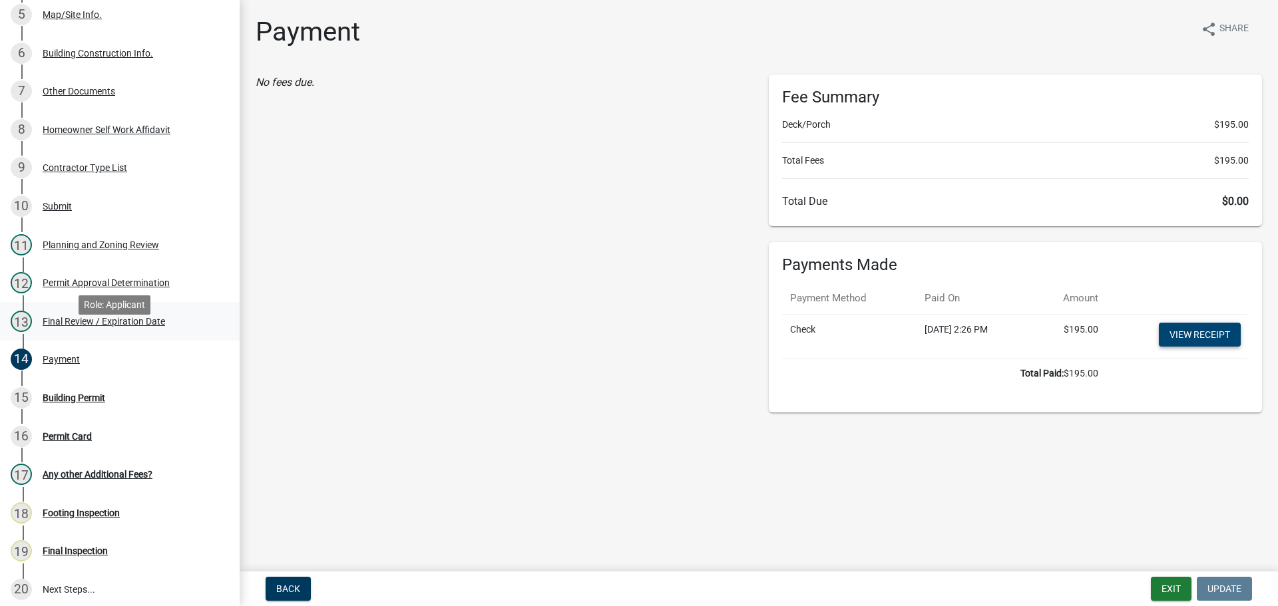
scroll to position [515, 0]
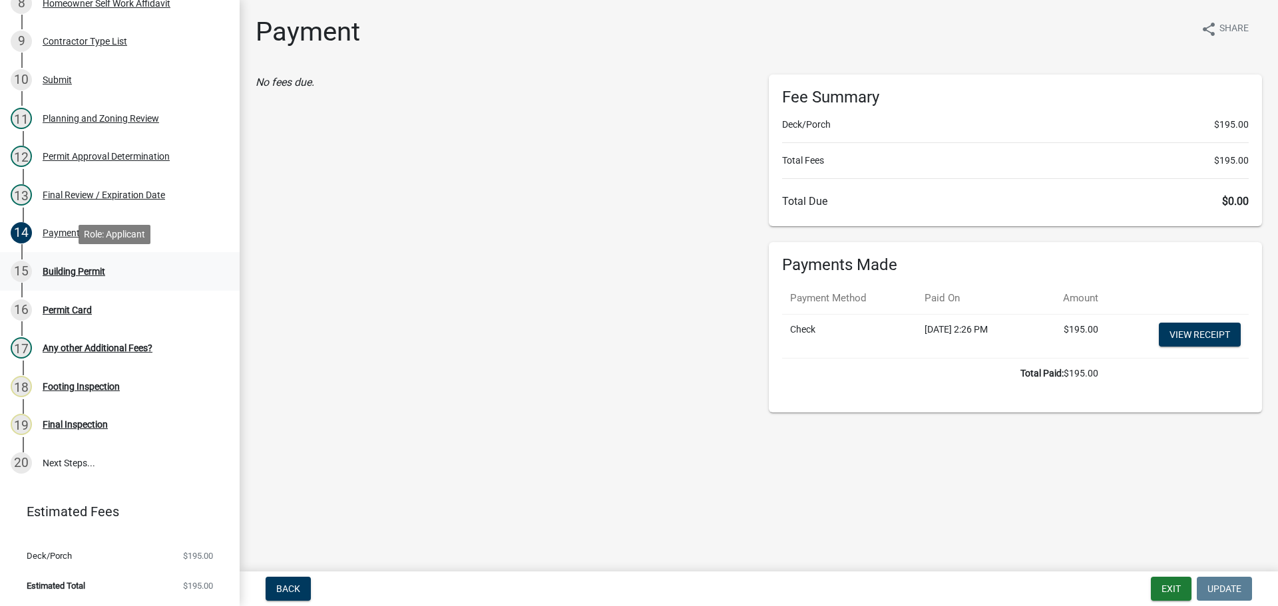
drag, startPoint x: 62, startPoint y: 268, endPoint x: 80, endPoint y: 274, distance: 18.9
click at [63, 267] on div "Building Permit" at bounding box center [74, 271] width 63 height 9
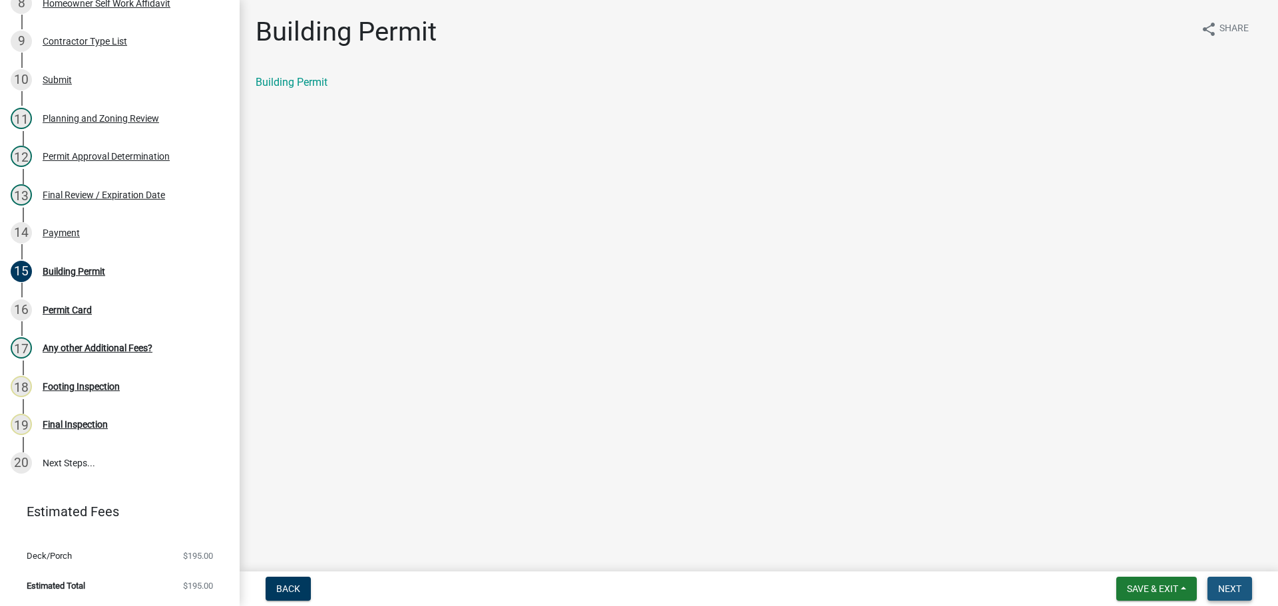
click at [1222, 586] on span "Next" at bounding box center [1229, 589] width 23 height 11
click at [305, 81] on link "Permit Card" at bounding box center [283, 82] width 55 height 13
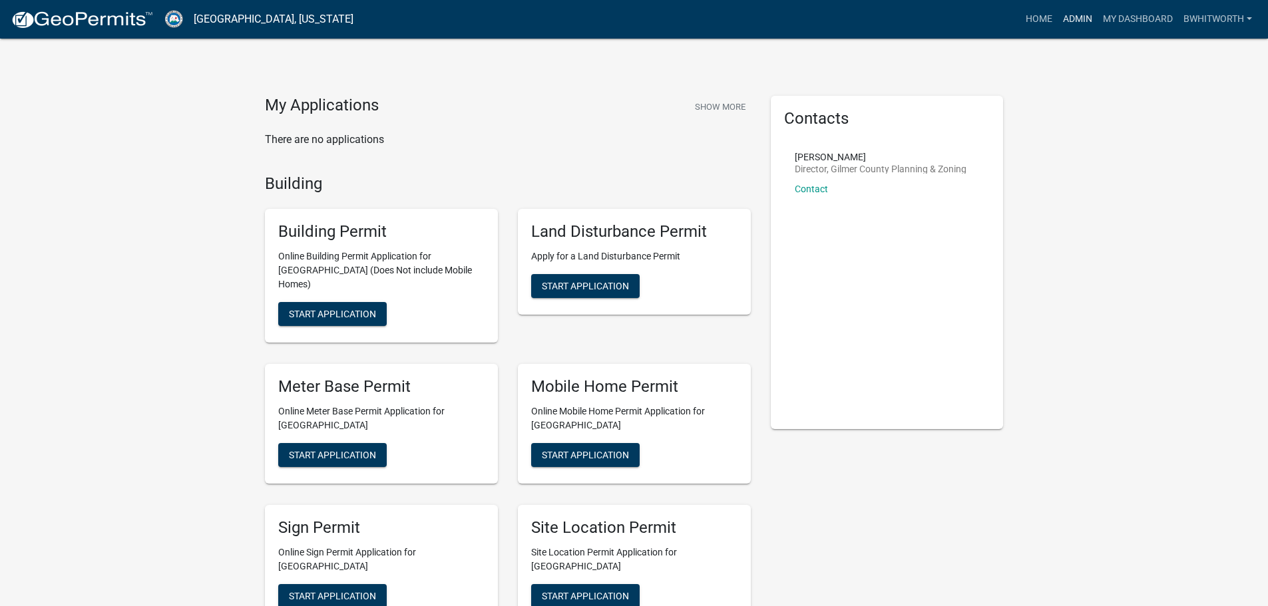
click at [1070, 19] on link "Admin" at bounding box center [1077, 19] width 40 height 25
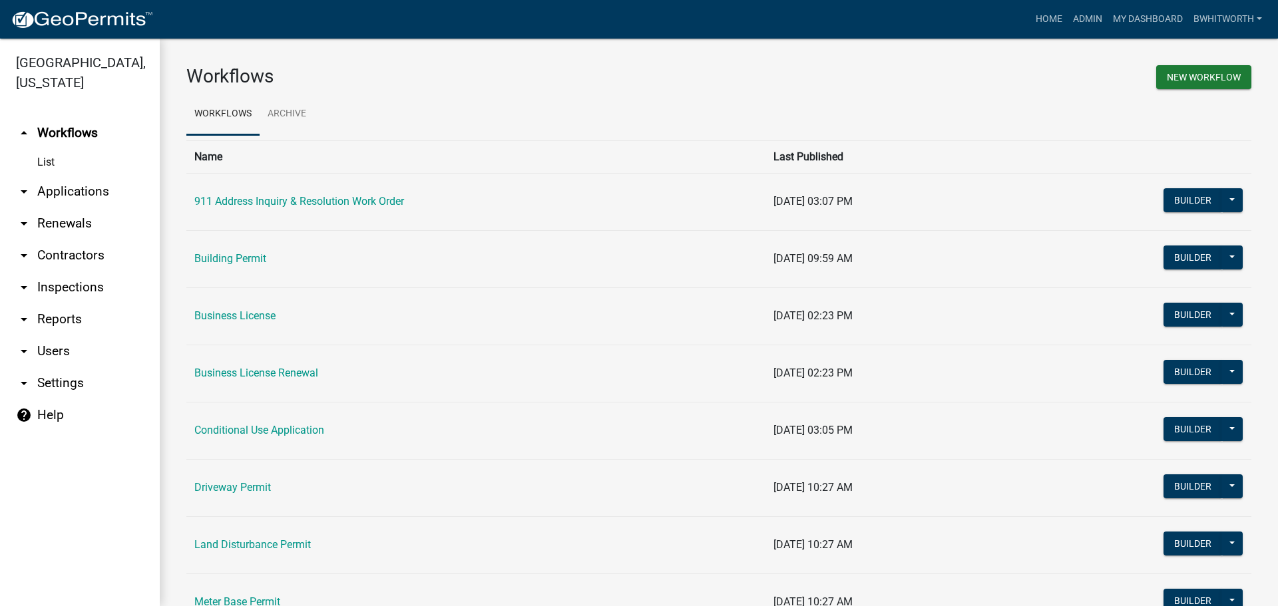
click at [90, 191] on link "arrow_drop_down Applications" at bounding box center [80, 192] width 160 height 32
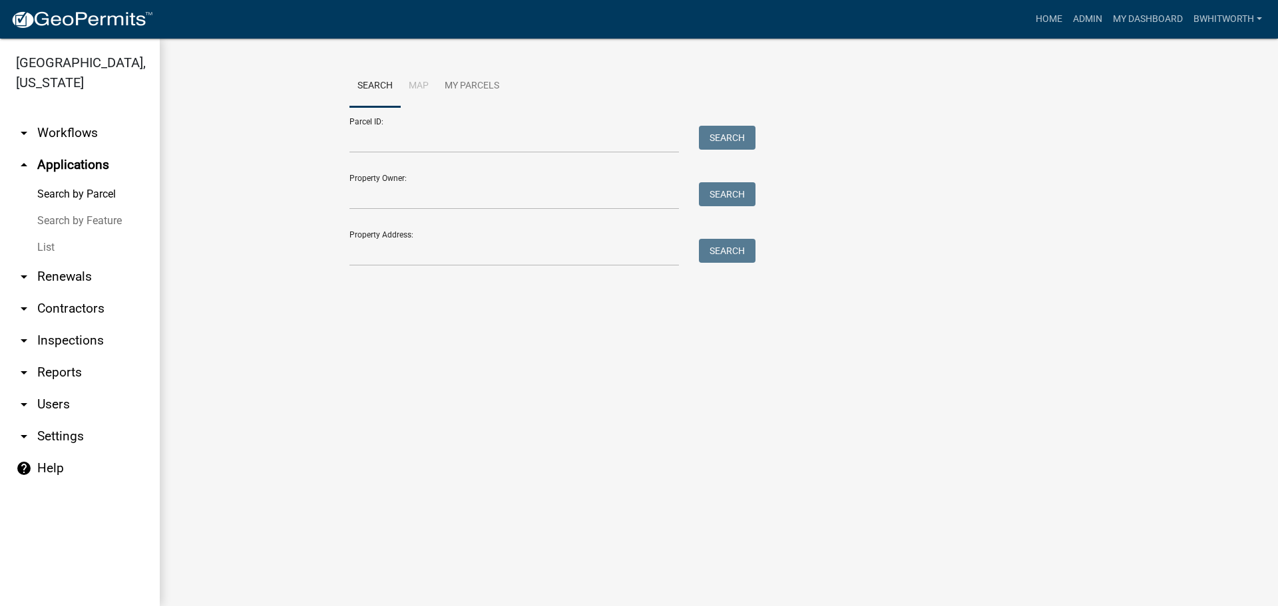
click at [46, 247] on link "List" at bounding box center [80, 247] width 160 height 27
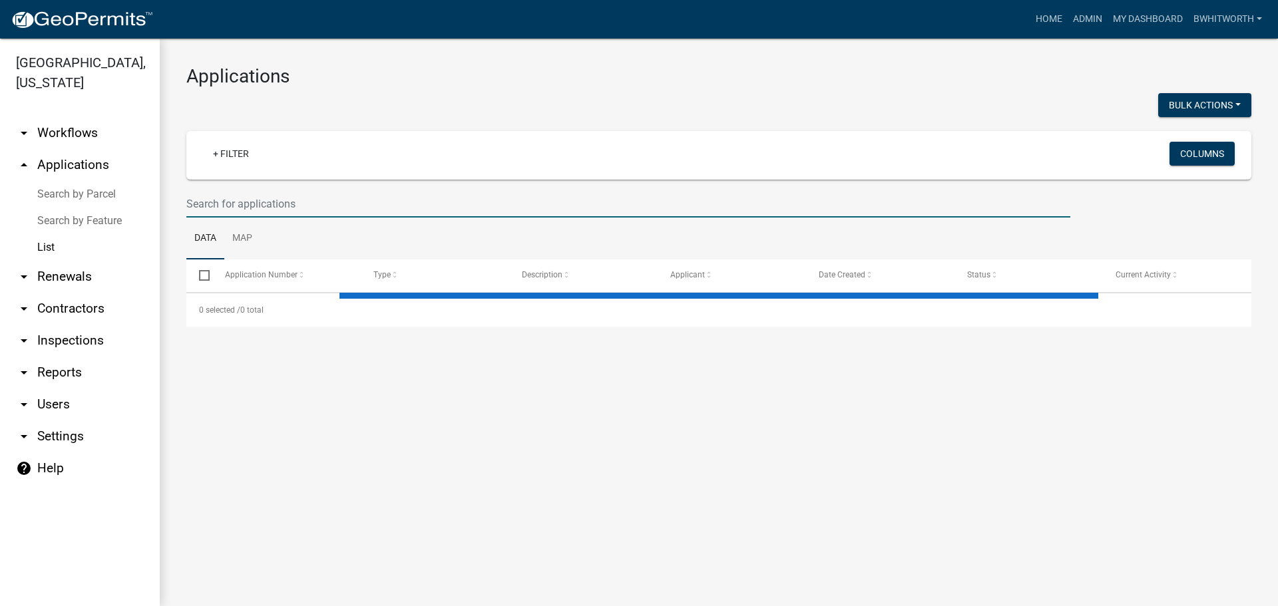
select select "3: 100"
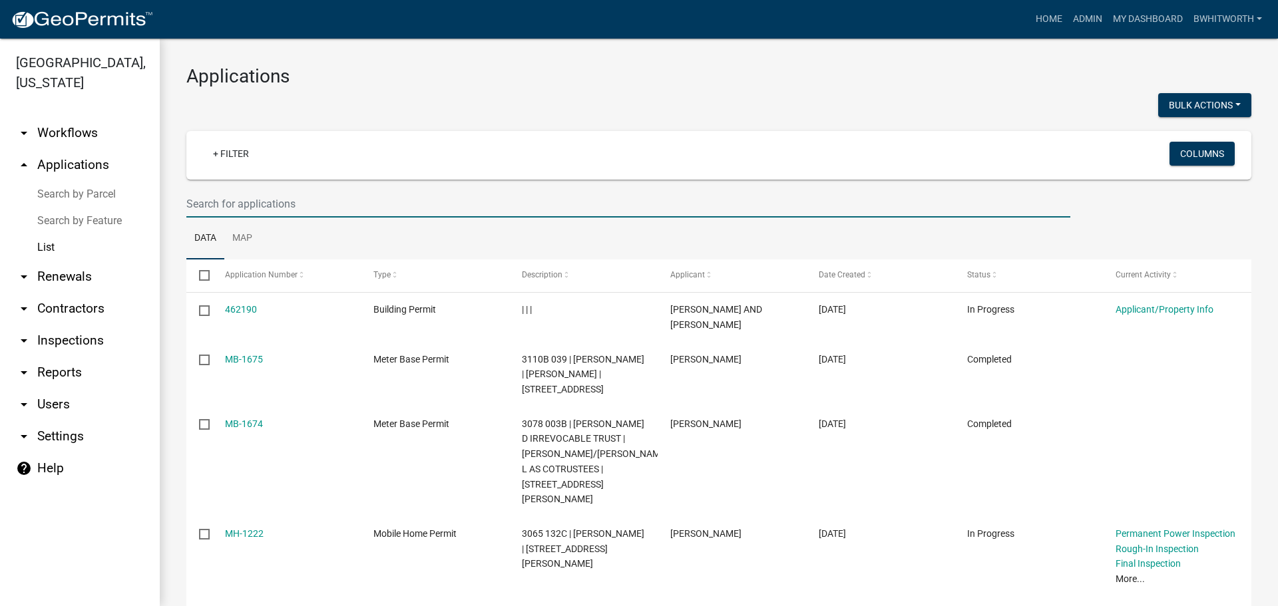
click at [252, 202] on input "text" at bounding box center [628, 203] width 884 height 27
type input "1695"
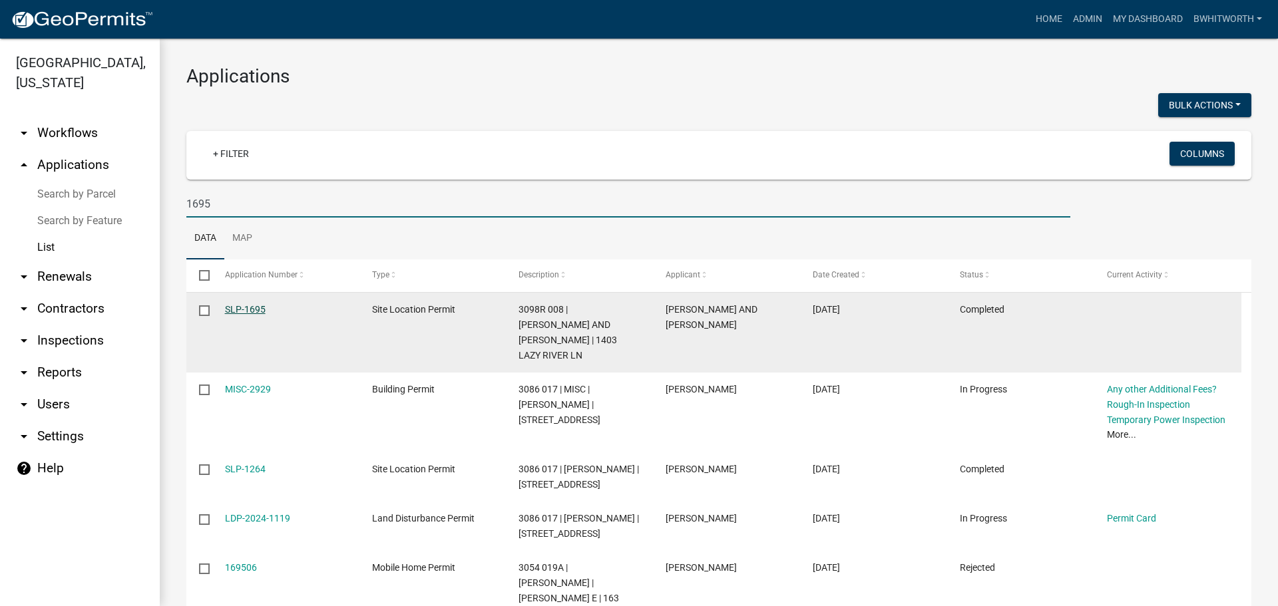
click at [245, 308] on link "SLP-1695" at bounding box center [245, 309] width 41 height 11
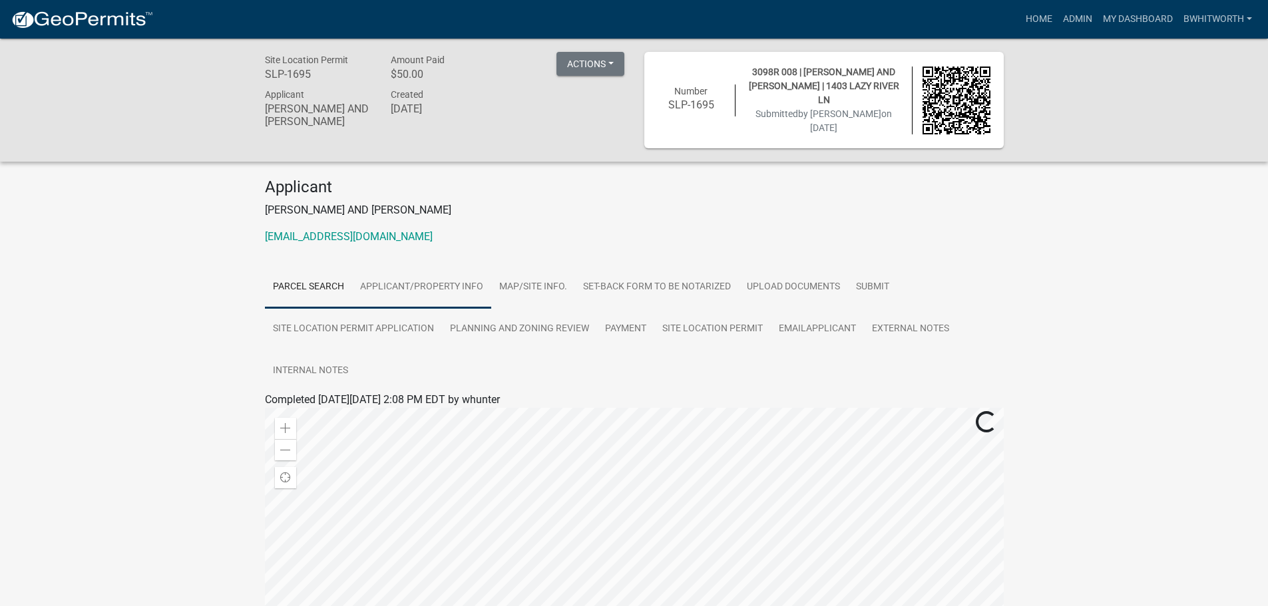
click at [433, 282] on link "Applicant/Property Info" at bounding box center [421, 287] width 139 height 43
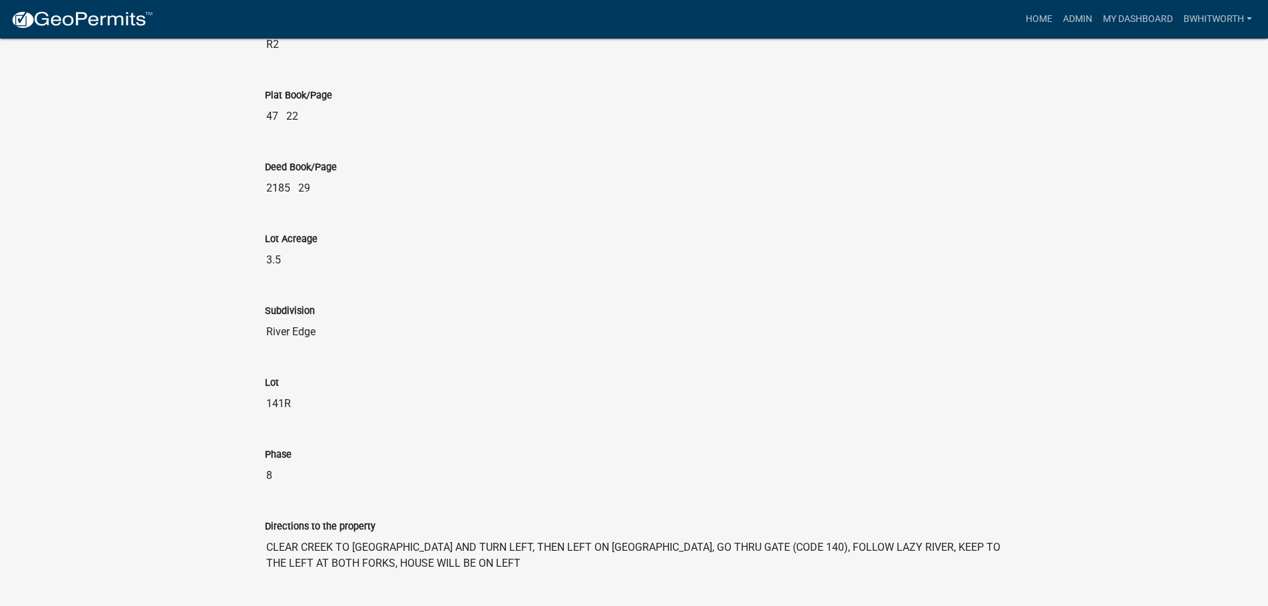
scroll to position [1591, 0]
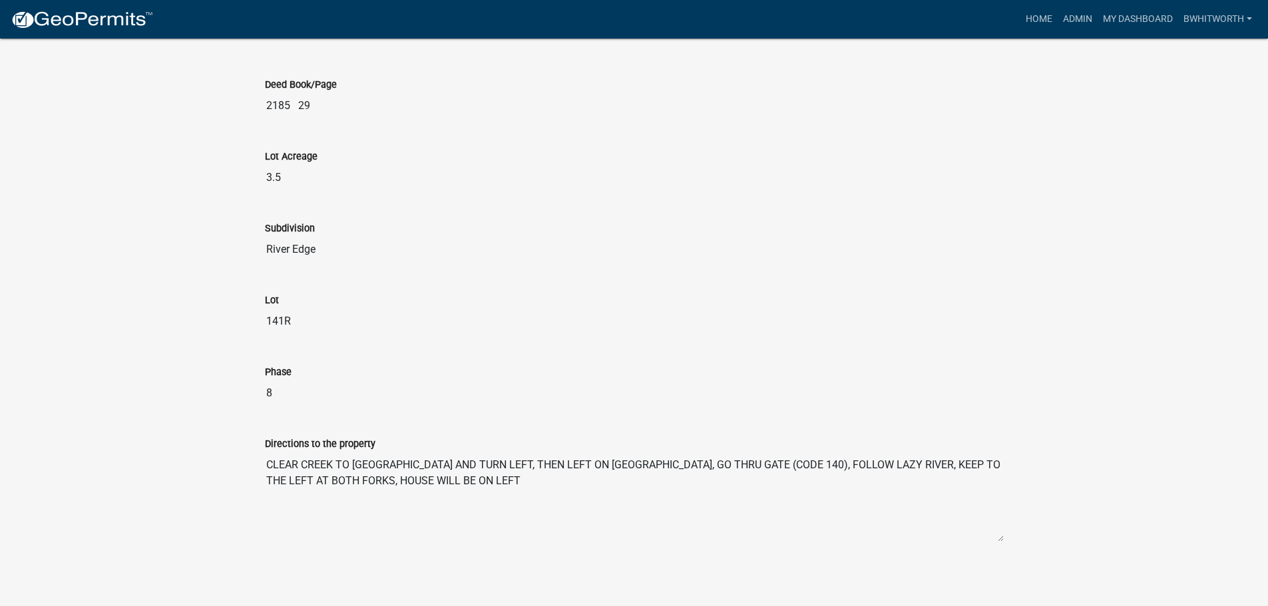
drag, startPoint x: 266, startPoint y: 461, endPoint x: 531, endPoint y: 495, distance: 267.8
click at [531, 495] on textarea "CLEAR CREEK TO [GEOGRAPHIC_DATA] AND TURN LEFT, THEN LEFT ON [GEOGRAPHIC_DATA],…" at bounding box center [634, 497] width 739 height 91
click at [1028, 21] on link "Home" at bounding box center [1038, 19] width 37 height 25
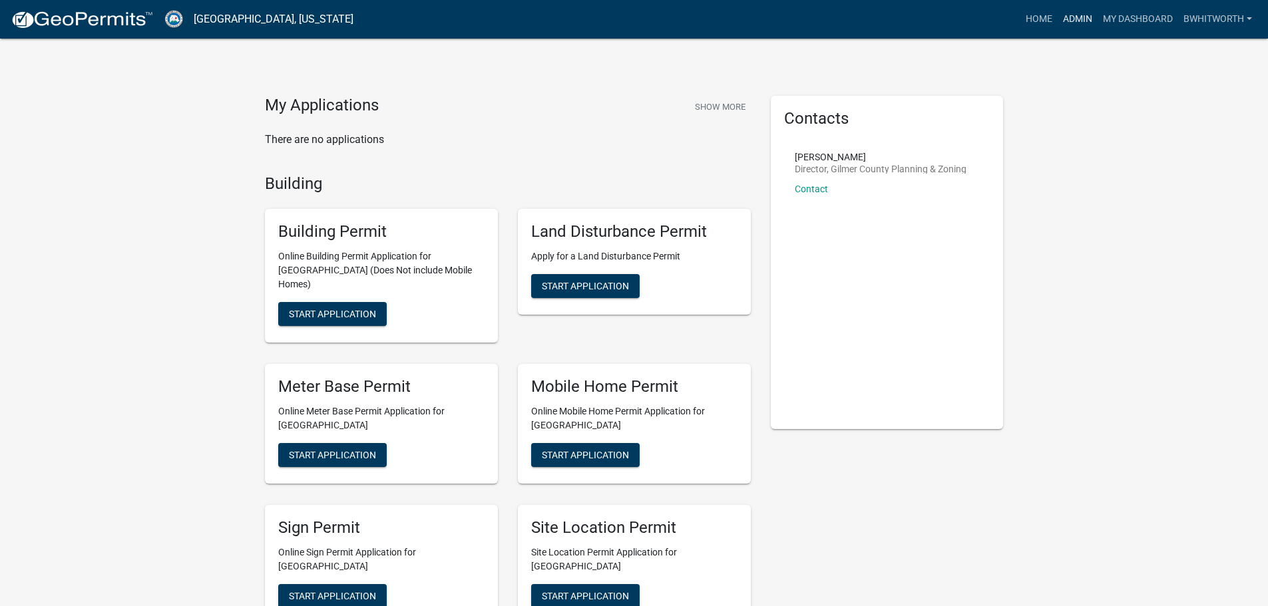
click at [1077, 19] on link "Admin" at bounding box center [1077, 19] width 40 height 25
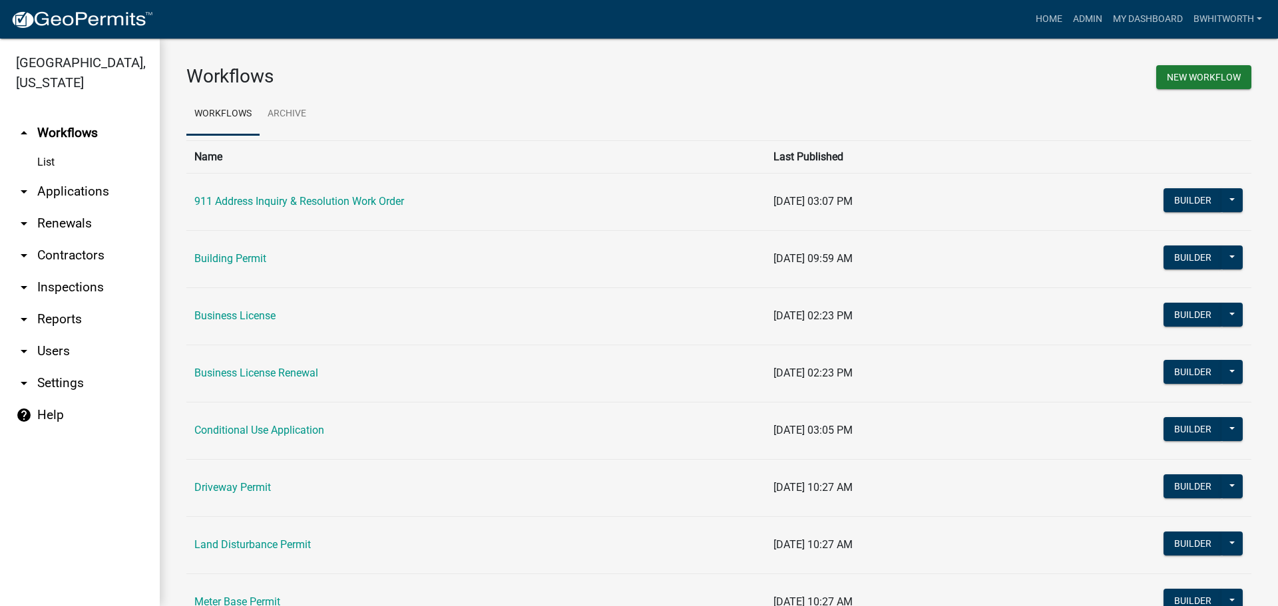
click at [66, 188] on link "arrow_drop_down Applications" at bounding box center [80, 192] width 160 height 32
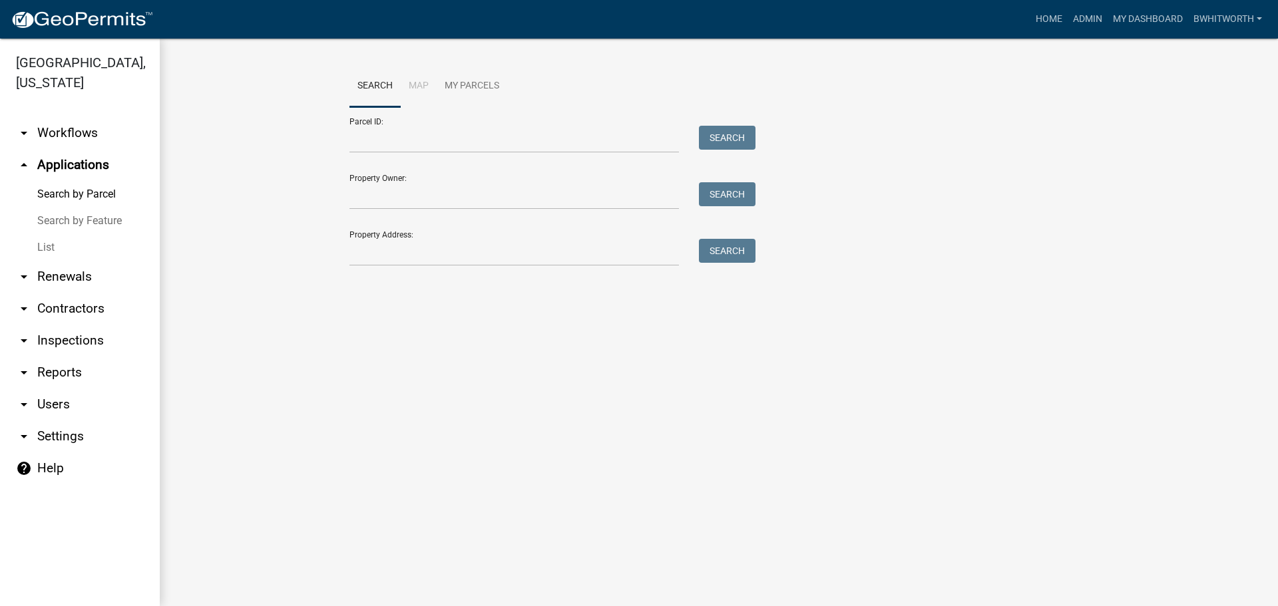
click at [39, 242] on link "List" at bounding box center [80, 247] width 160 height 27
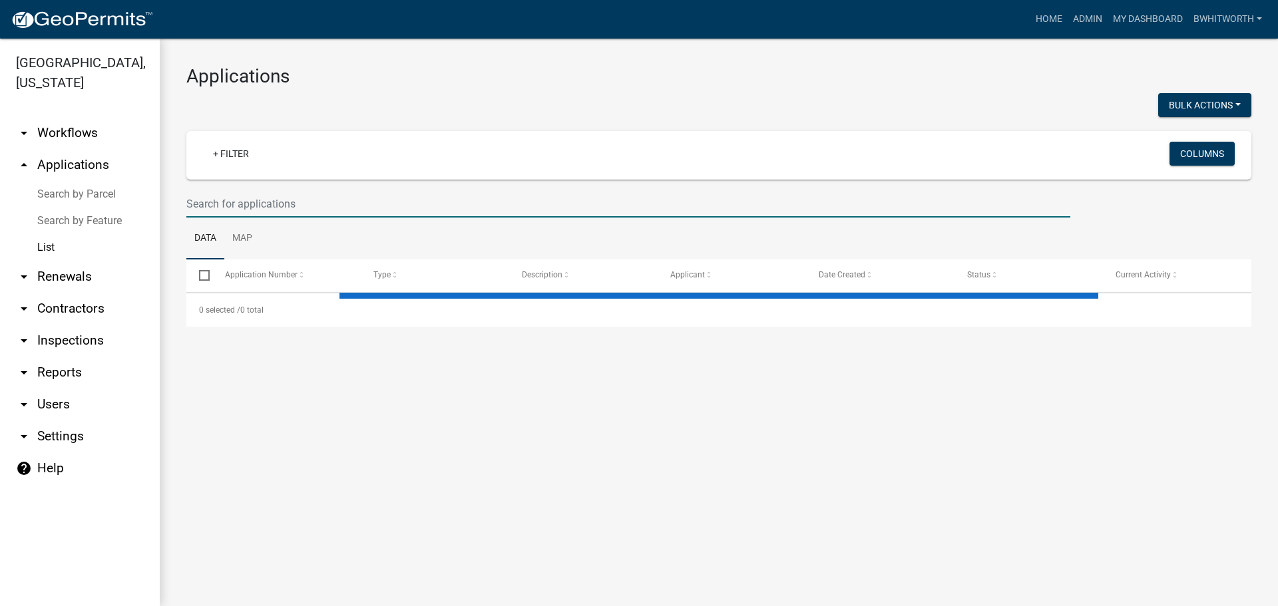
click at [232, 200] on input "text" at bounding box center [628, 203] width 884 height 27
select select "3: 100"
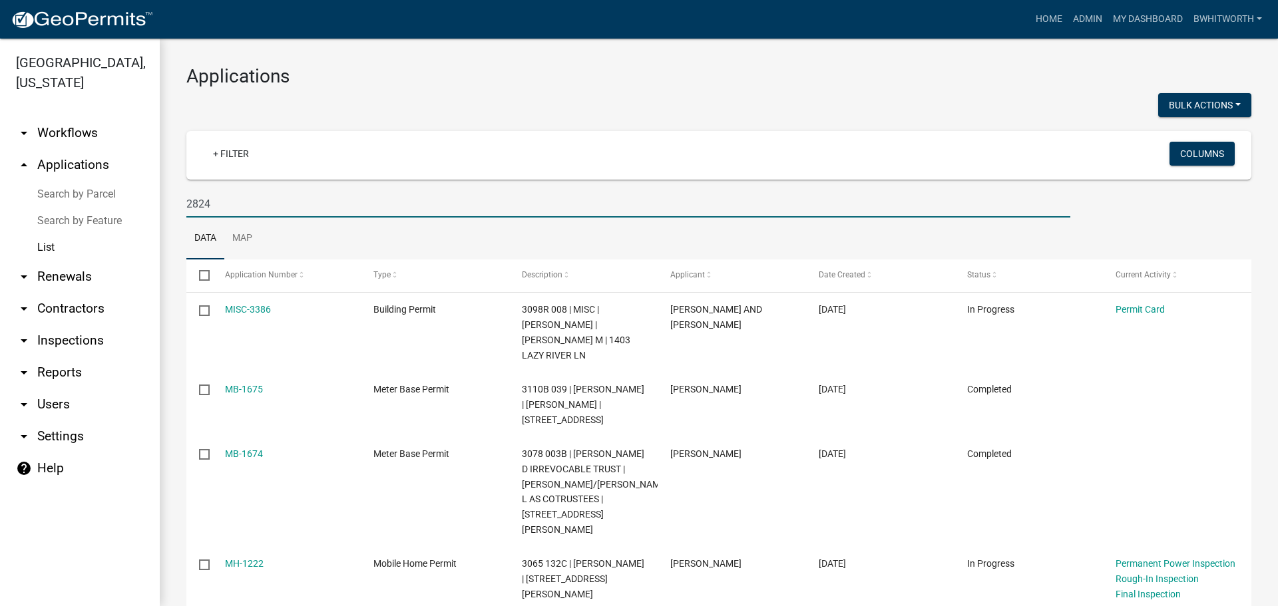
type input "2824"
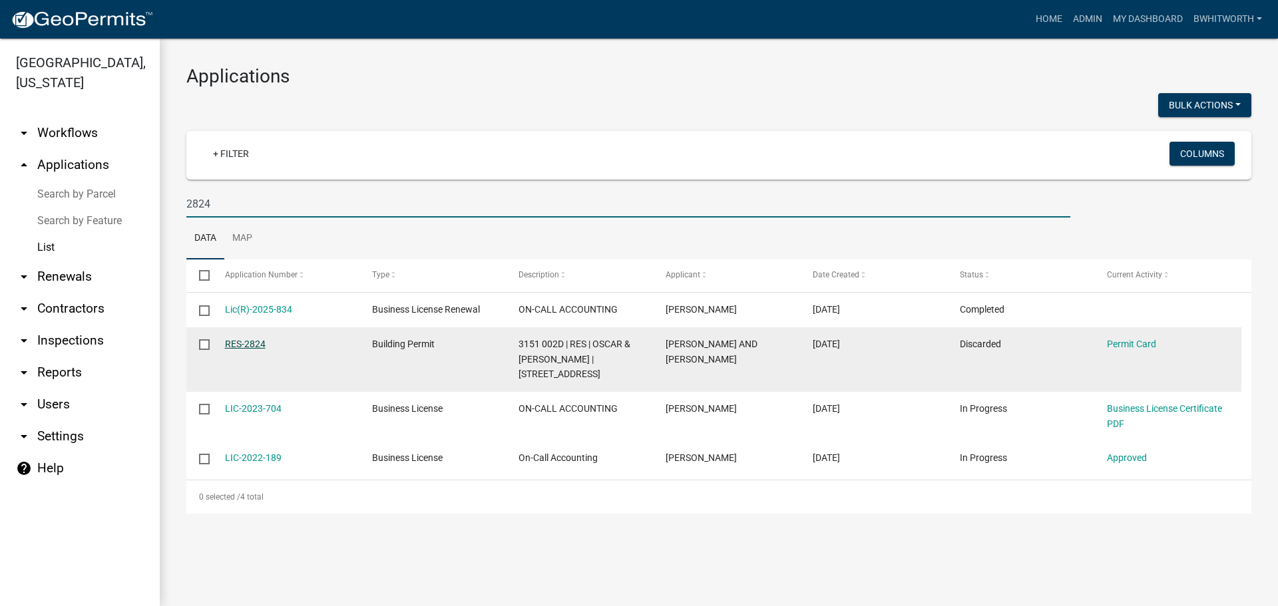
click at [254, 339] on link "RES-2824" at bounding box center [245, 344] width 41 height 11
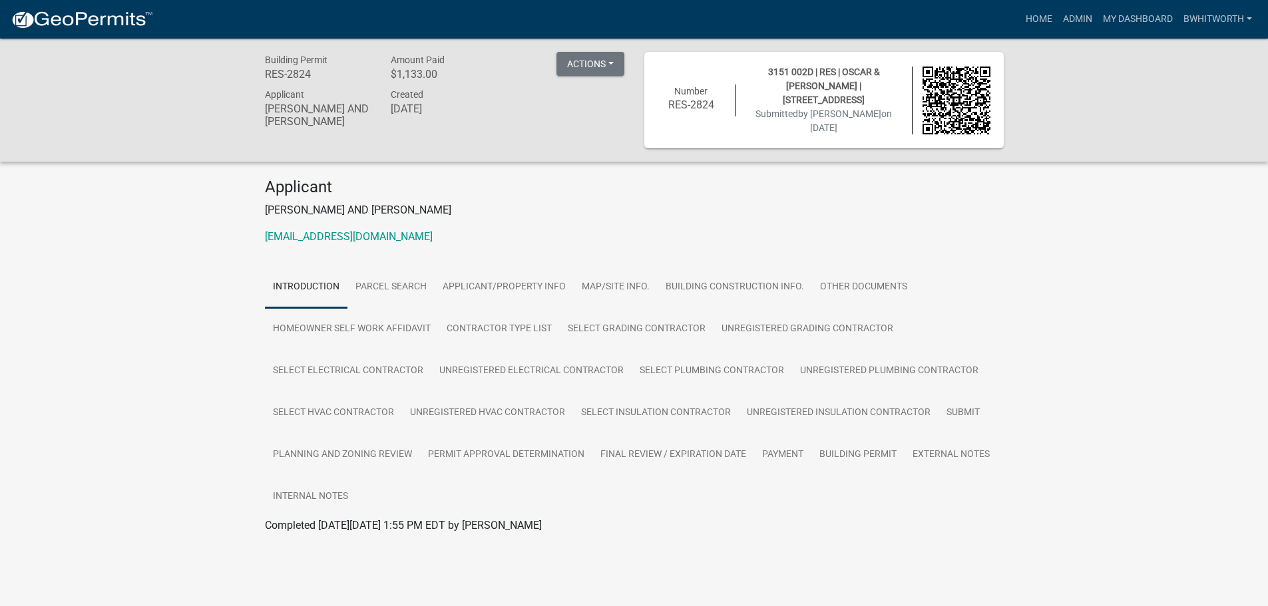
scroll to position [39, 0]
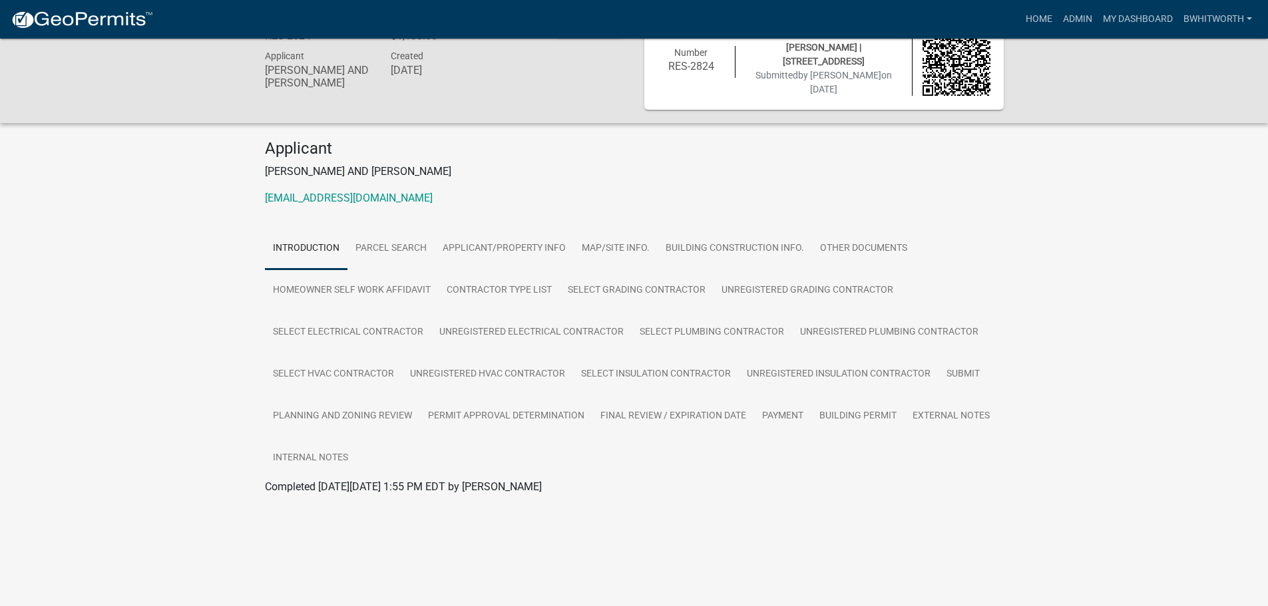
click at [484, 490] on span "Completed [DATE][DATE] 1:55 PM EDT by [PERSON_NAME]" at bounding box center [403, 486] width 277 height 13
click at [479, 413] on link "Permit Approval Determination" at bounding box center [506, 416] width 172 height 43
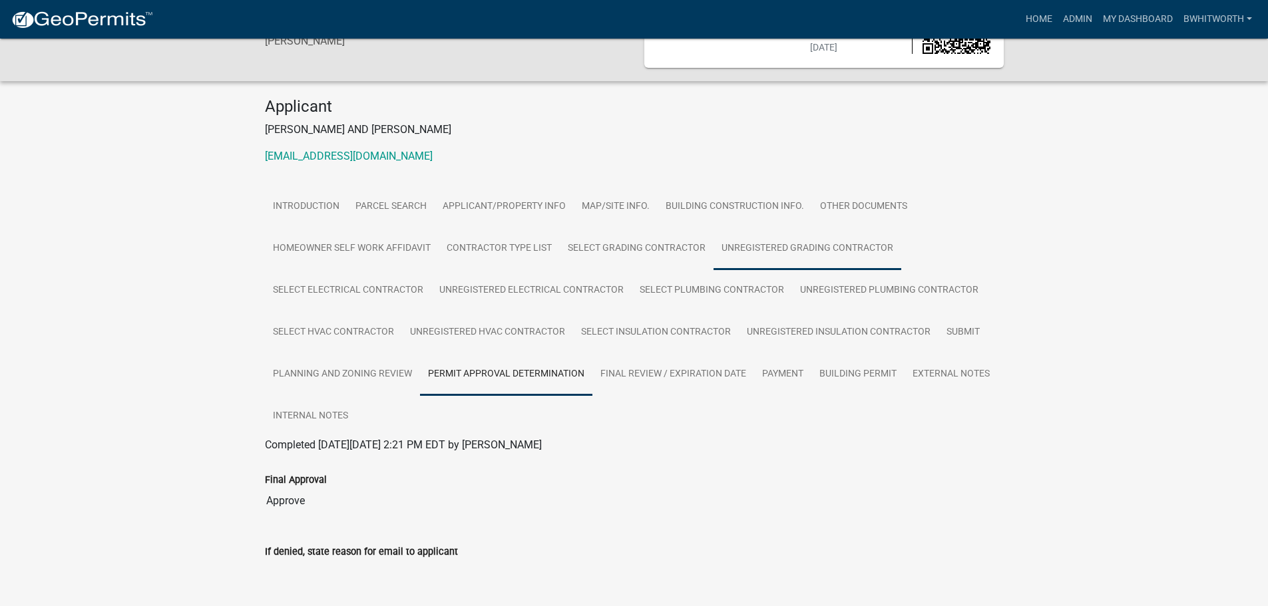
scroll to position [189, 0]
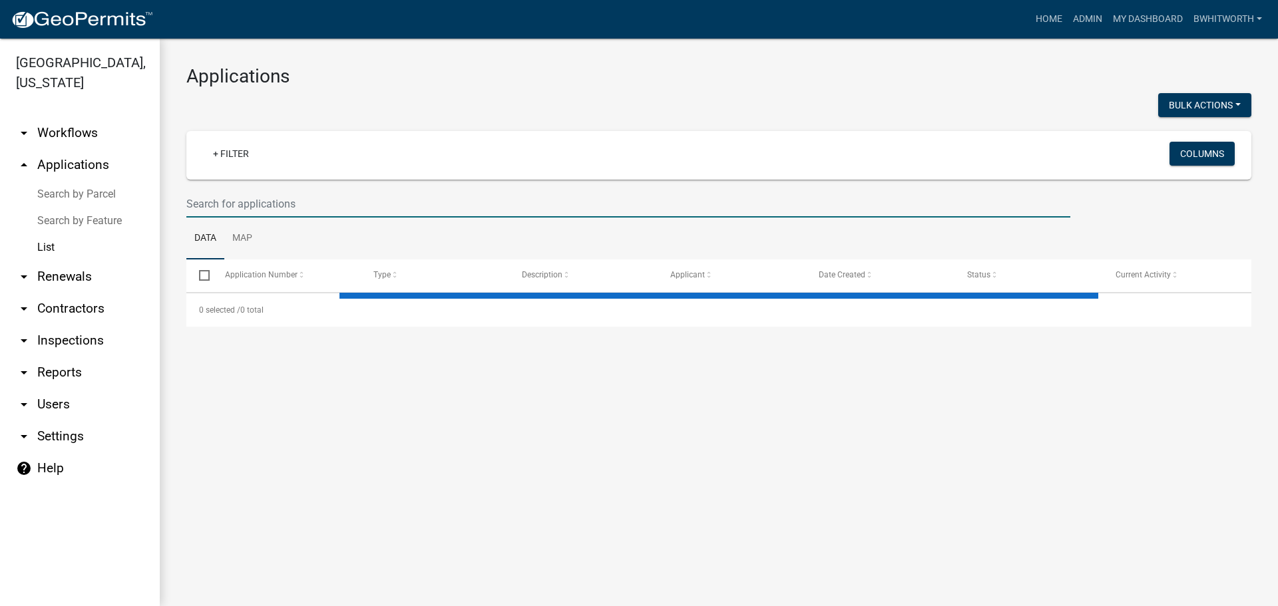
click at [286, 208] on input "text" at bounding box center [628, 203] width 884 height 27
select select "3: 100"
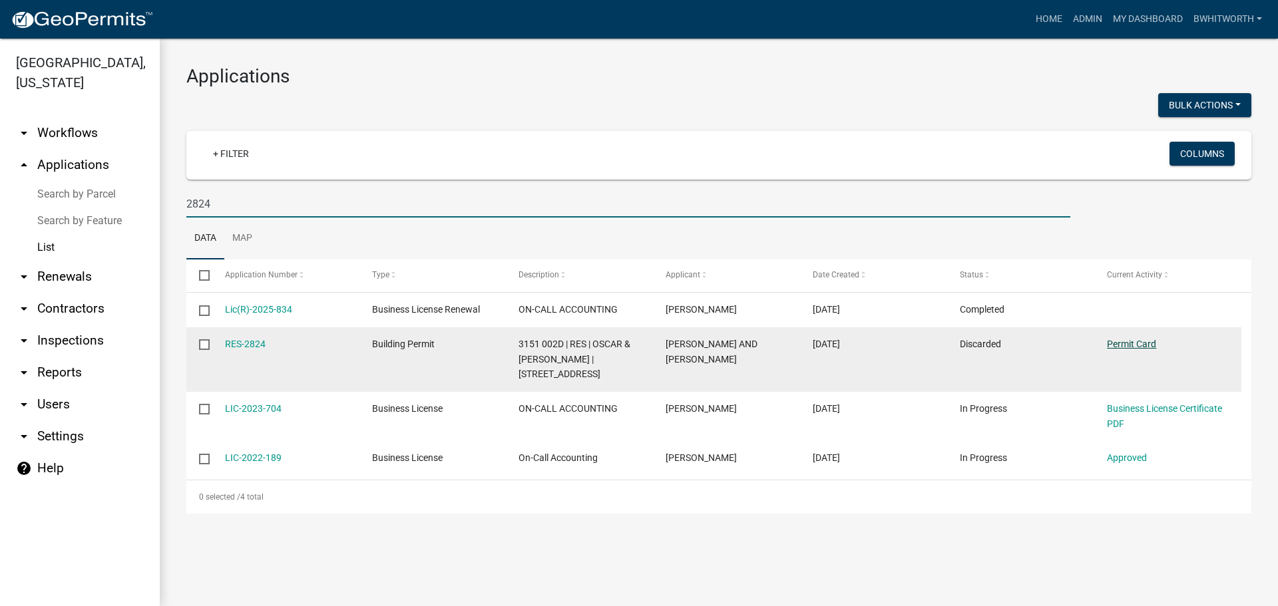
type input "2824"
click at [1139, 341] on link "Permit Card" at bounding box center [1131, 344] width 49 height 11
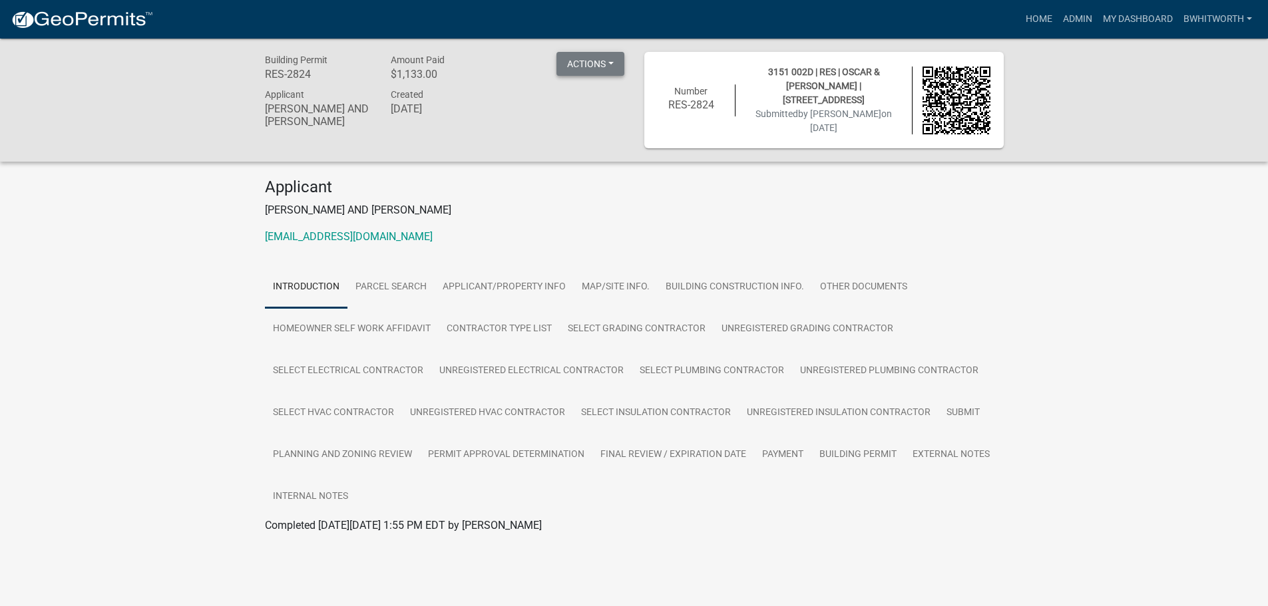
click at [586, 58] on button "Actions" at bounding box center [590, 64] width 68 height 24
click at [1075, 17] on link "Admin" at bounding box center [1077, 19] width 40 height 25
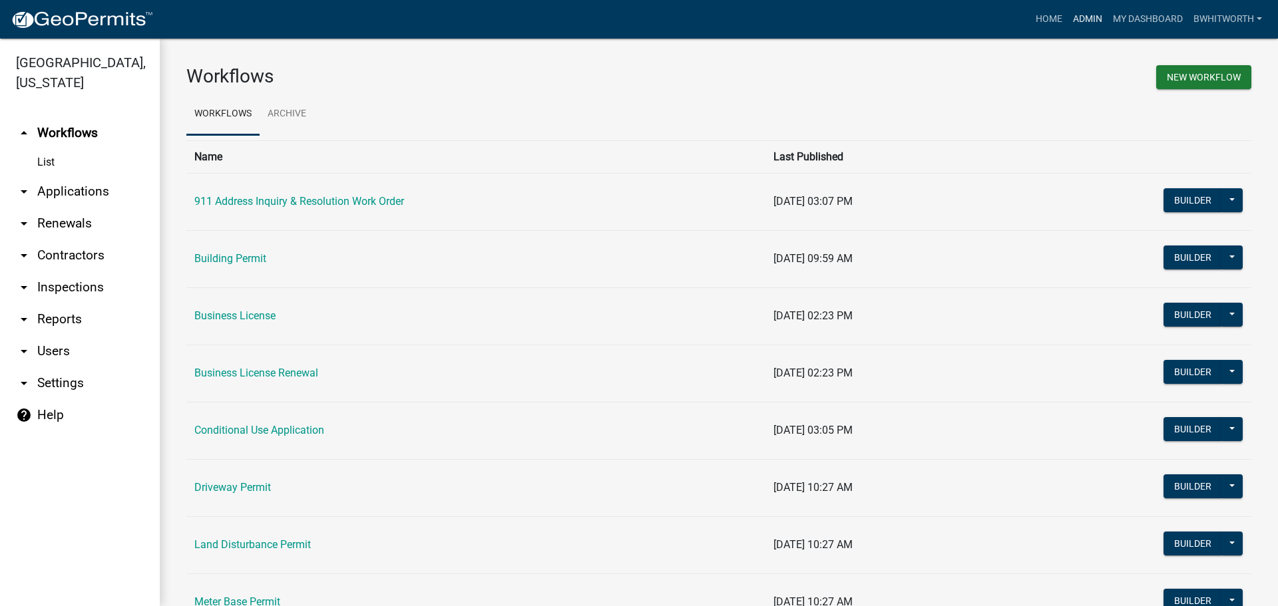
click at [1075, 17] on link "Admin" at bounding box center [1087, 19] width 40 height 25
click at [1141, 20] on link "My Dashboard" at bounding box center [1147, 19] width 81 height 25
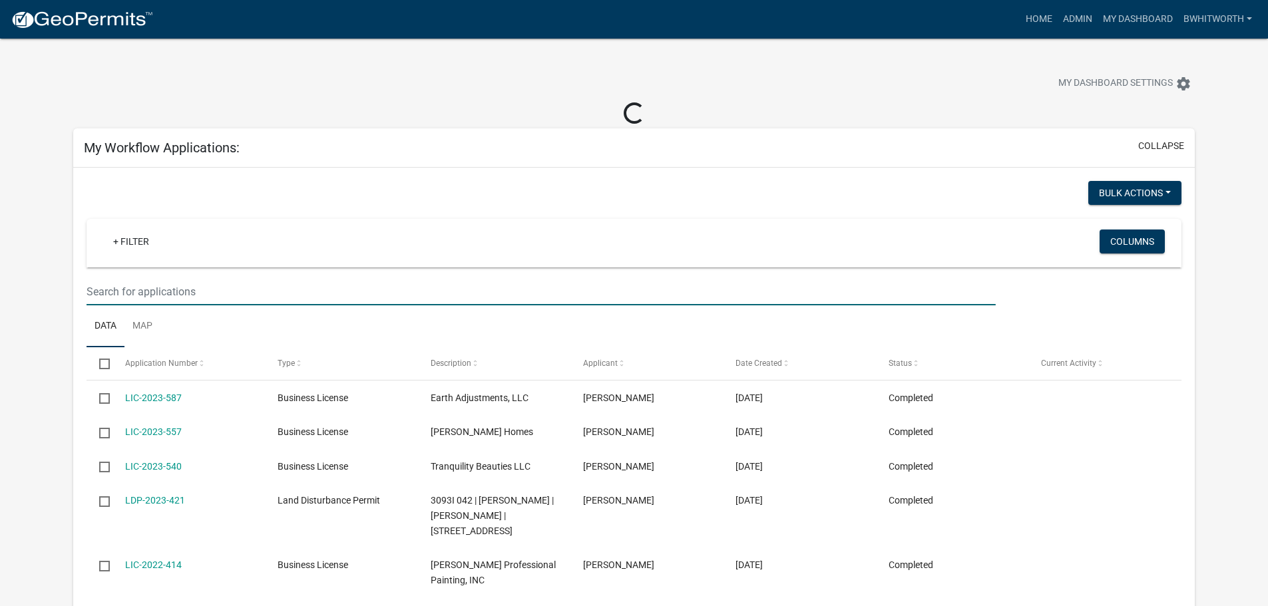
click at [128, 295] on input "text" at bounding box center [541, 291] width 908 height 27
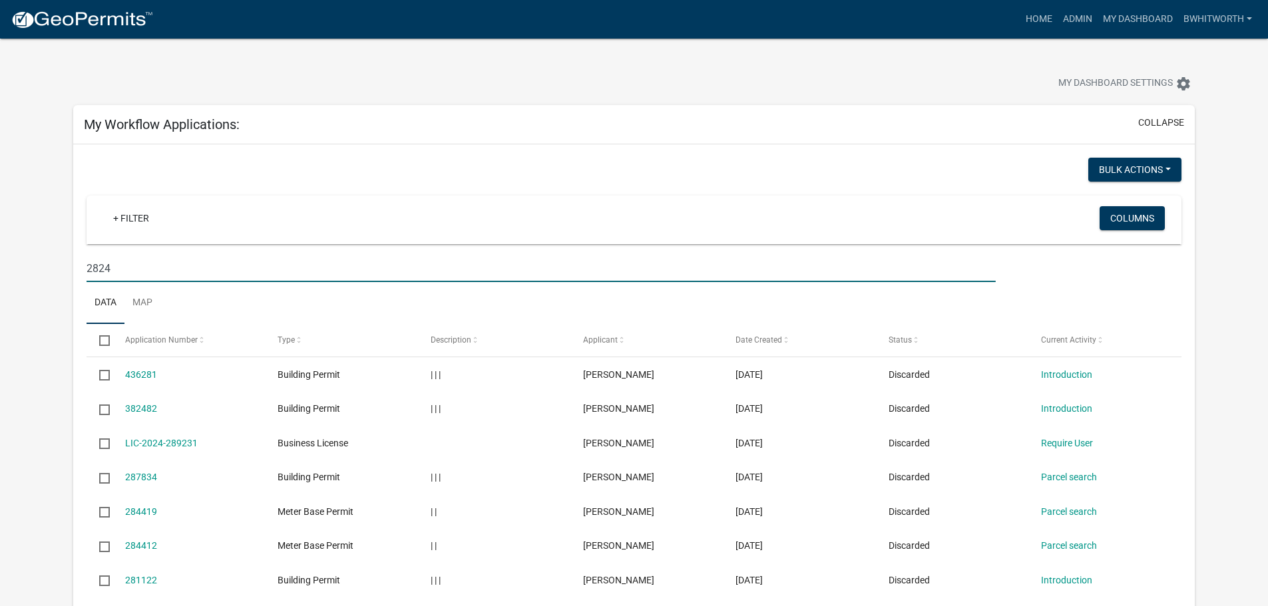
type input "2824"
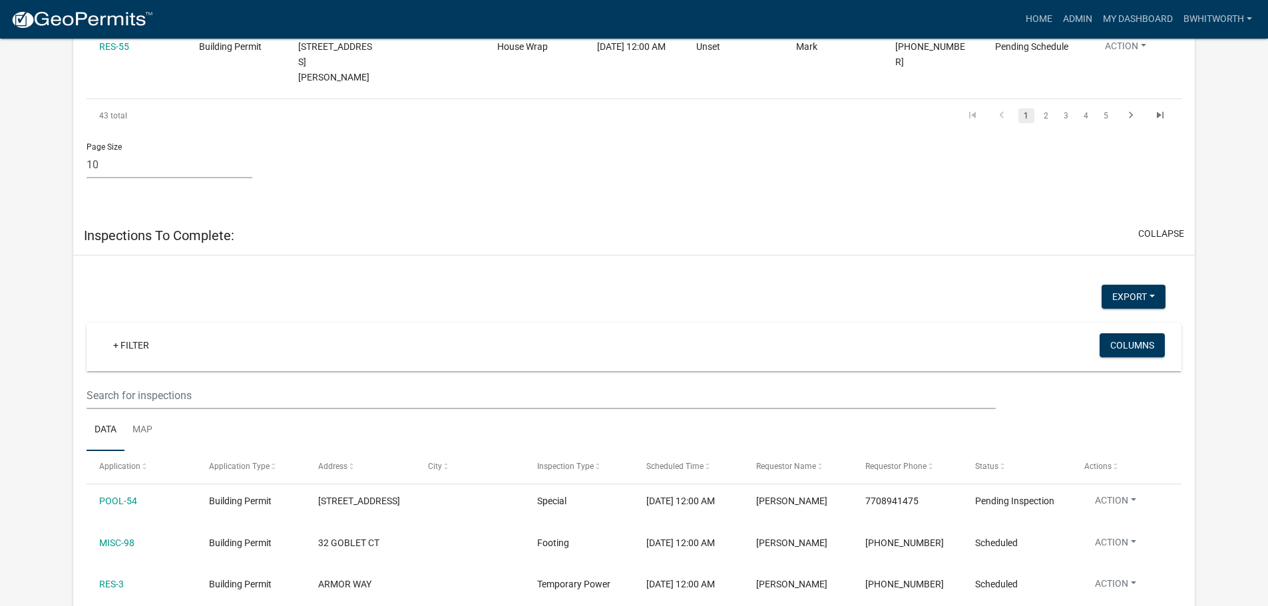
scroll to position [3327, 0]
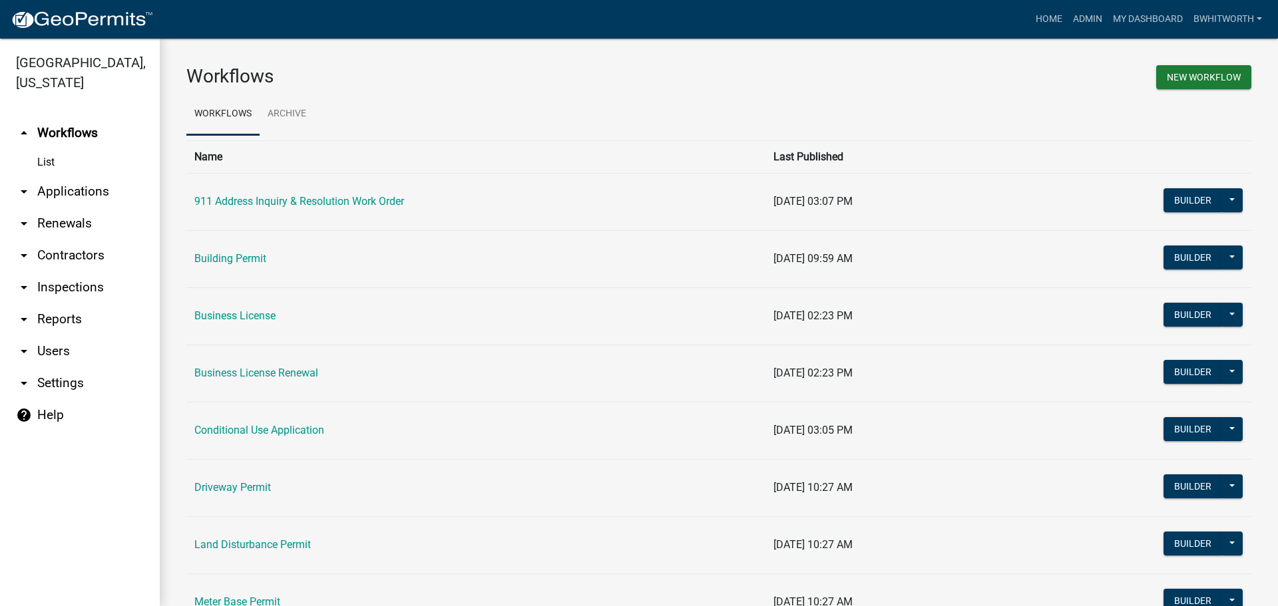
click at [63, 189] on link "arrow_drop_down Applications" at bounding box center [80, 192] width 160 height 32
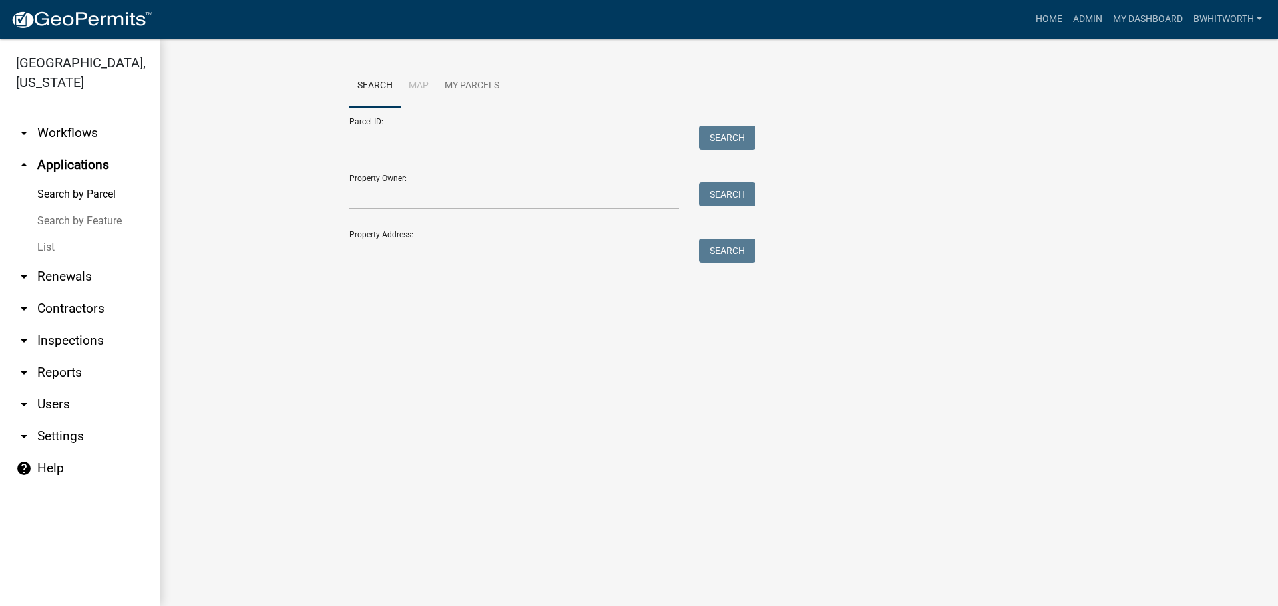
click at [41, 246] on link "List" at bounding box center [80, 247] width 160 height 27
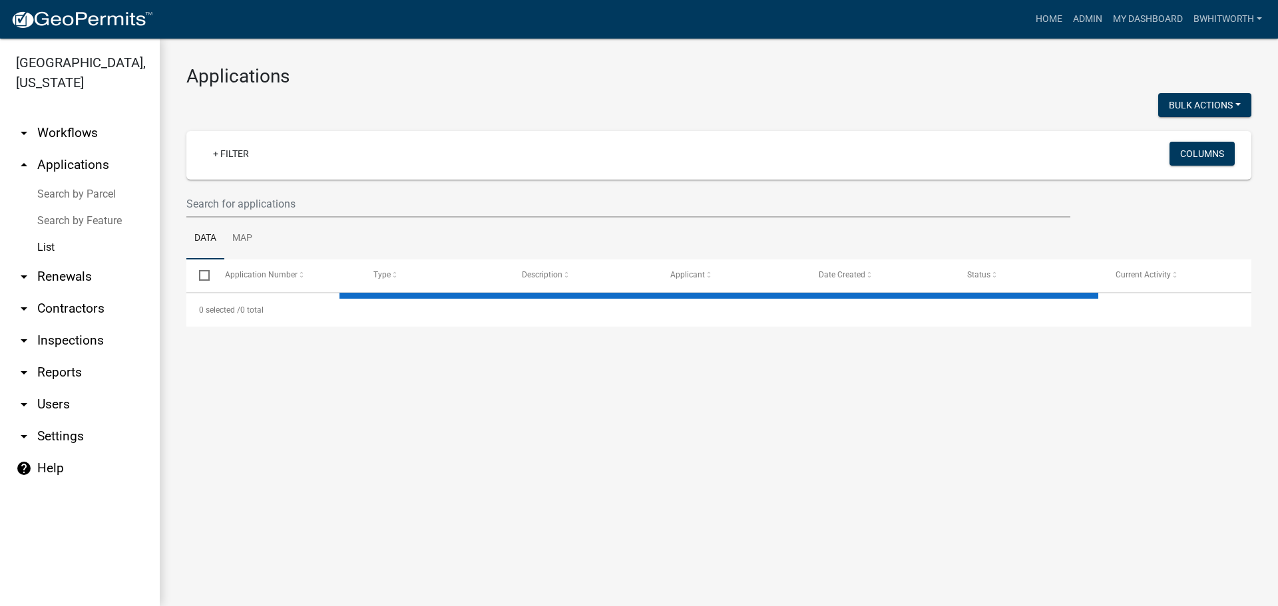
select select "3: 100"
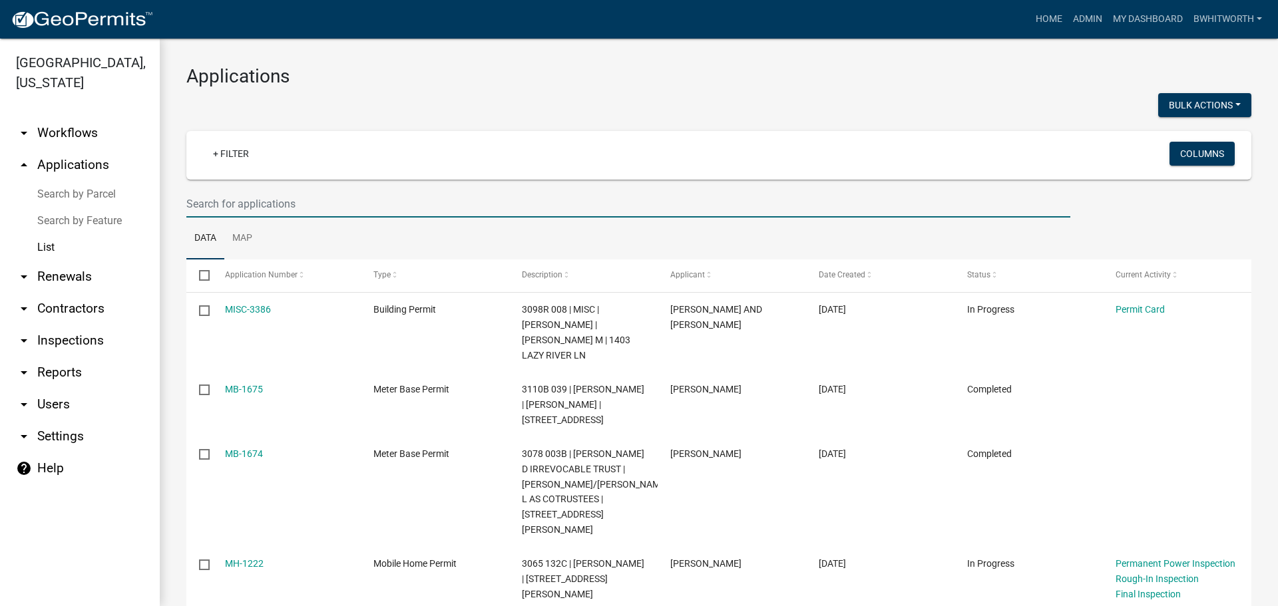
click at [196, 202] on input "text" at bounding box center [628, 203] width 884 height 27
type input "2824"
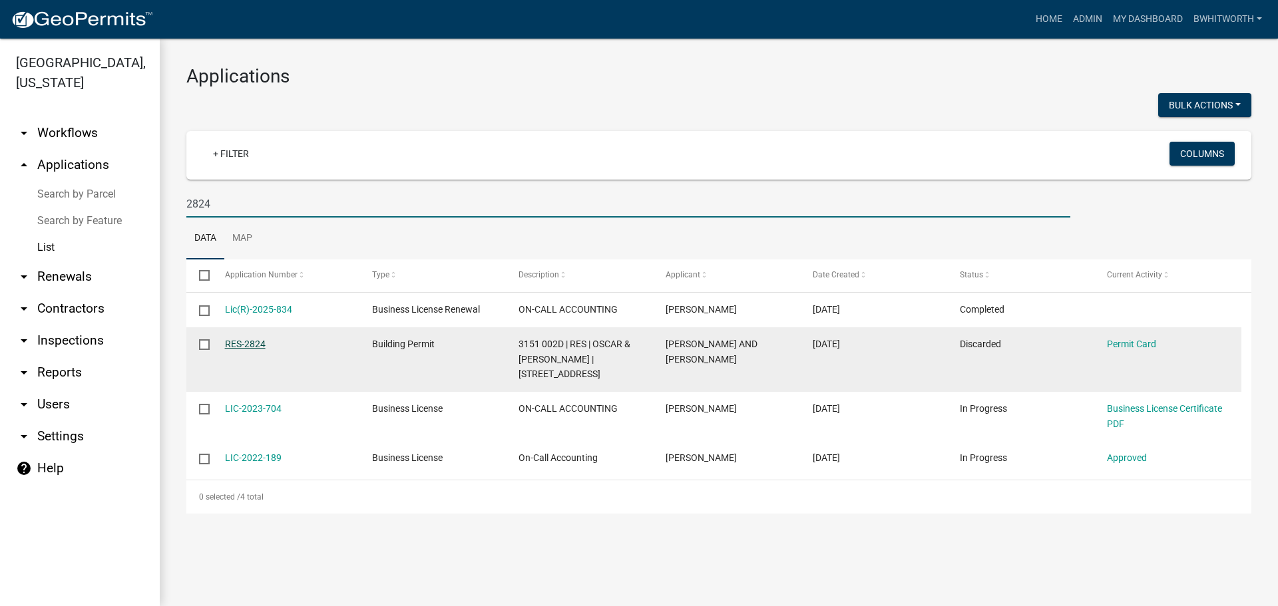
click at [252, 344] on link "RES-2824" at bounding box center [245, 344] width 41 height 11
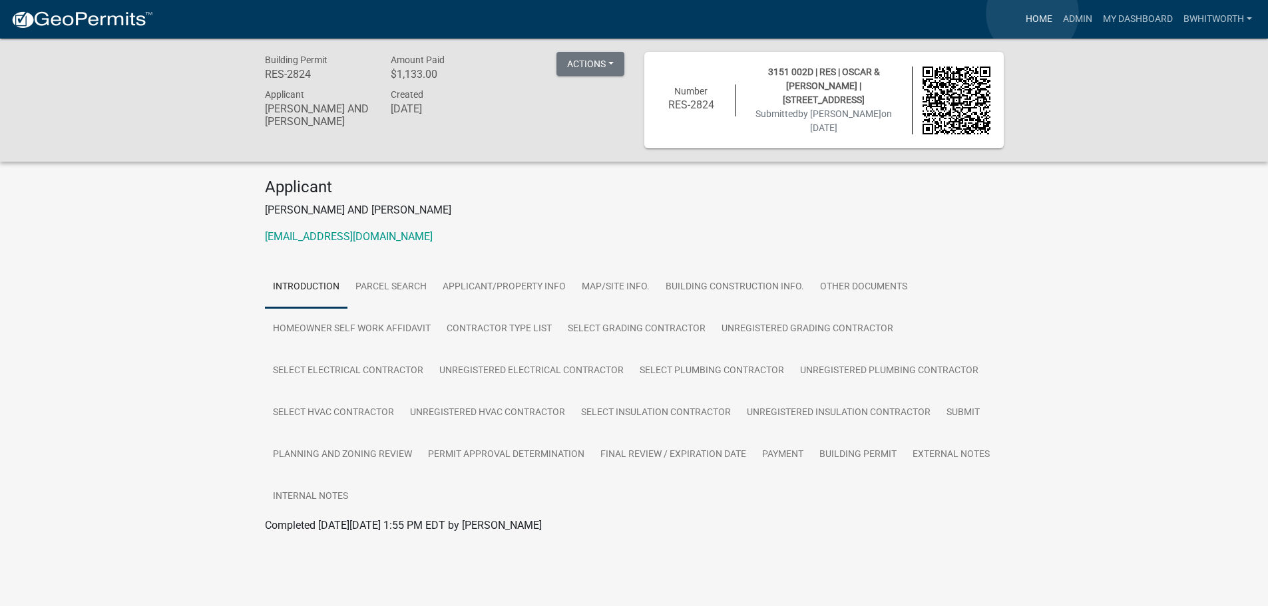
click at [1032, 13] on link "Home" at bounding box center [1038, 19] width 37 height 25
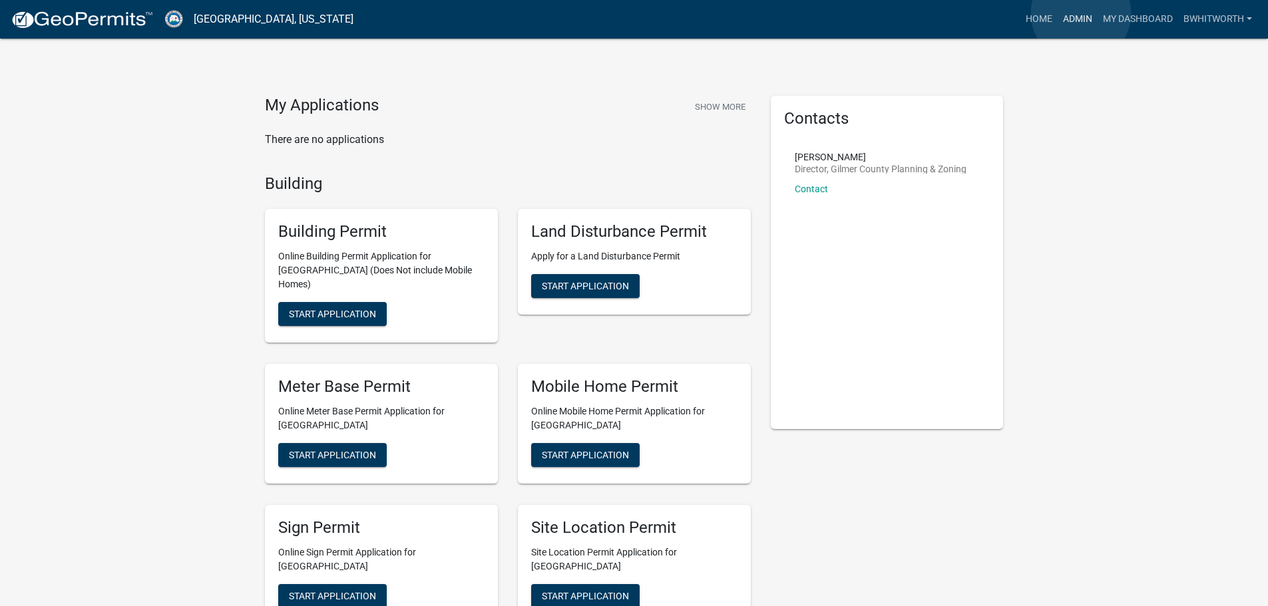
click at [1081, 13] on link "Admin" at bounding box center [1077, 19] width 40 height 25
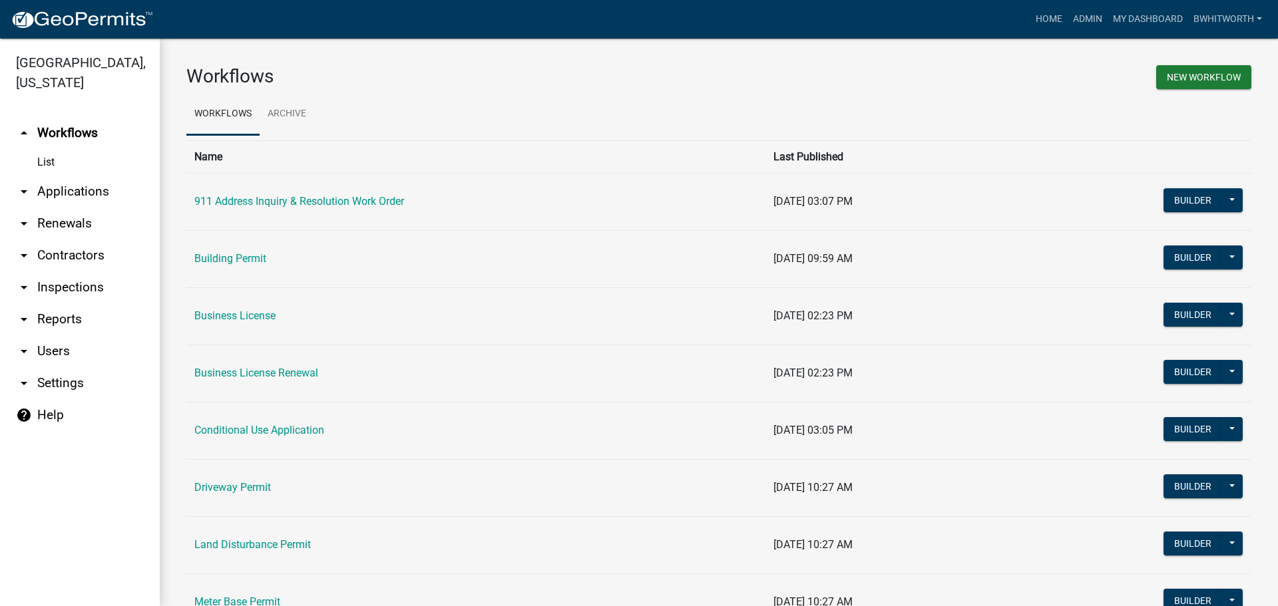
click at [83, 192] on link "arrow_drop_down Applications" at bounding box center [80, 192] width 160 height 32
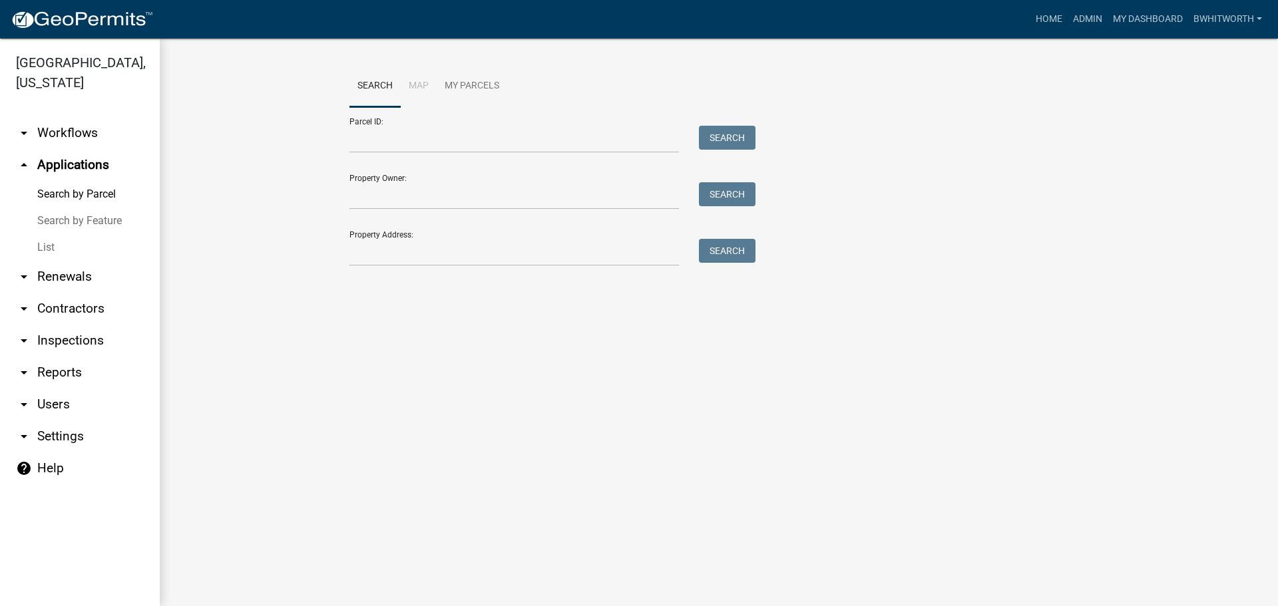
click at [46, 248] on link "List" at bounding box center [80, 247] width 160 height 27
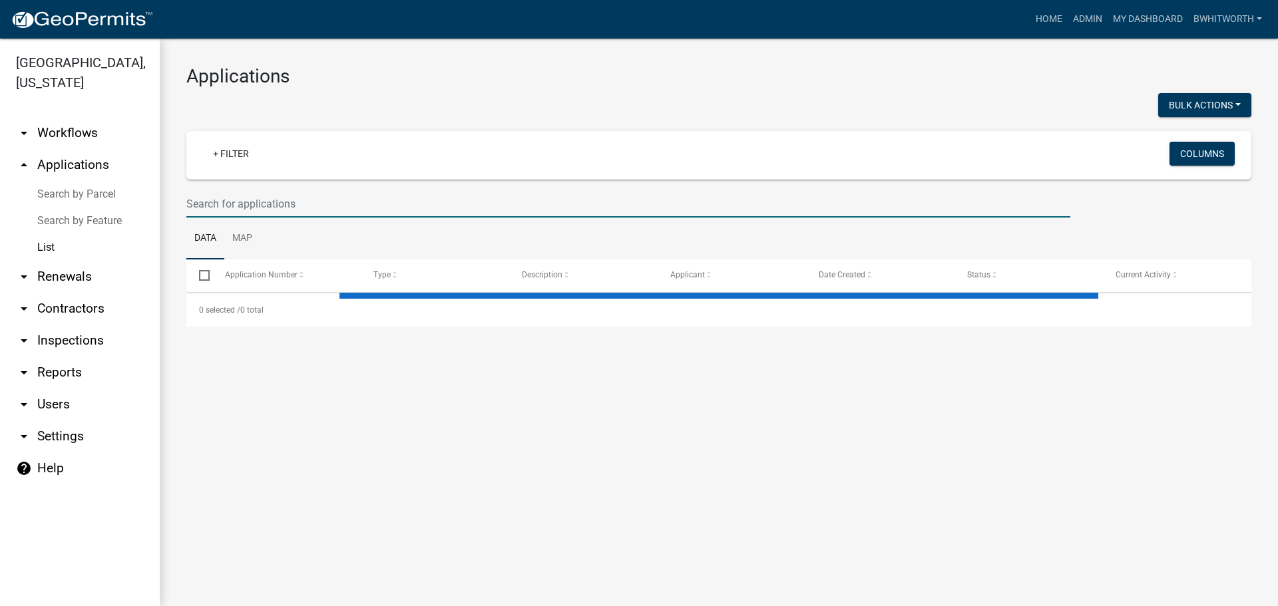
click at [212, 208] on input "text" at bounding box center [628, 203] width 884 height 27
select select "3: 100"
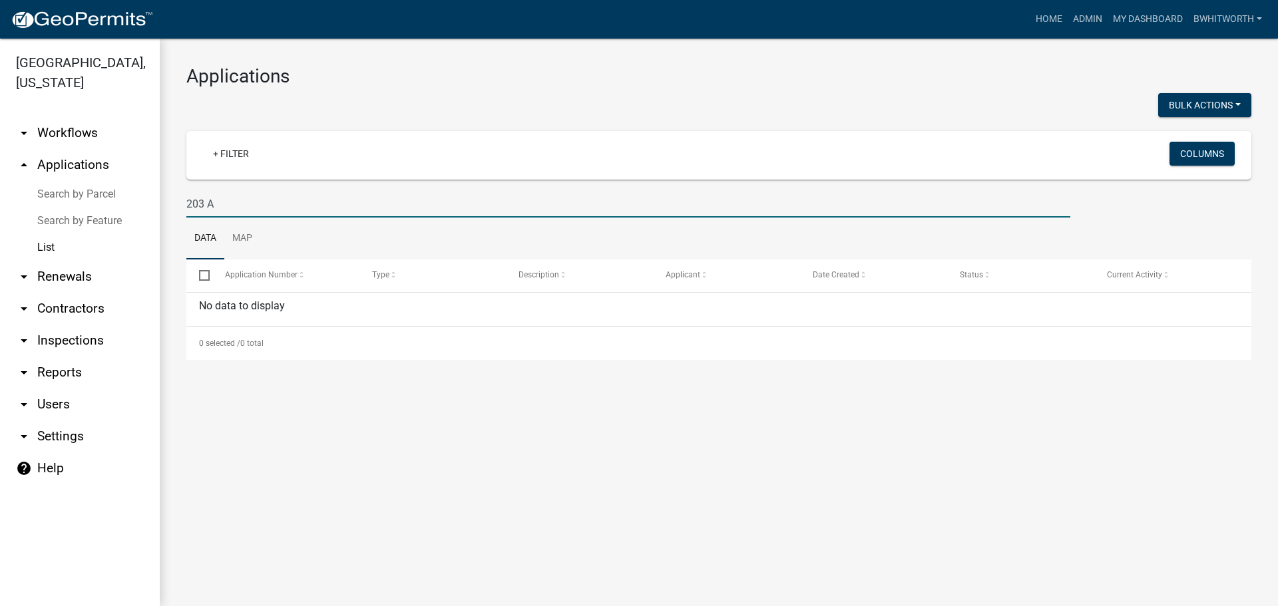
type input "203"
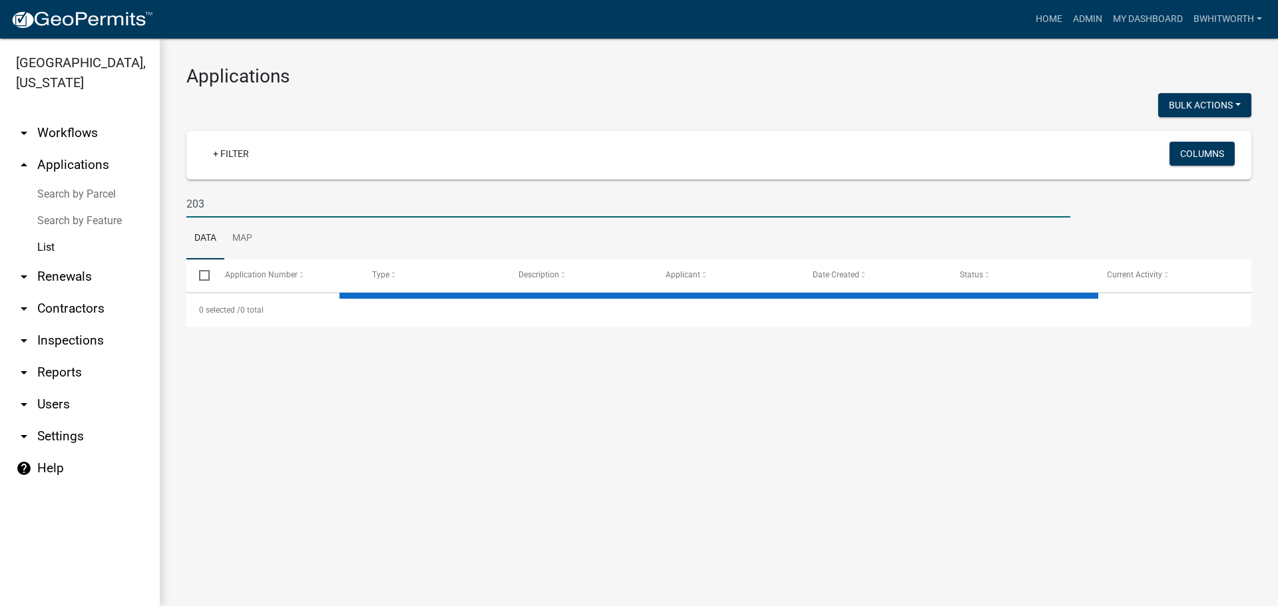
select select "3: 100"
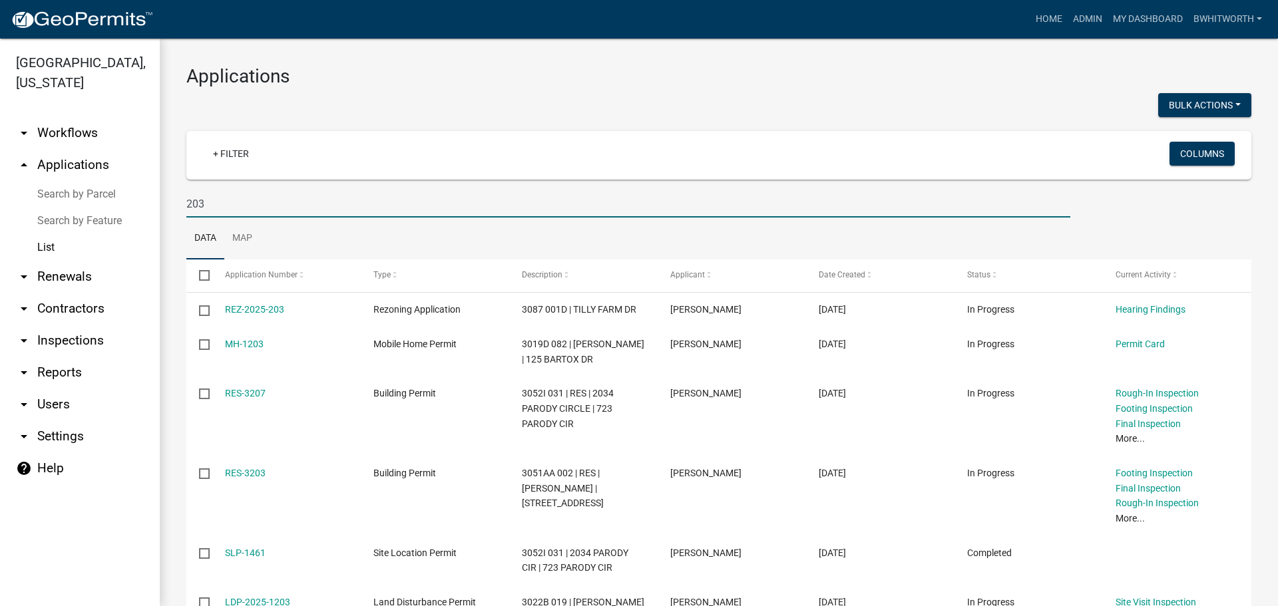
click at [299, 205] on input "203" at bounding box center [628, 203] width 884 height 27
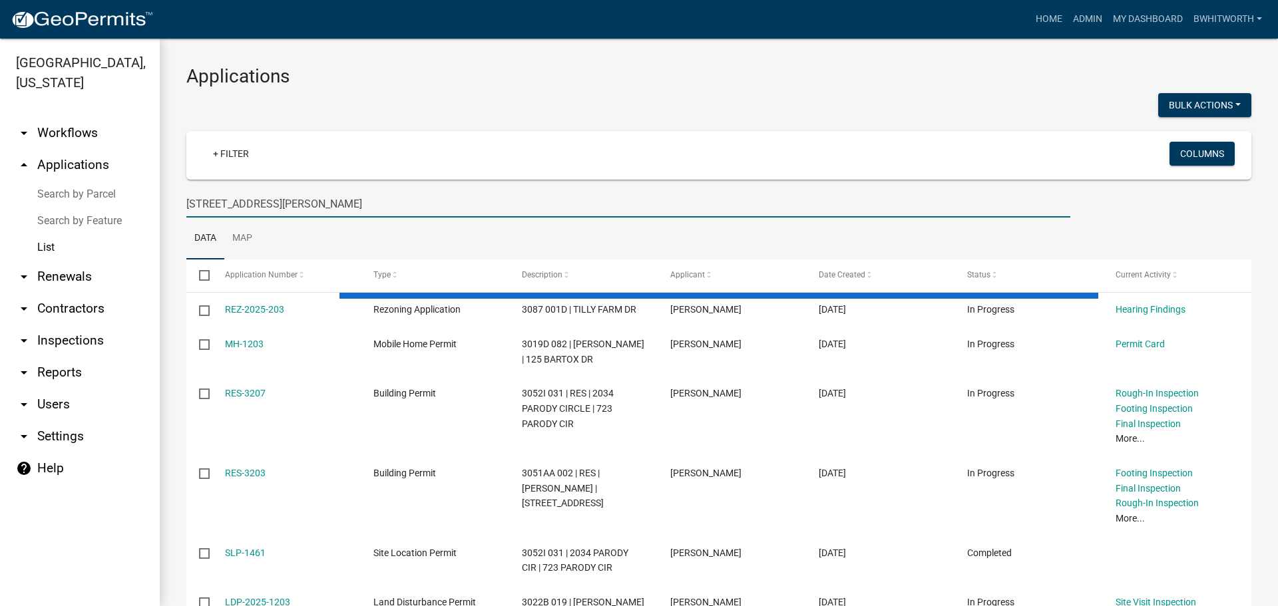
type input "[STREET_ADDRESS][PERSON_NAME]"
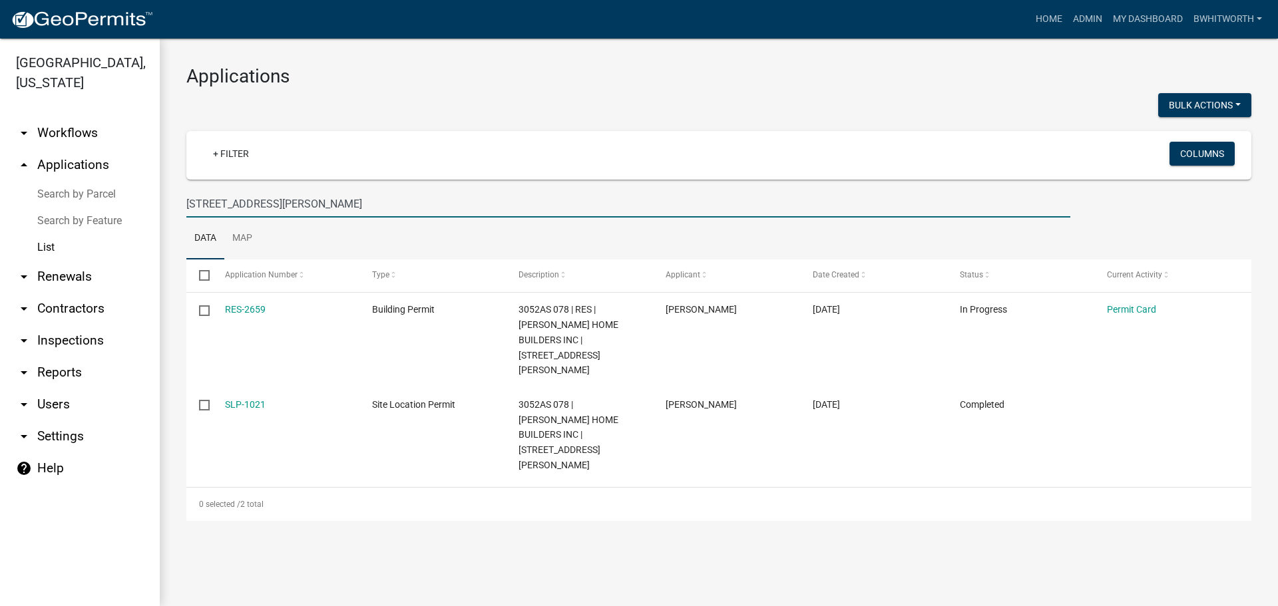
drag, startPoint x: 285, startPoint y: 203, endPoint x: 140, endPoint y: 197, distance: 145.2
click at [152, 202] on div "[GEOGRAPHIC_DATA], [US_STATE] arrow_drop_down Workflows List arrow_drop_up Appl…" at bounding box center [639, 323] width 1278 height 568
select select "3: 100"
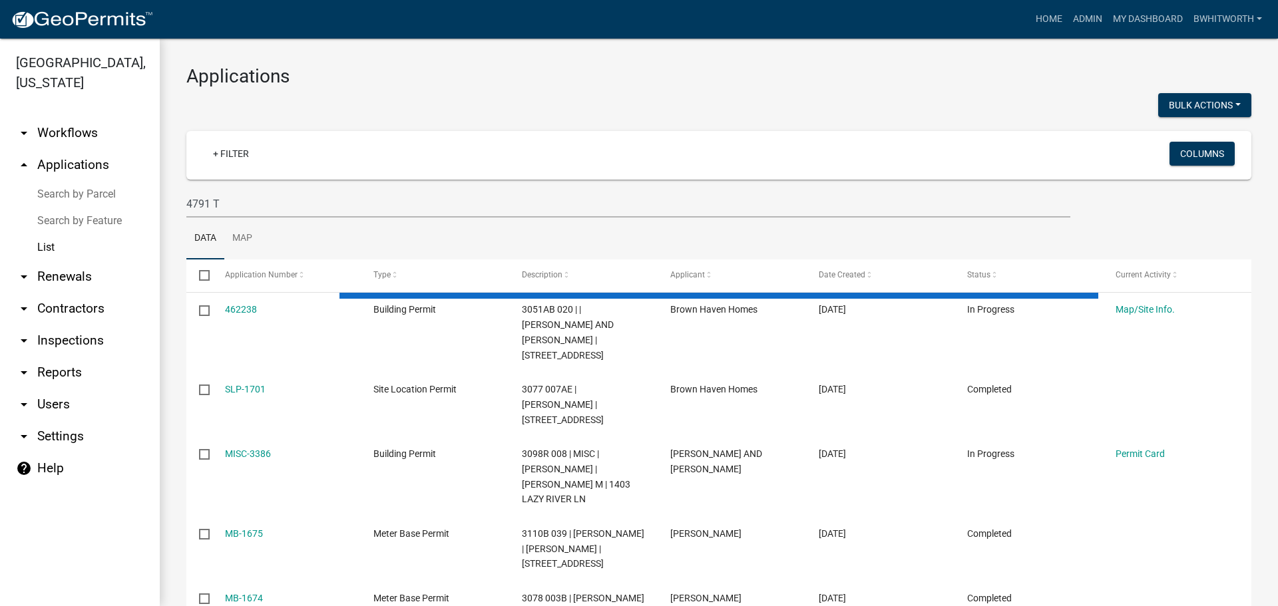
click at [321, 232] on ul "Data Map" at bounding box center [718, 239] width 1065 height 42
click at [247, 212] on input "4791 T" at bounding box center [628, 203] width 884 height 27
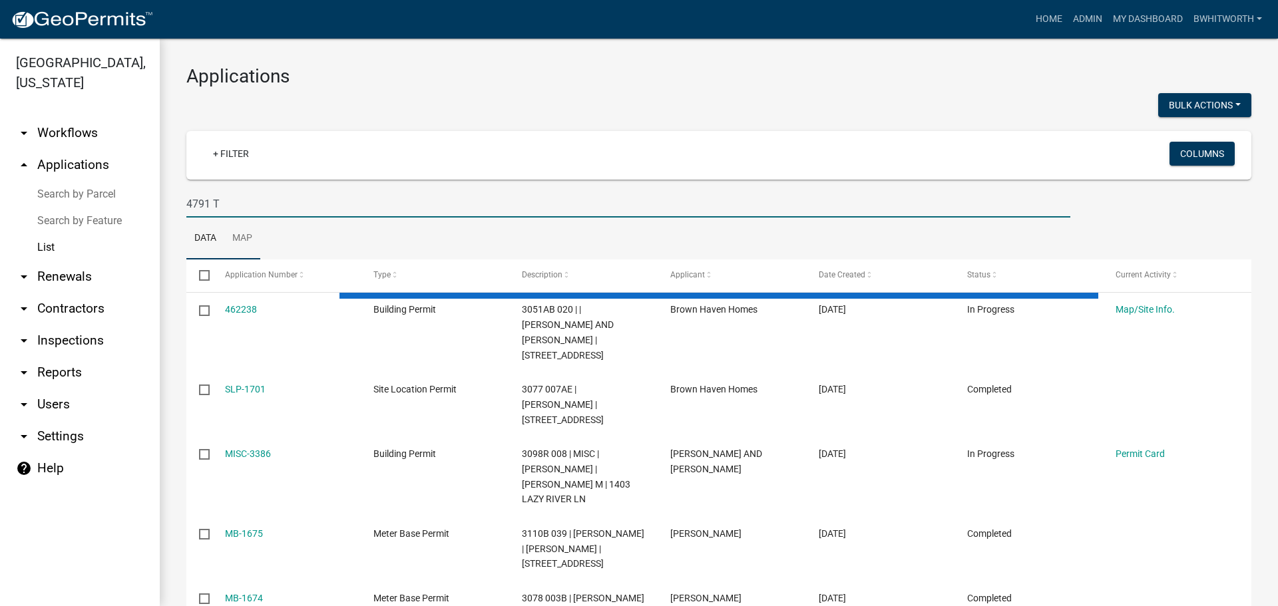
type input "[STREET_ADDRESS]"
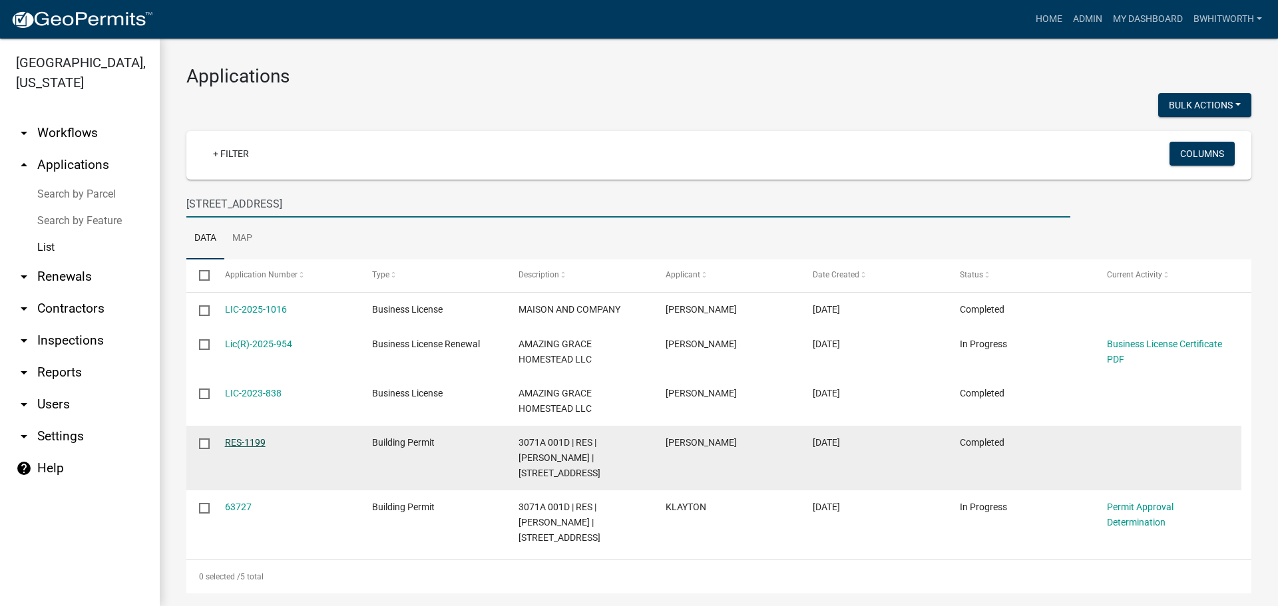
click at [247, 439] on link "RES-1199" at bounding box center [245, 442] width 41 height 11
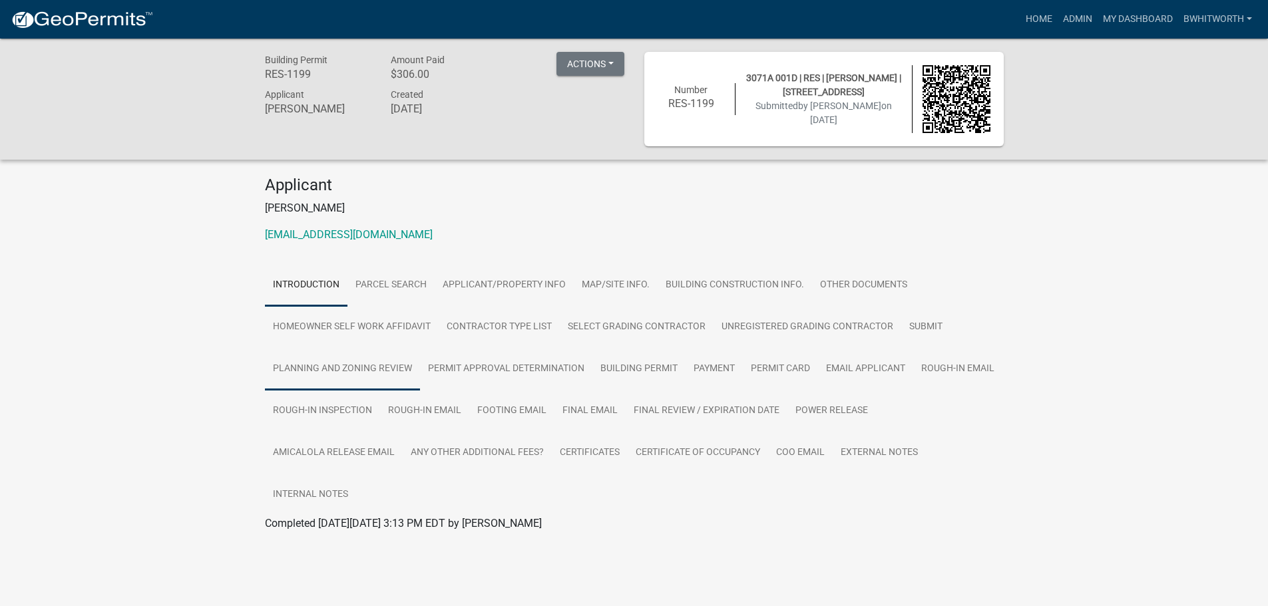
click at [396, 363] on link "Planning and Zoning Review" at bounding box center [342, 369] width 155 height 43
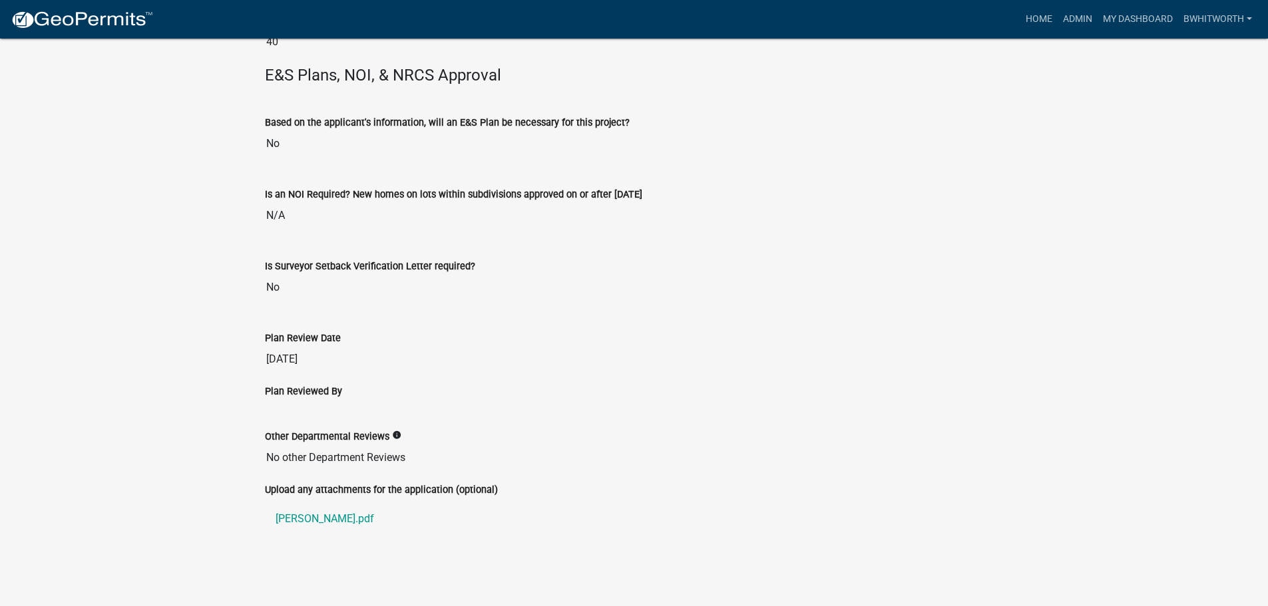
scroll to position [1811, 0]
click at [313, 515] on link "[PERSON_NAME].pdf" at bounding box center [634, 518] width 739 height 32
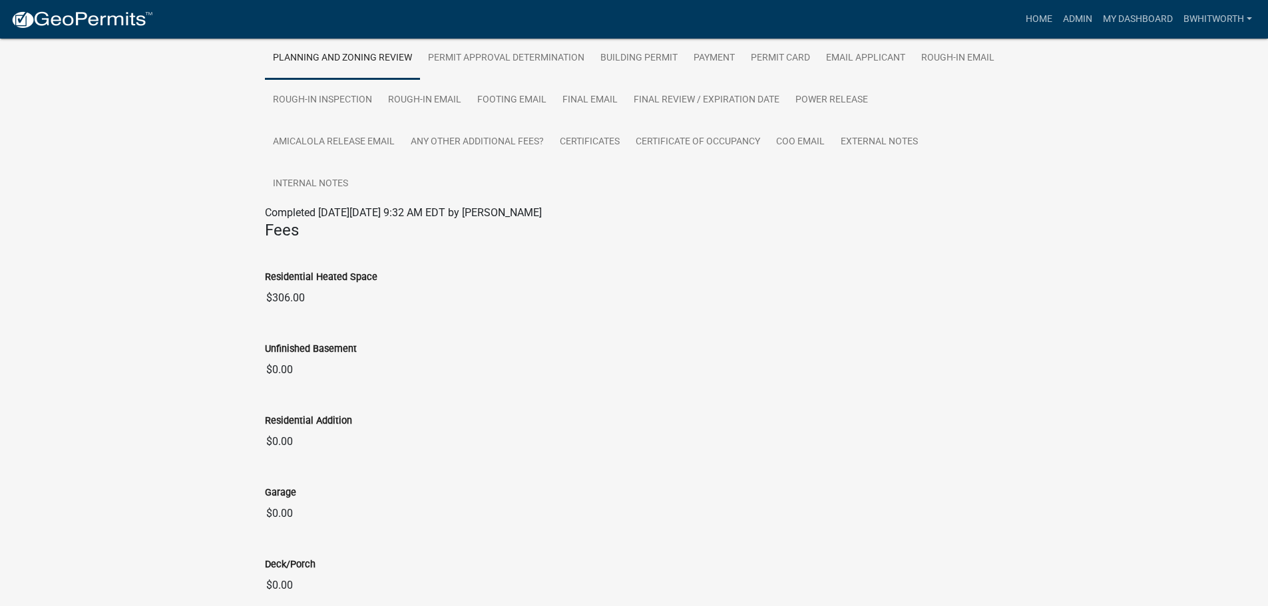
scroll to position [281, 0]
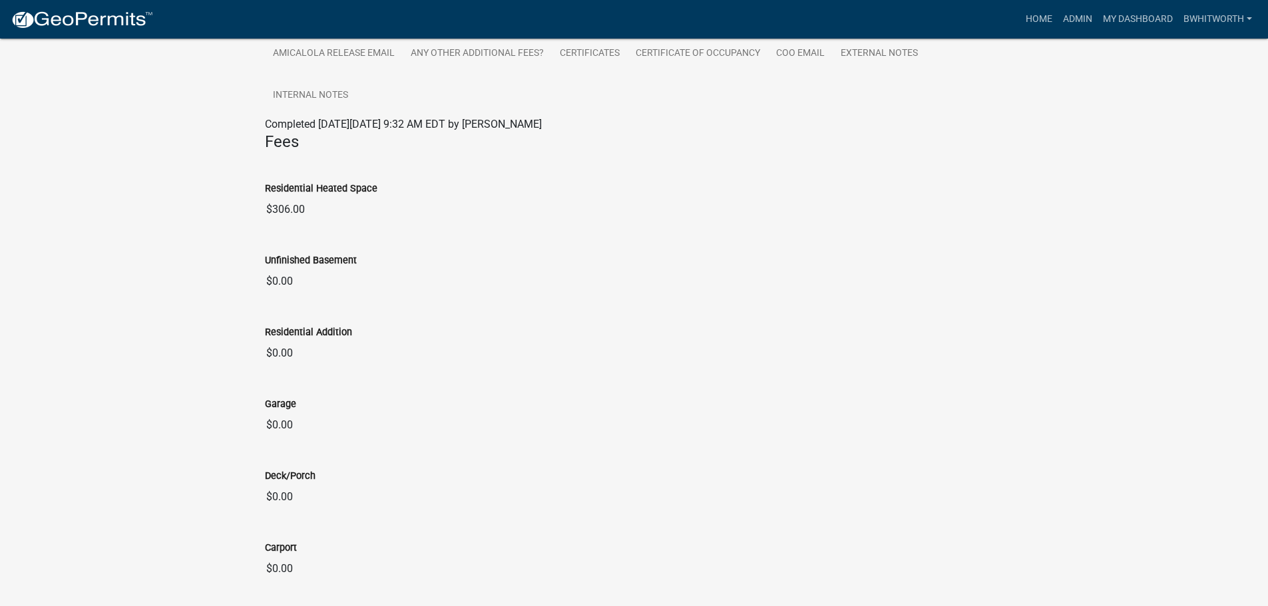
scroll to position [0, 0]
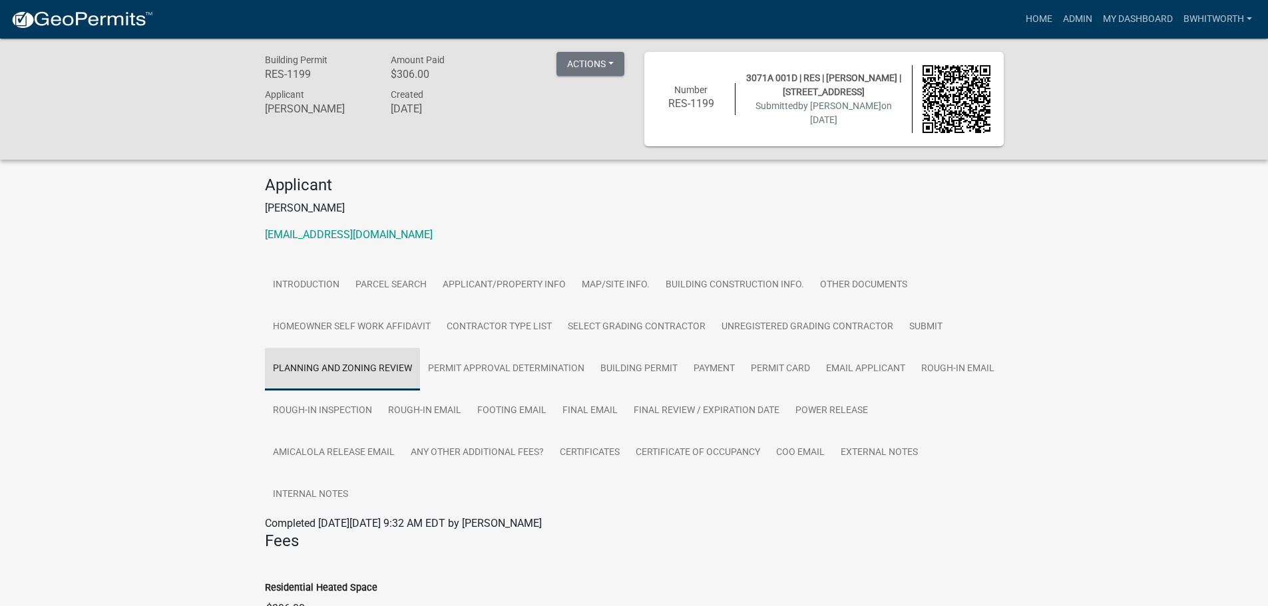
click at [381, 370] on link "Planning and Zoning Review" at bounding box center [342, 369] width 155 height 43
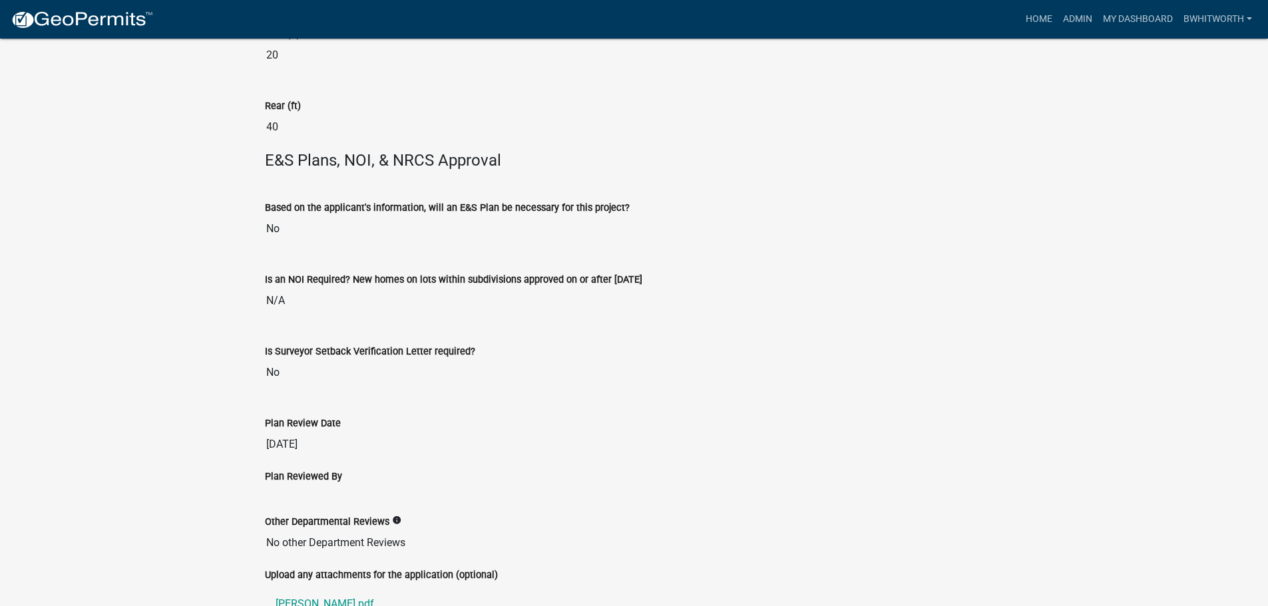
scroll to position [1811, 0]
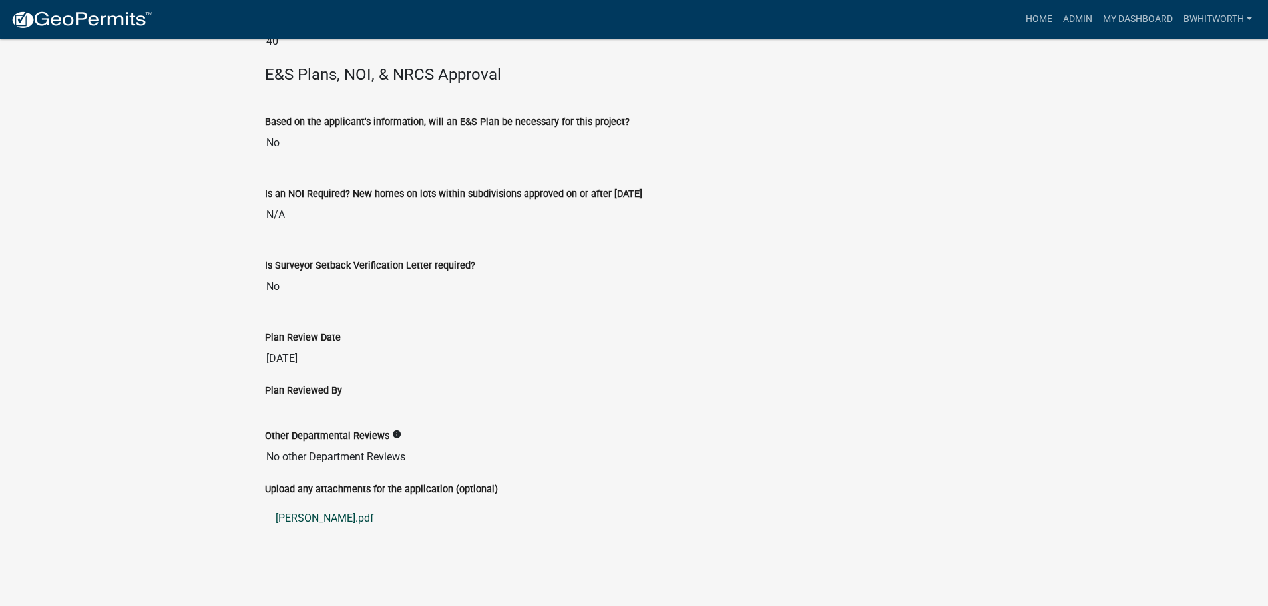
click at [303, 516] on link "[PERSON_NAME].pdf" at bounding box center [634, 518] width 739 height 32
click at [1067, 16] on link "Admin" at bounding box center [1077, 19] width 40 height 25
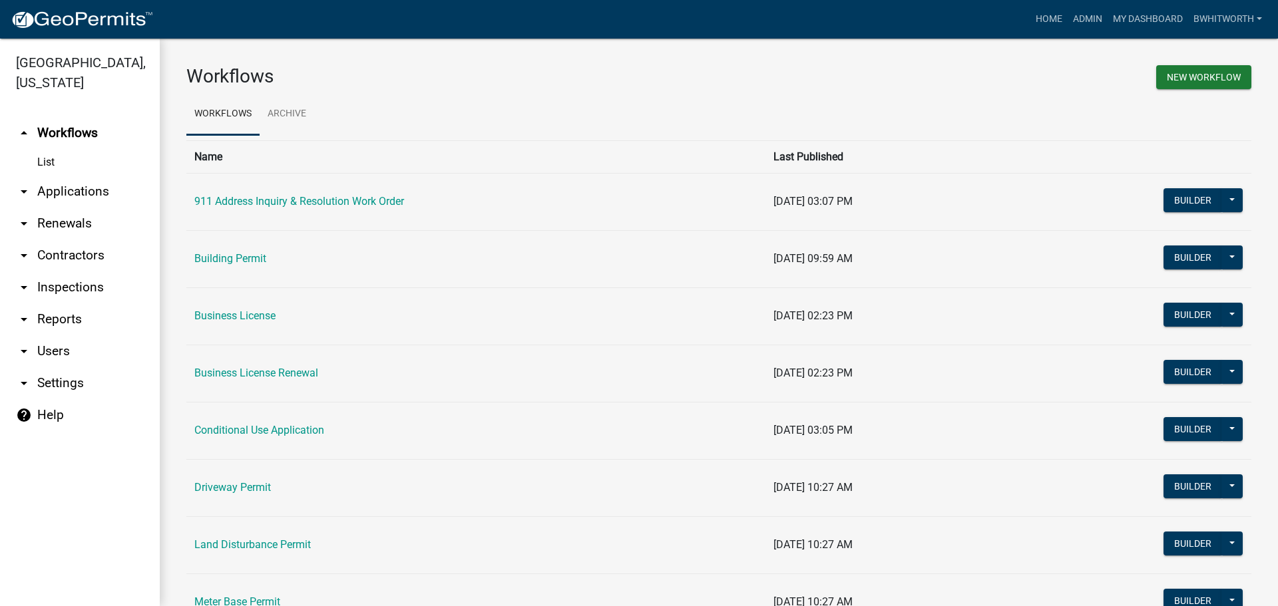
click at [68, 190] on link "arrow_drop_down Applications" at bounding box center [80, 192] width 160 height 32
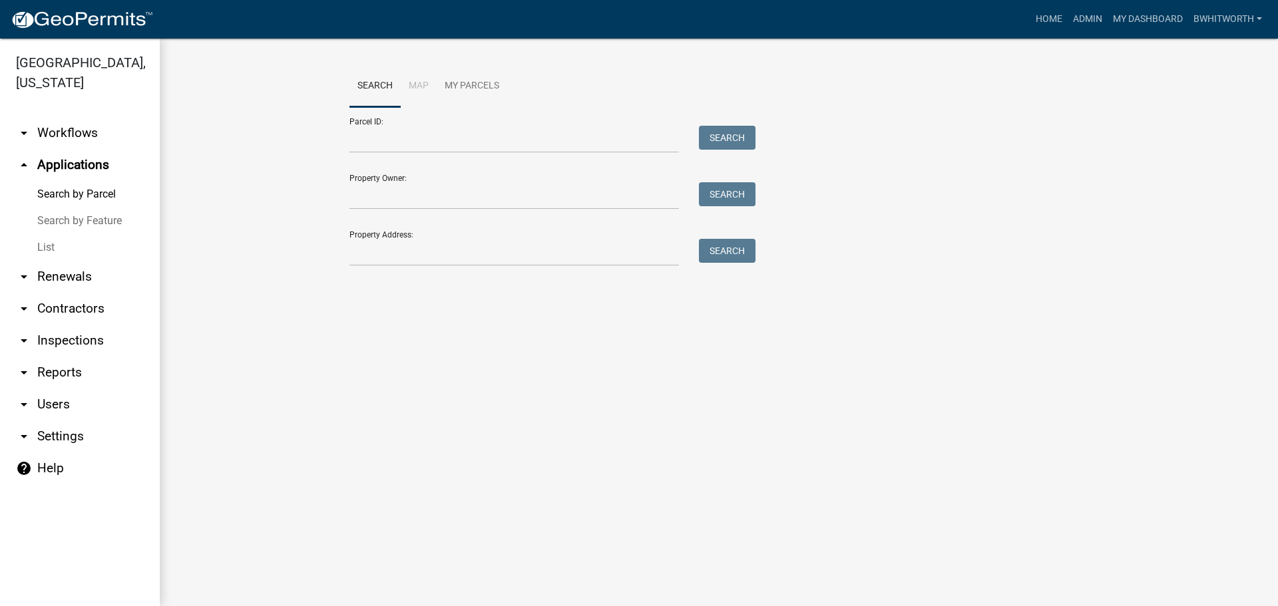
click at [45, 244] on link "List" at bounding box center [80, 247] width 160 height 27
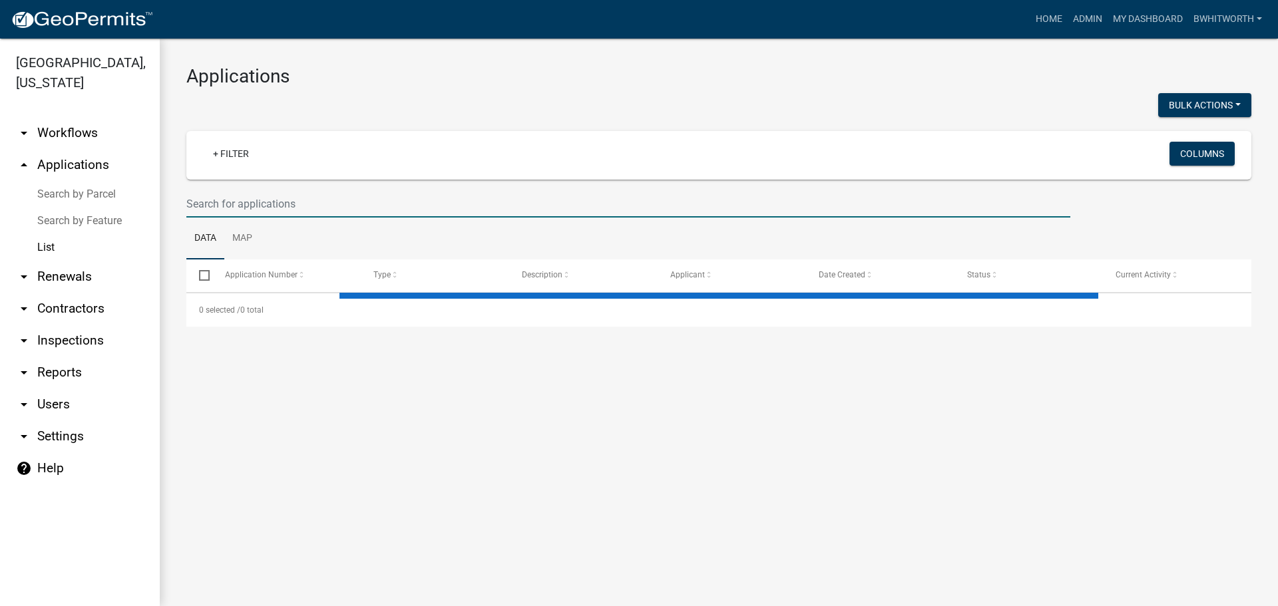
click at [262, 202] on input "text" at bounding box center [628, 203] width 884 height 27
select select "3: 100"
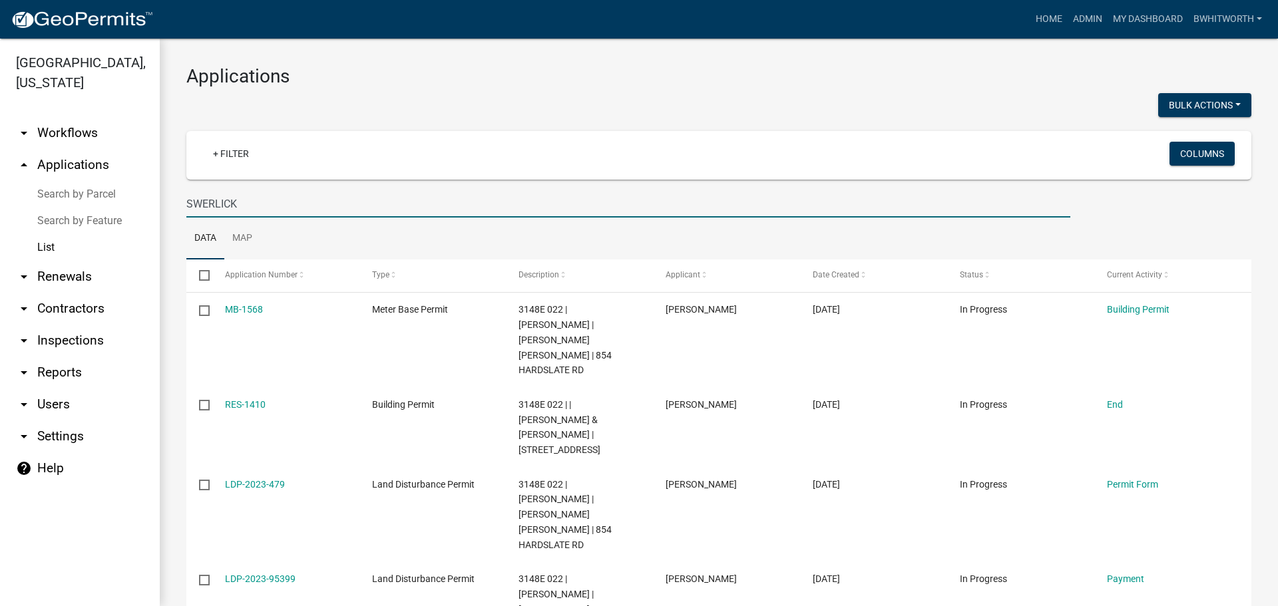
type input "SWERLICK"
drag, startPoint x: 365, startPoint y: 114, endPoint x: 658, endPoint y: 93, distance: 294.3
click at [658, 92] on div "Applications Bulk Actions Void + Filter Columns SWERLICK Data Map Select Applic…" at bounding box center [719, 380] width 1118 height 683
click at [257, 208] on input "SWERLICK" at bounding box center [628, 203] width 884 height 27
